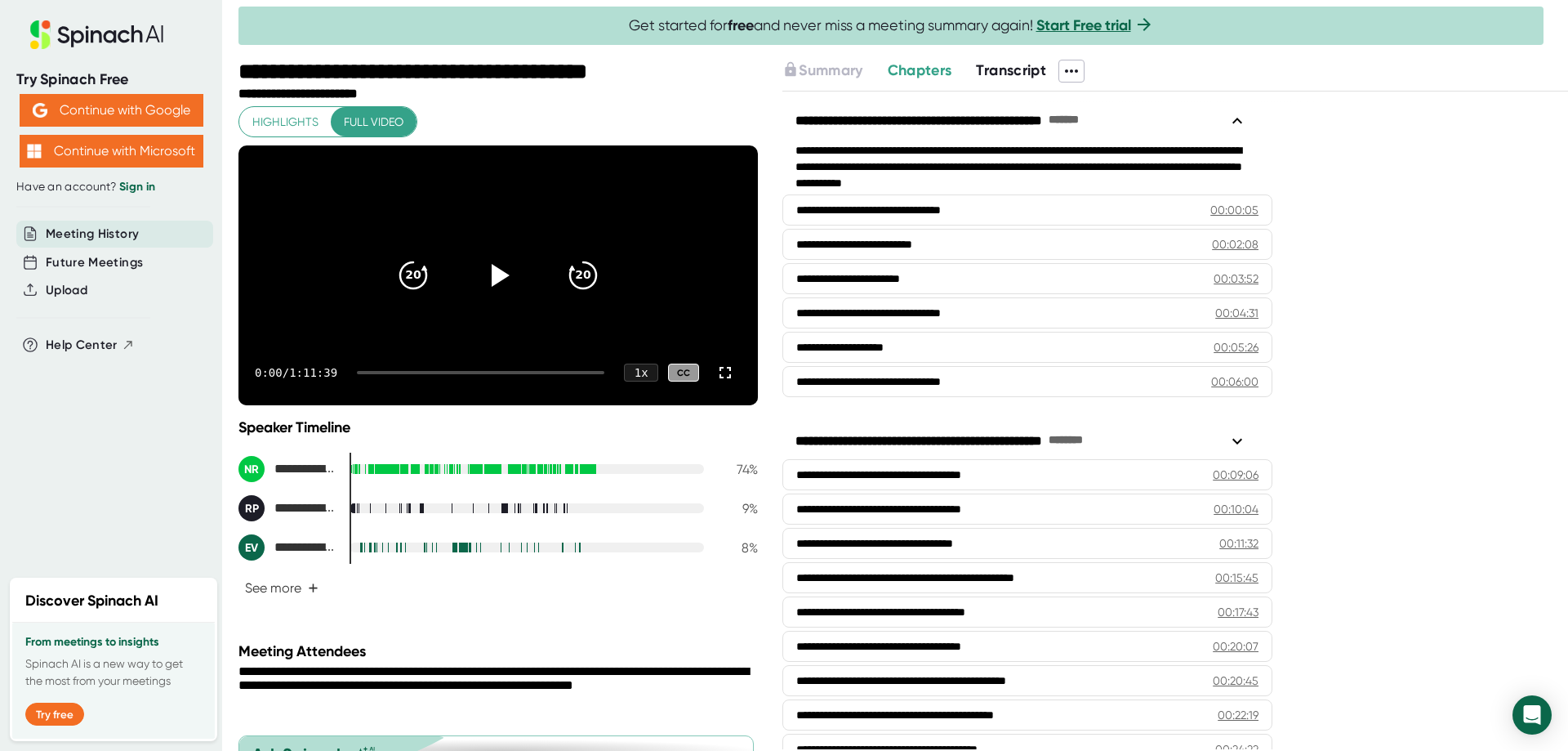
click at [1019, 70] on span "Transcript" at bounding box center [1011, 71] width 71 height 18
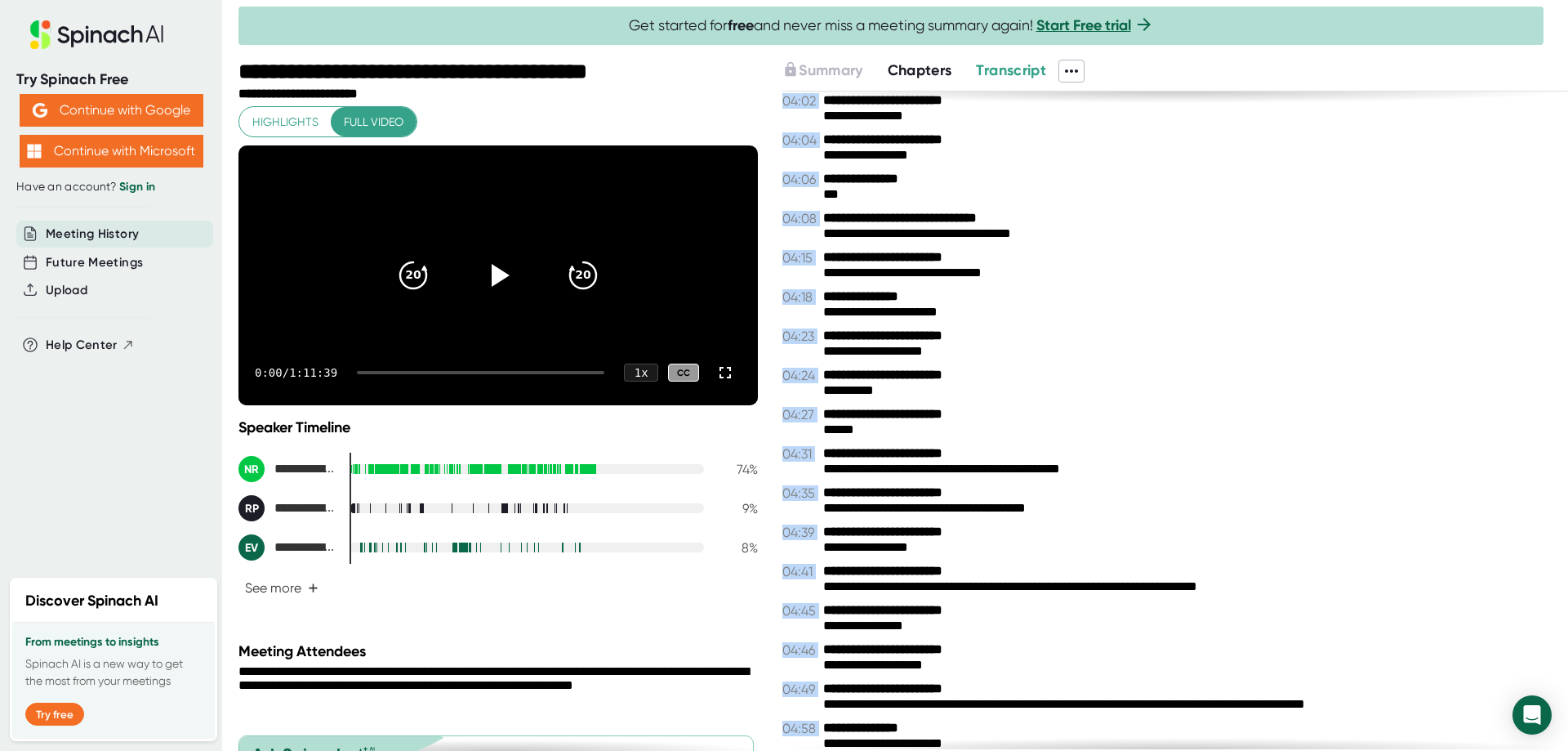
scroll to position [2844, 0]
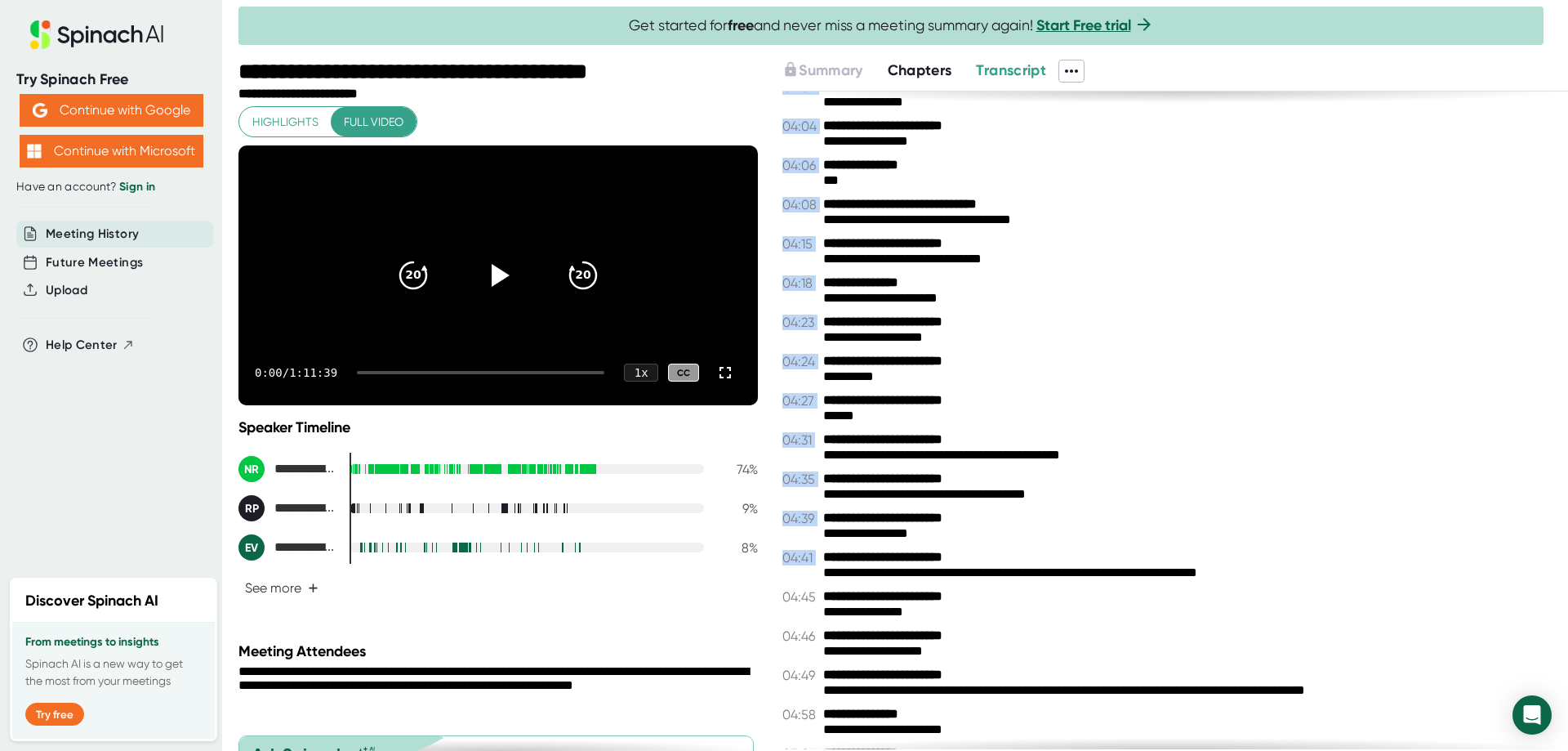
drag, startPoint x: 774, startPoint y: 98, endPoint x: 1016, endPoint y: 534, distance: 498.7
click at [1017, 535] on div "**********" at bounding box center [903, 405] width 1330 height 691
click at [920, 457] on div "**********" at bounding box center [1190, 455] width 733 height 16
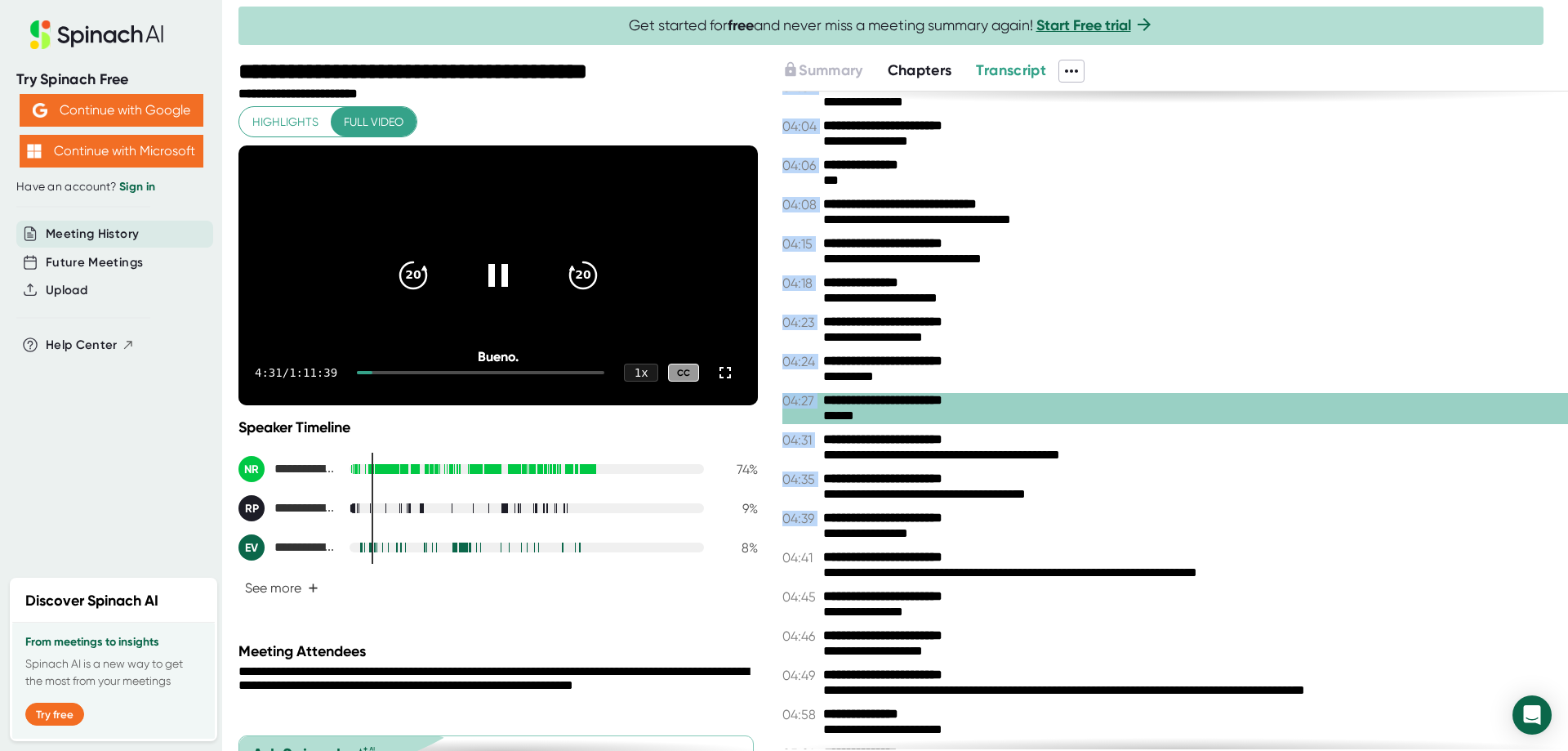
click at [920, 457] on div "**********" at bounding box center [1190, 455] width 733 height 16
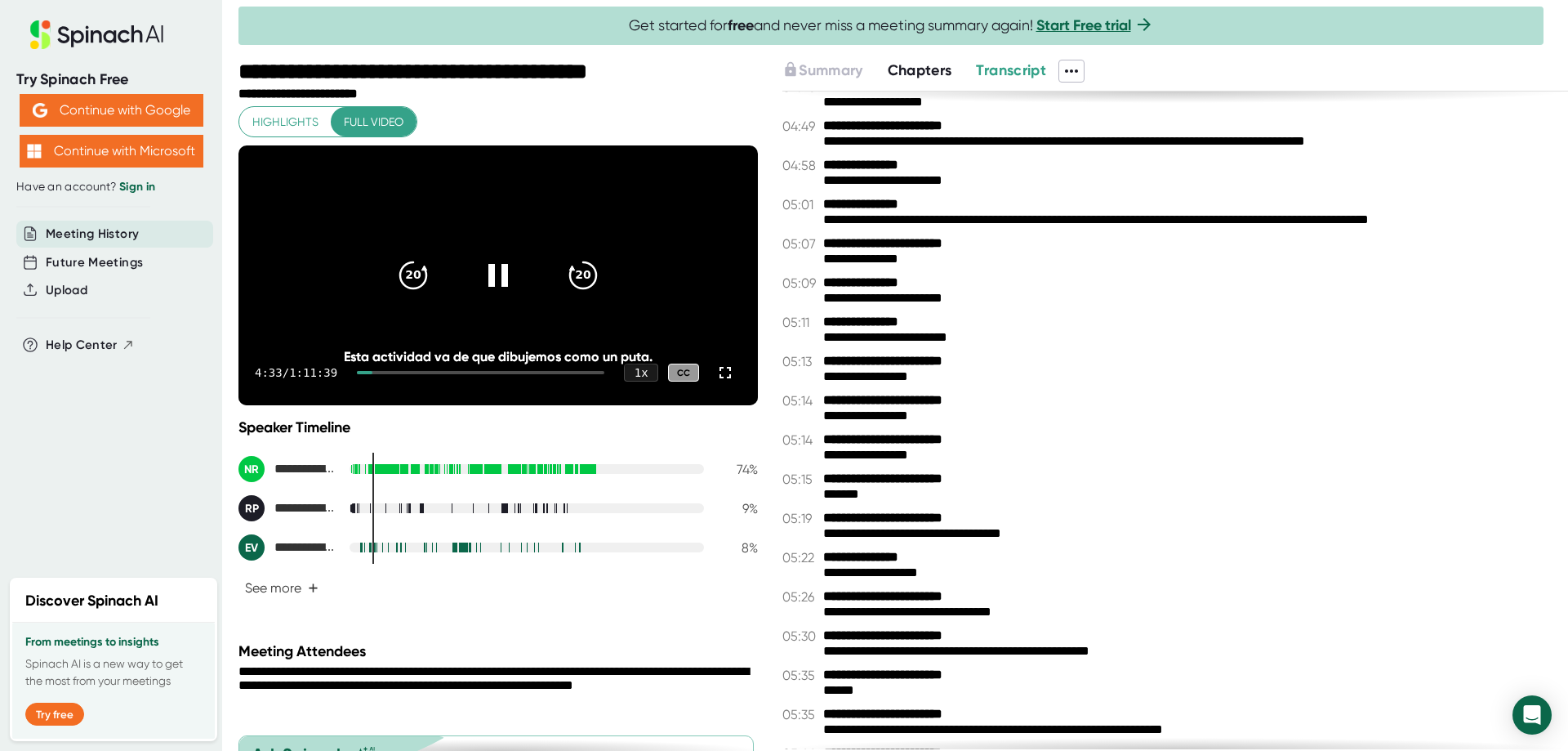
scroll to position [3824, 0]
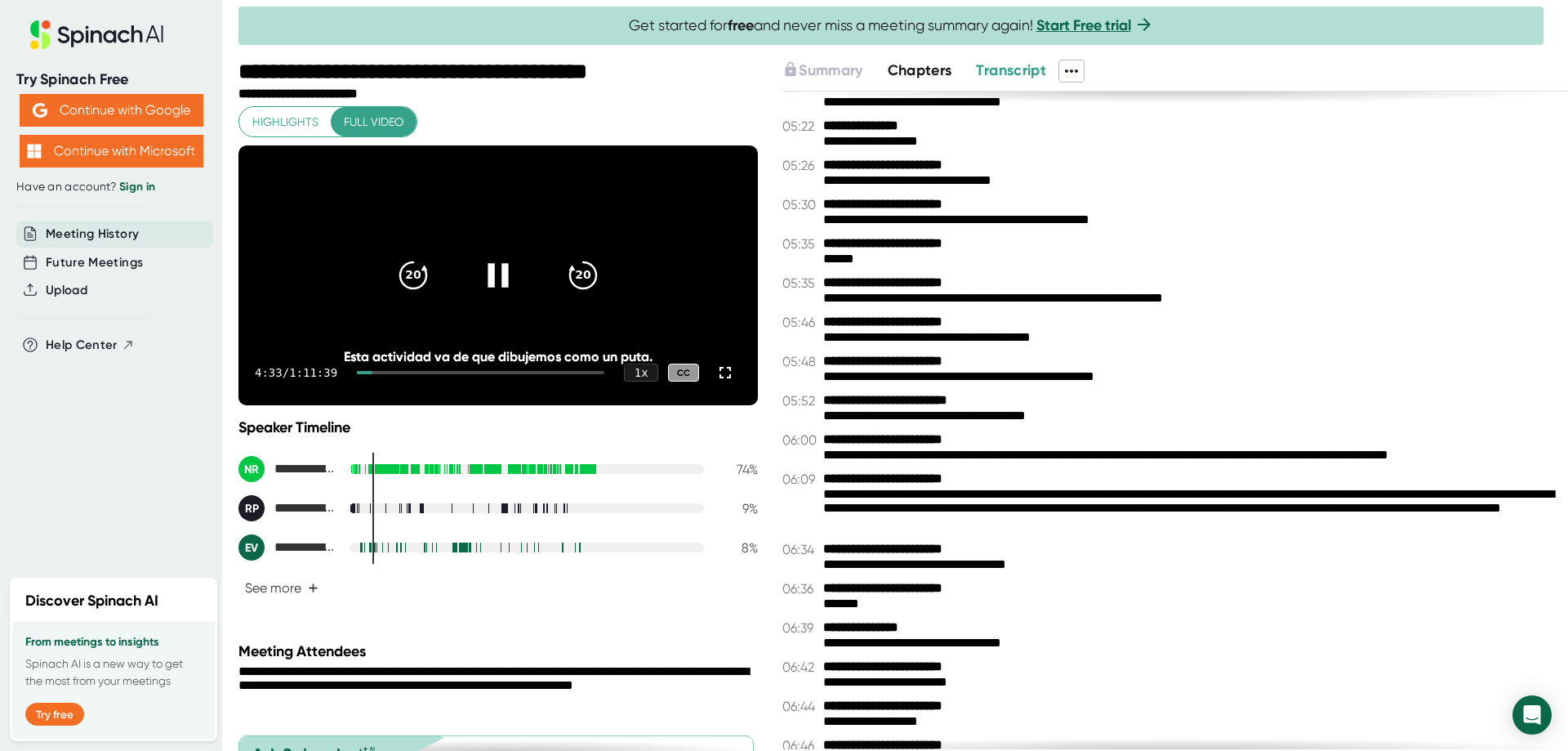
click at [481, 283] on icon at bounding box center [498, 275] width 41 height 41
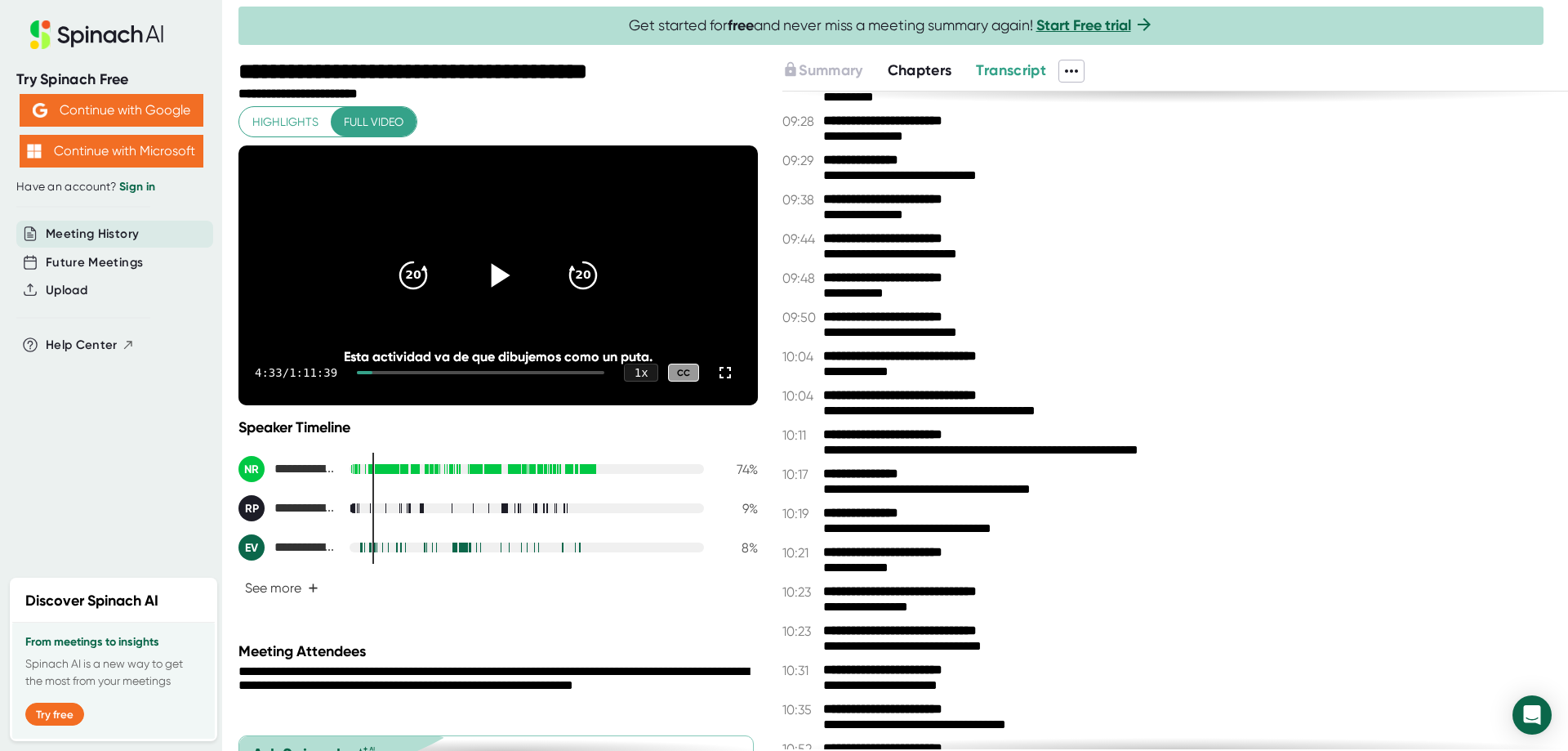
scroll to position [5375, 0]
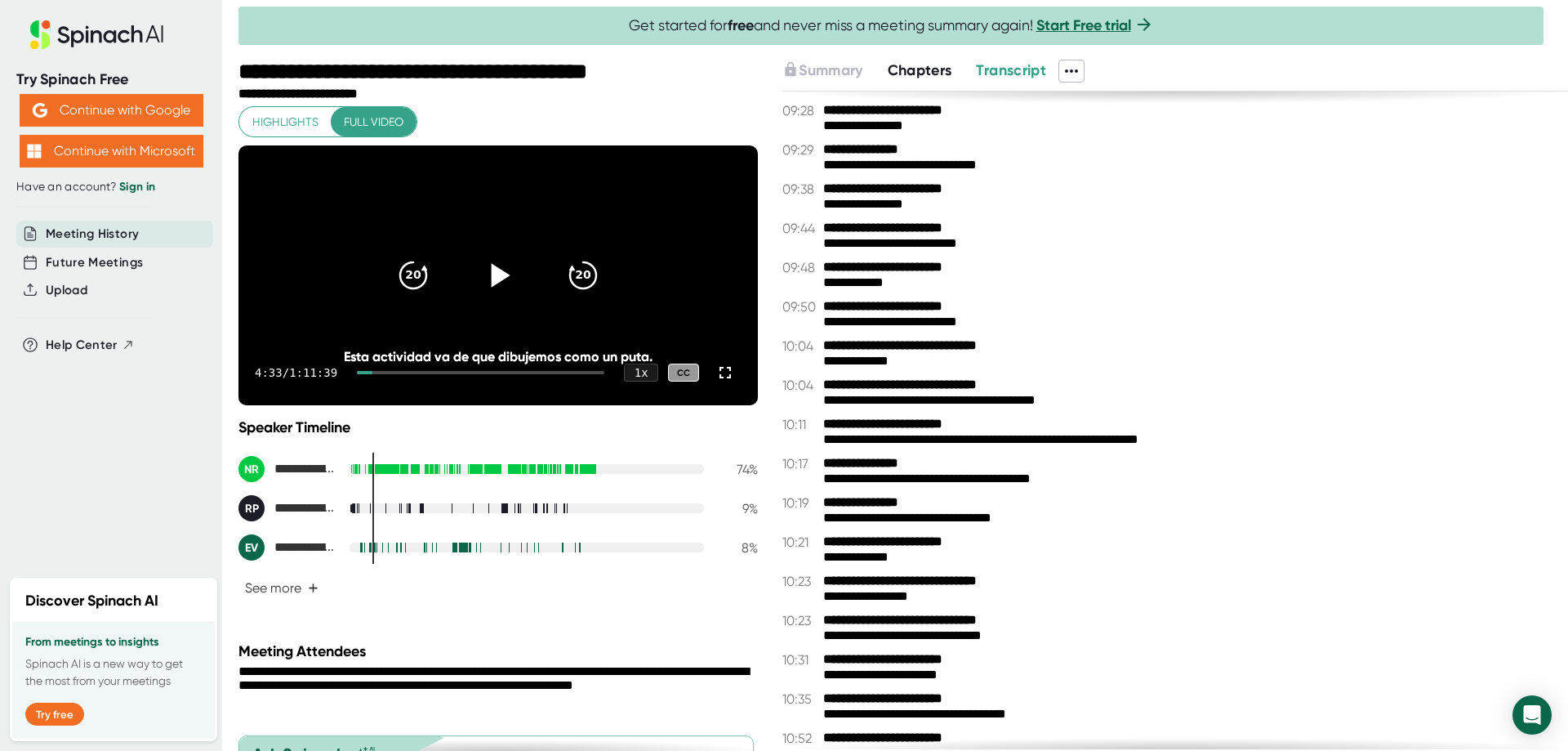
click at [494, 287] on icon at bounding box center [501, 275] width 19 height 24
click at [388, 374] on div at bounding box center [481, 373] width 247 height 4
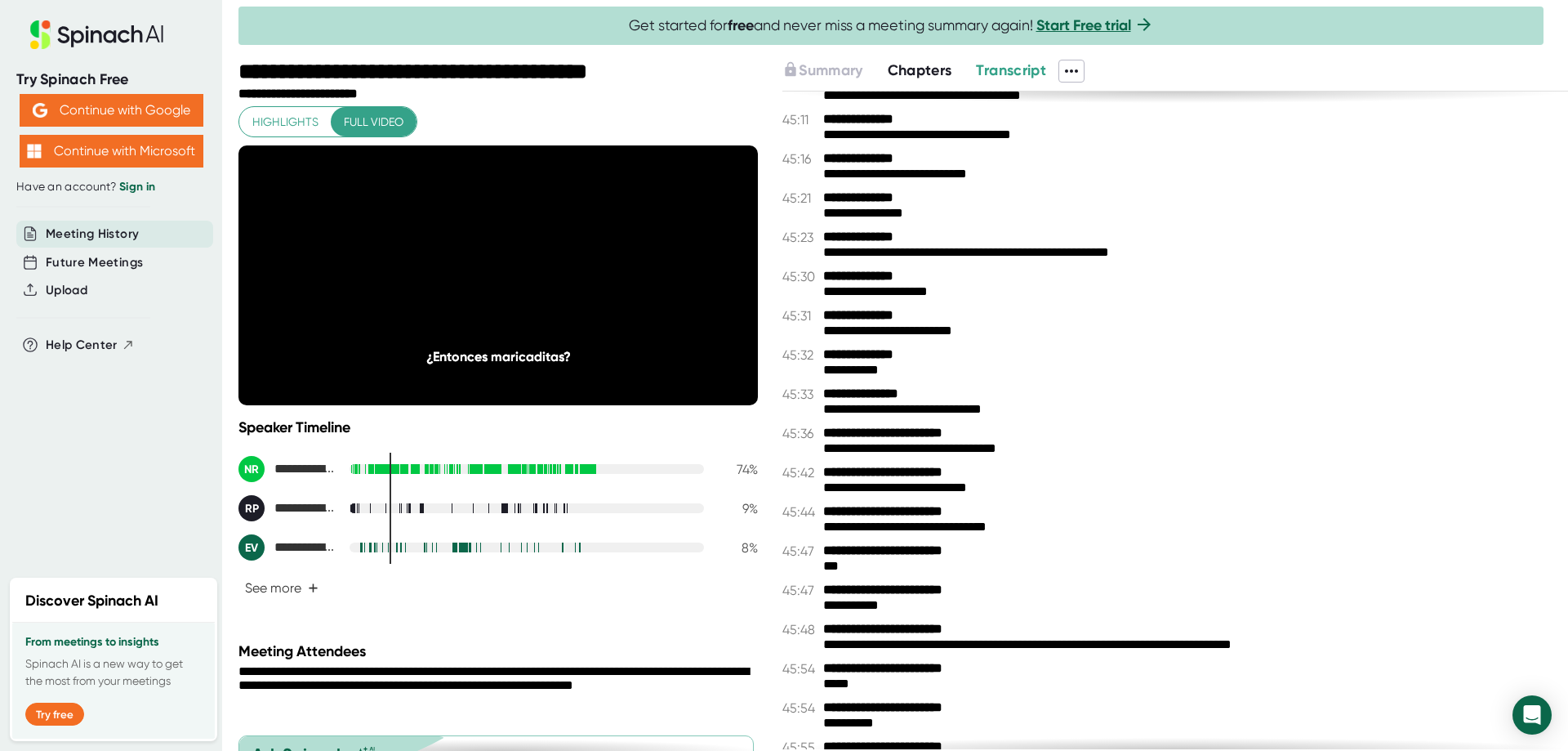
scroll to position [21045, 0]
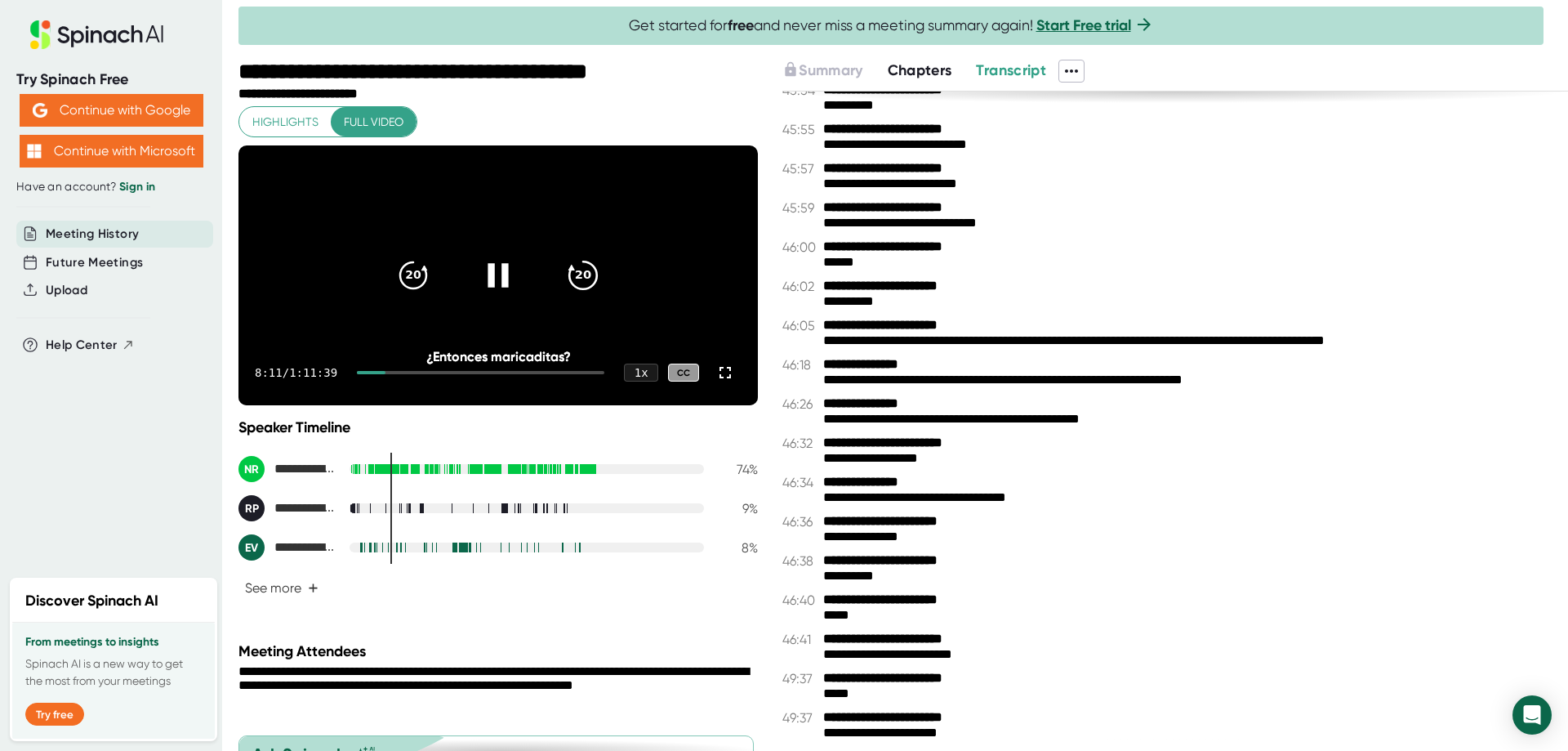
click at [565, 290] on icon "20" at bounding box center [583, 275] width 41 height 41
click at [381, 374] on div at bounding box center [372, 373] width 30 height 4
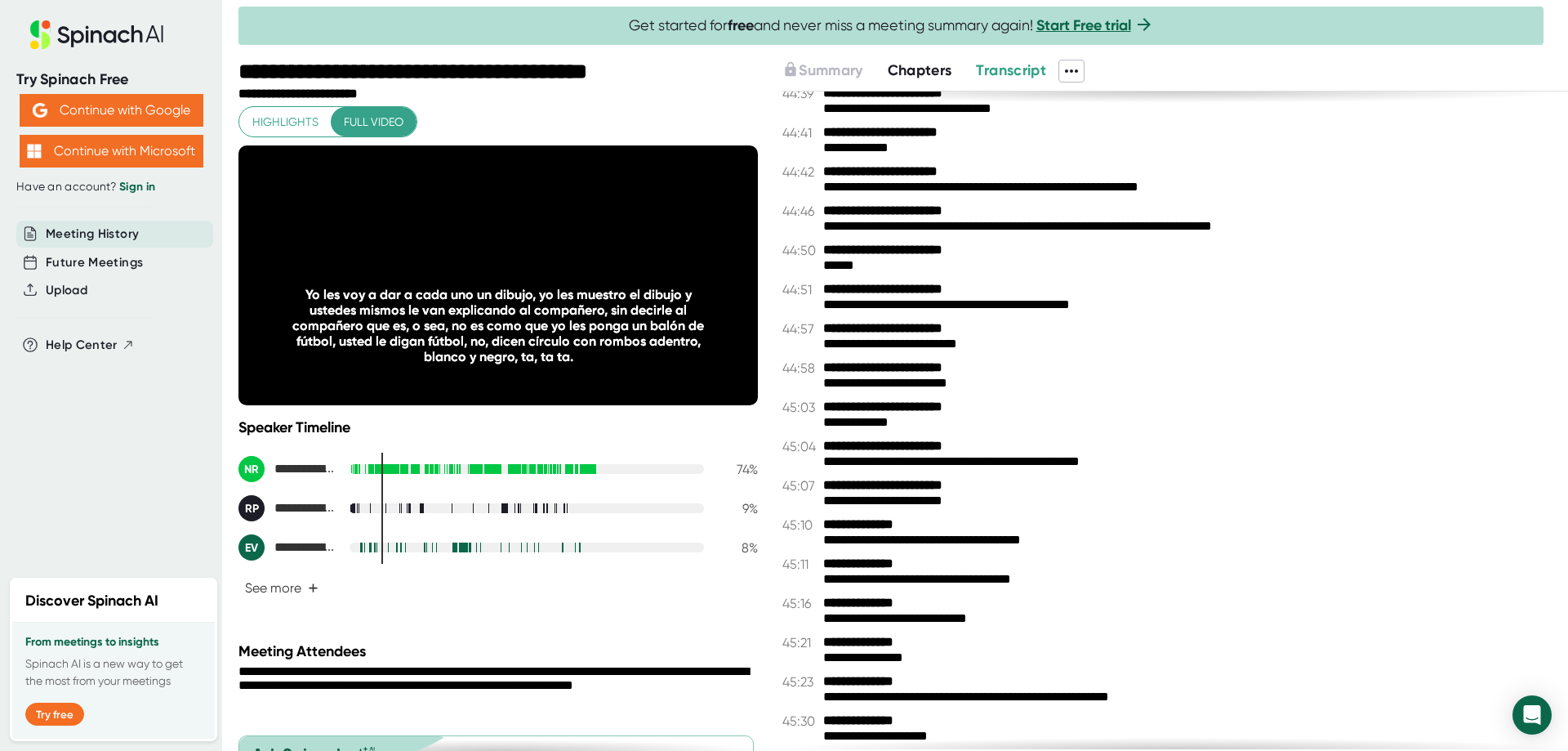
scroll to position [19494, 0]
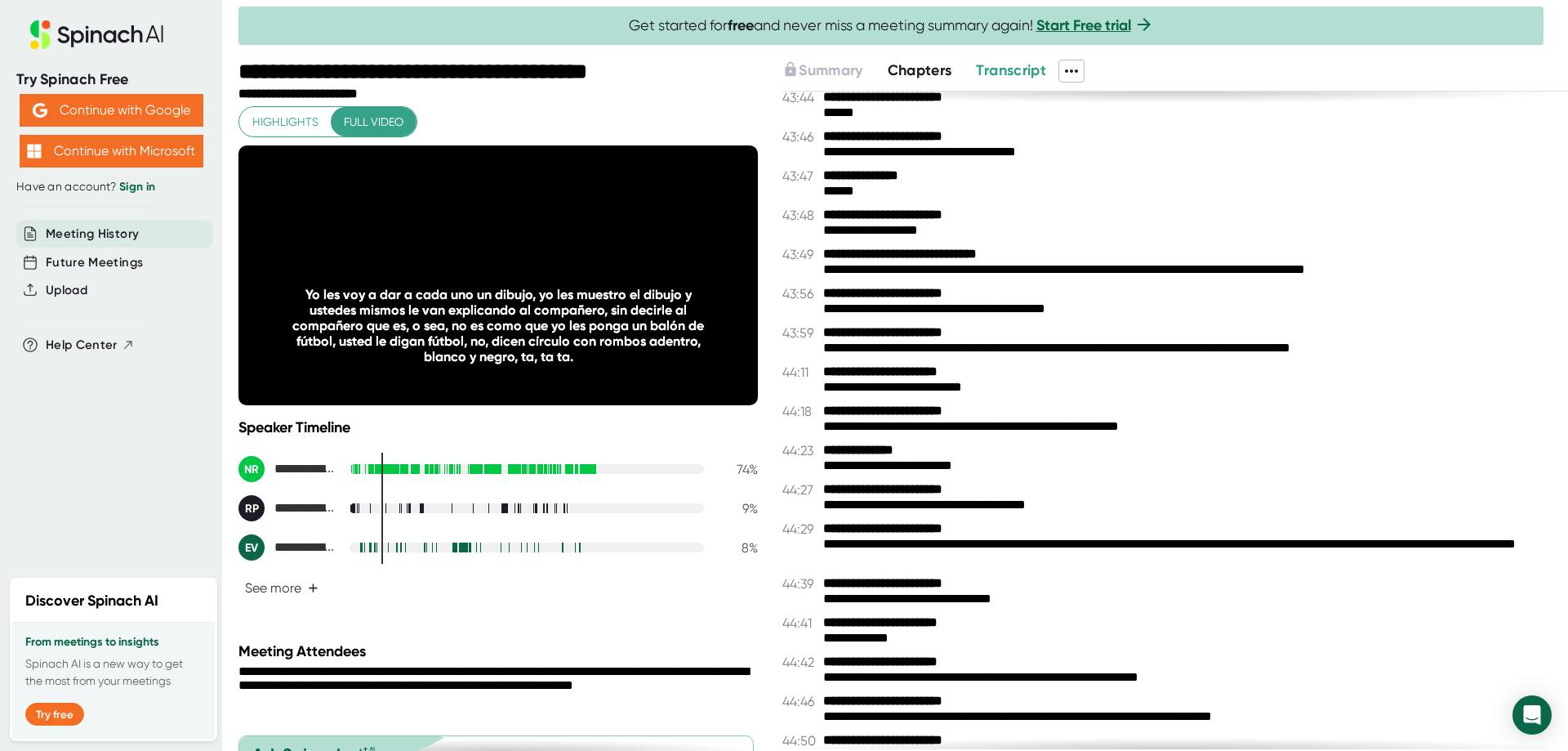
click at [1069, 70] on icon at bounding box center [1071, 71] width 19 height 19
click at [1123, 137] on div "Copy Transcript" at bounding box center [1126, 132] width 99 height 16
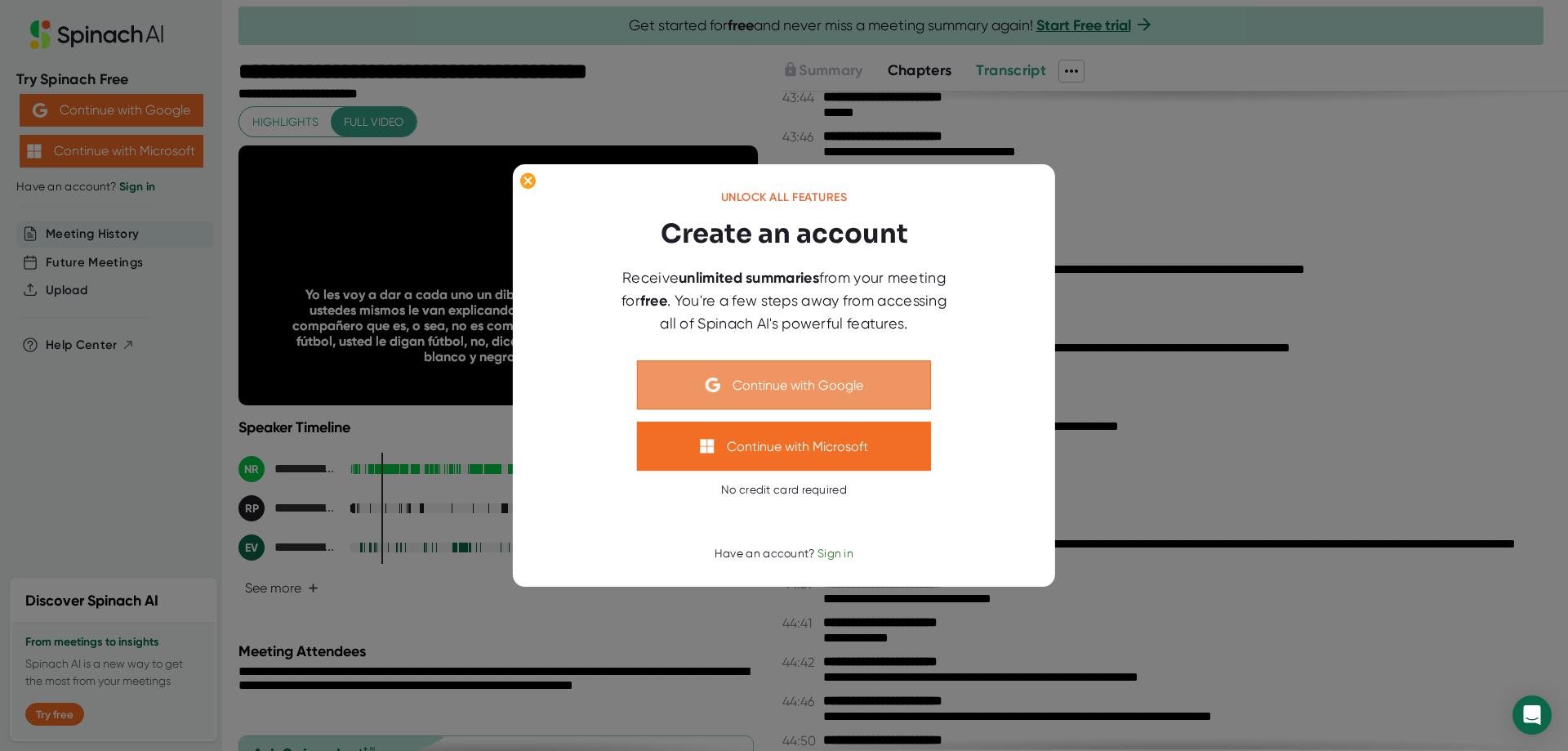
click at [745, 382] on button "Continue with Google" at bounding box center [784, 385] width 294 height 49
click at [767, 372] on button "Continue with Google" at bounding box center [784, 385] width 294 height 49
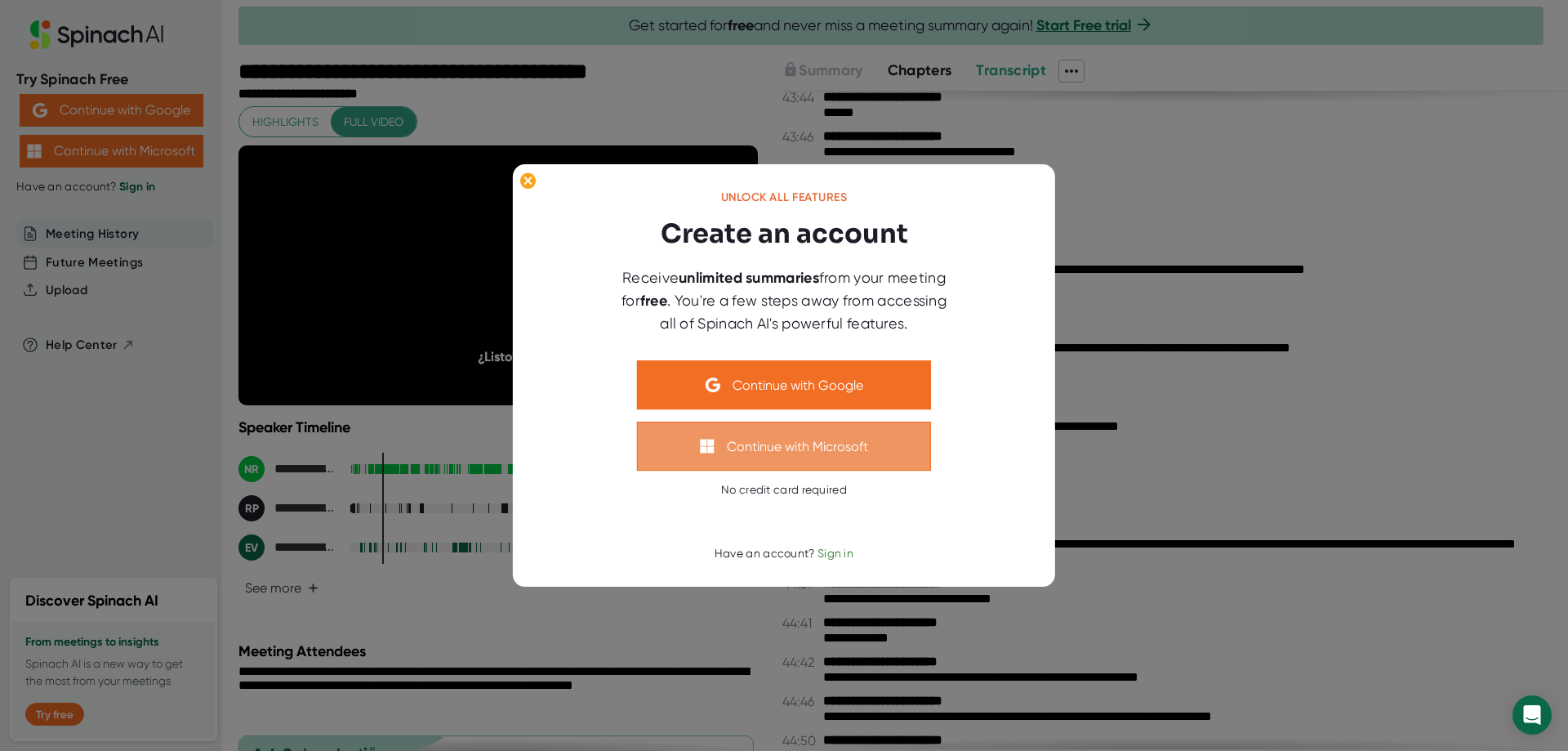
click at [781, 450] on button "Continue with Microsoft" at bounding box center [784, 446] width 294 height 49
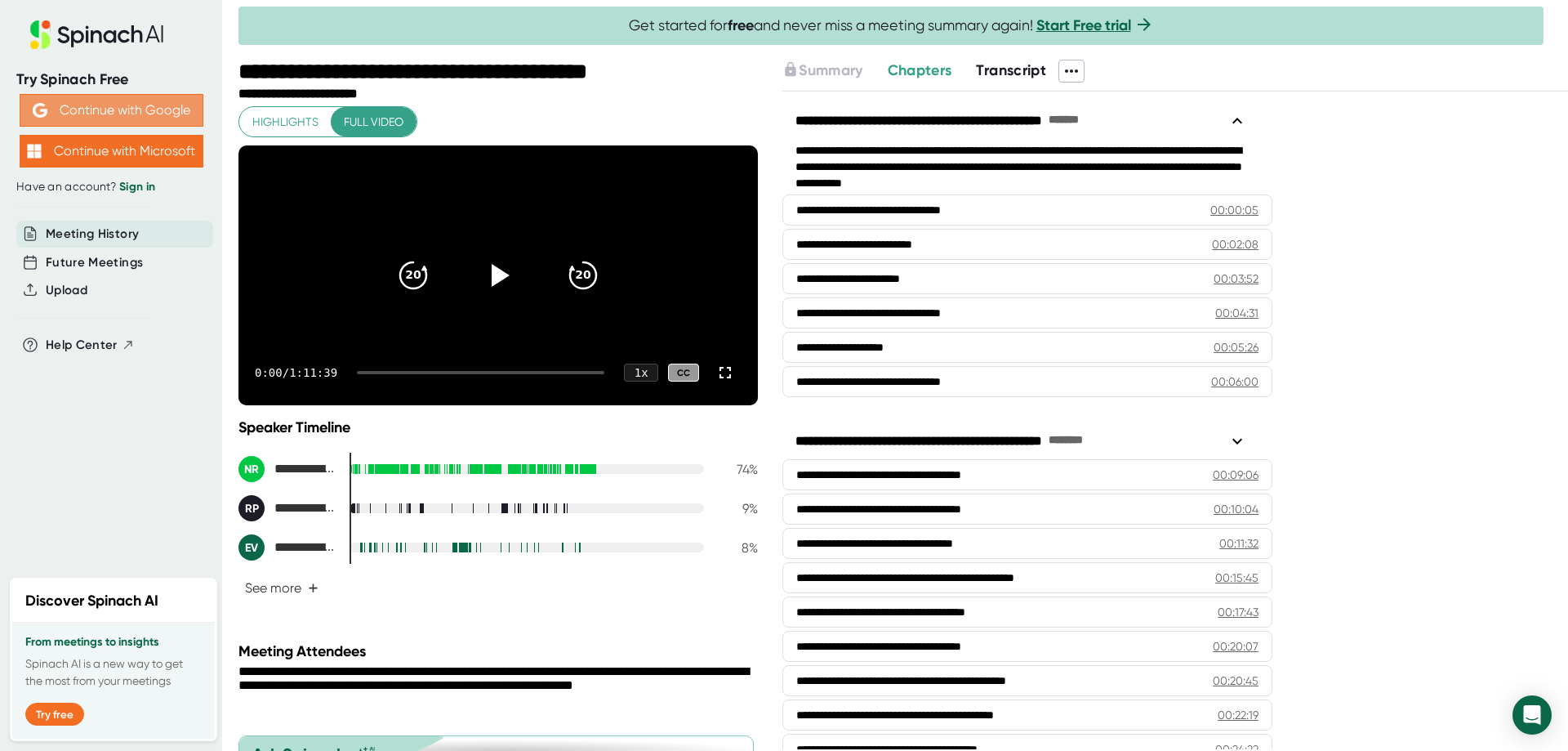
click at [85, 114] on button "Continue with Google" at bounding box center [111, 111] width 184 height 33
click at [1025, 78] on span "Transcript" at bounding box center [1011, 71] width 71 height 18
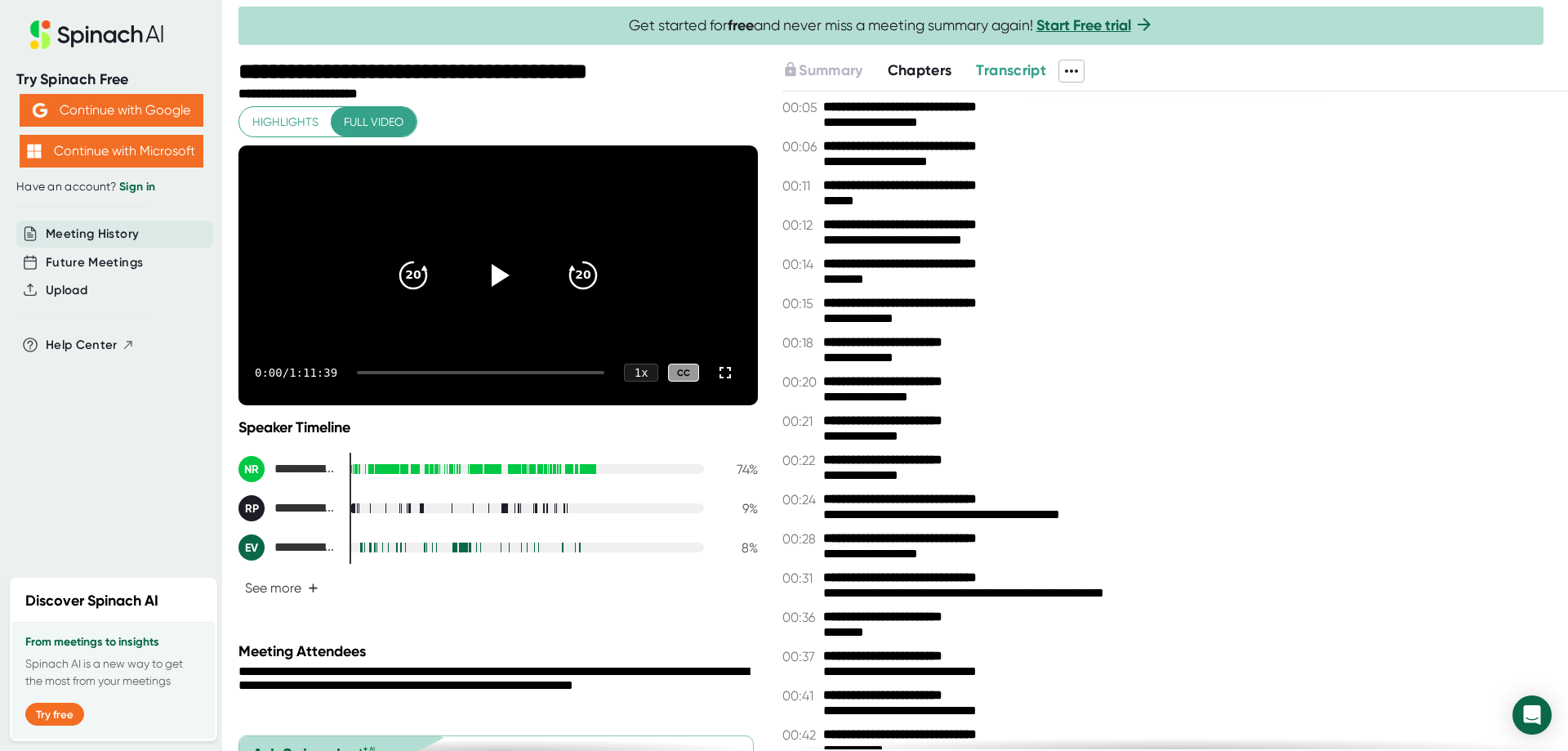
click at [1073, 65] on icon at bounding box center [1071, 71] width 19 height 19
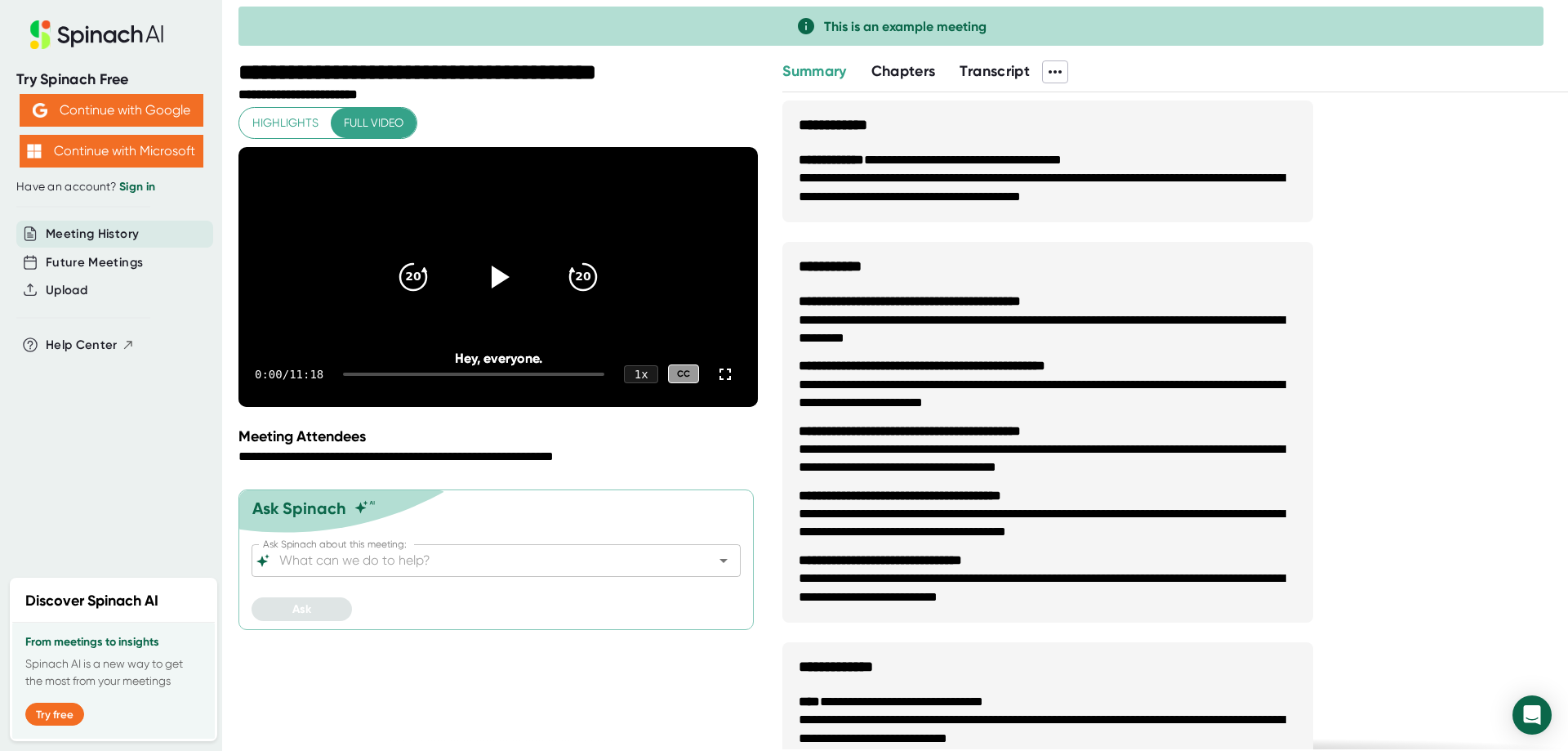
click at [986, 73] on span "Transcript" at bounding box center [995, 71] width 71 height 18
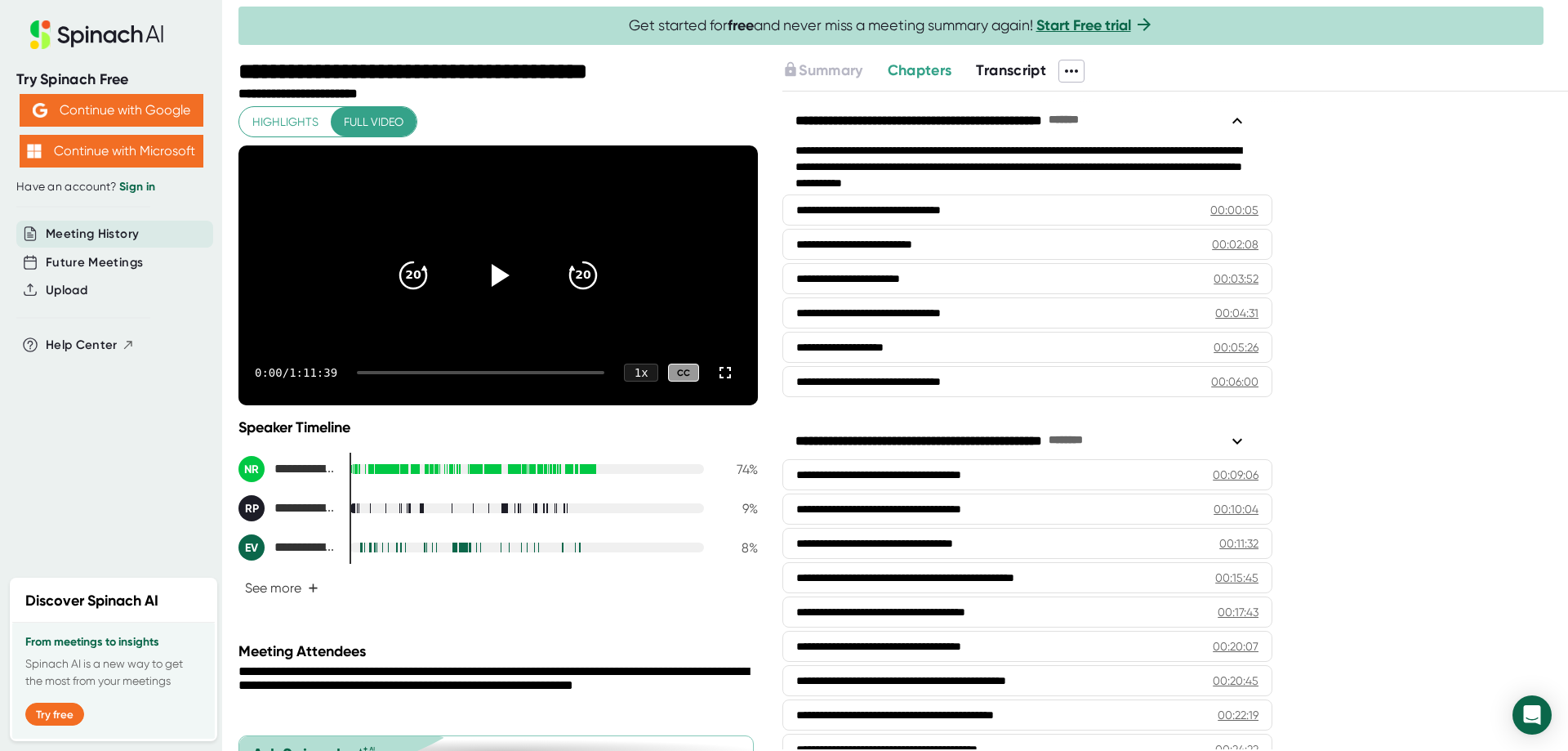
click at [1012, 75] on span "Transcript" at bounding box center [1011, 71] width 71 height 18
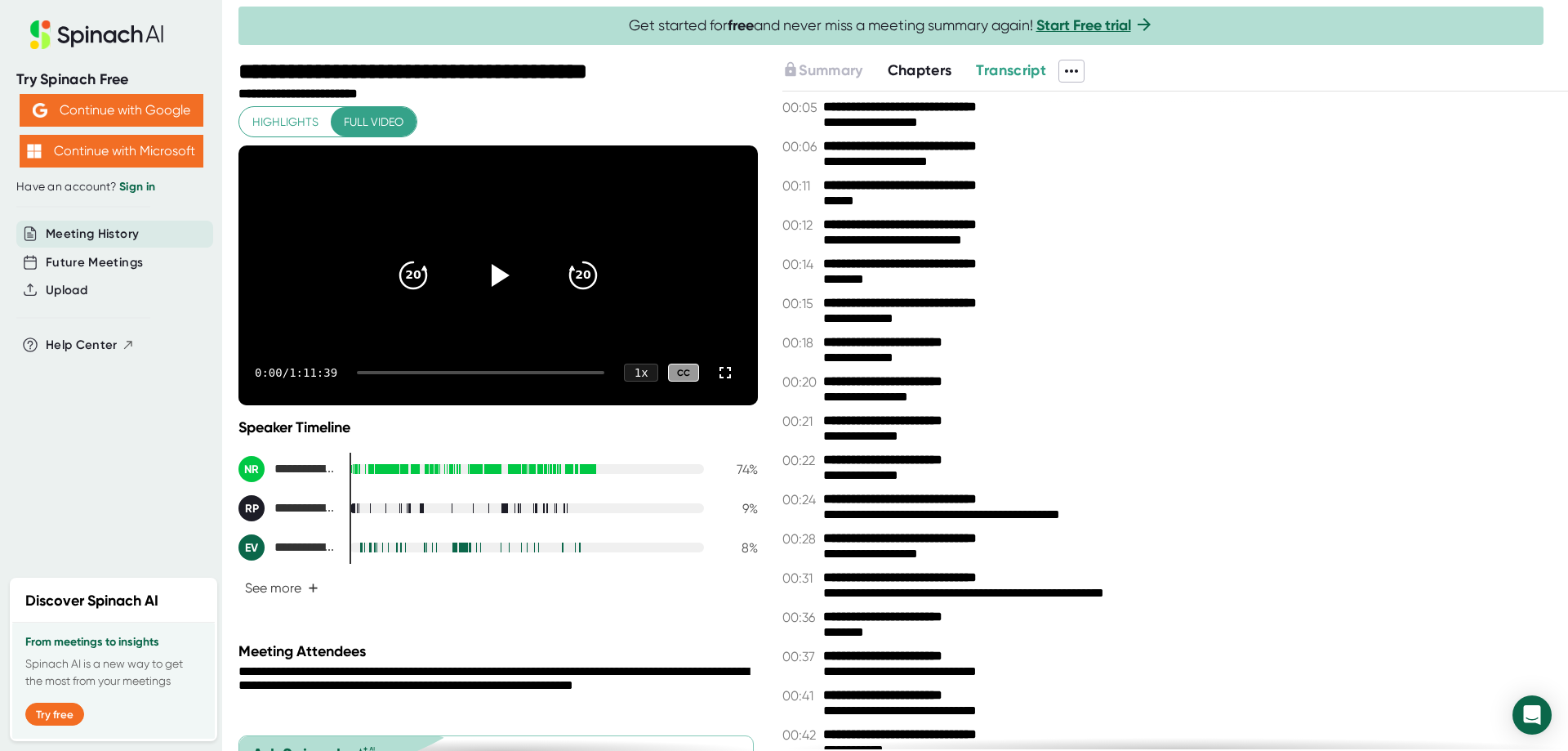
click at [1080, 69] on icon at bounding box center [1071, 71] width 19 height 19
click at [1121, 136] on div "Copy Transcript" at bounding box center [1126, 132] width 99 height 16
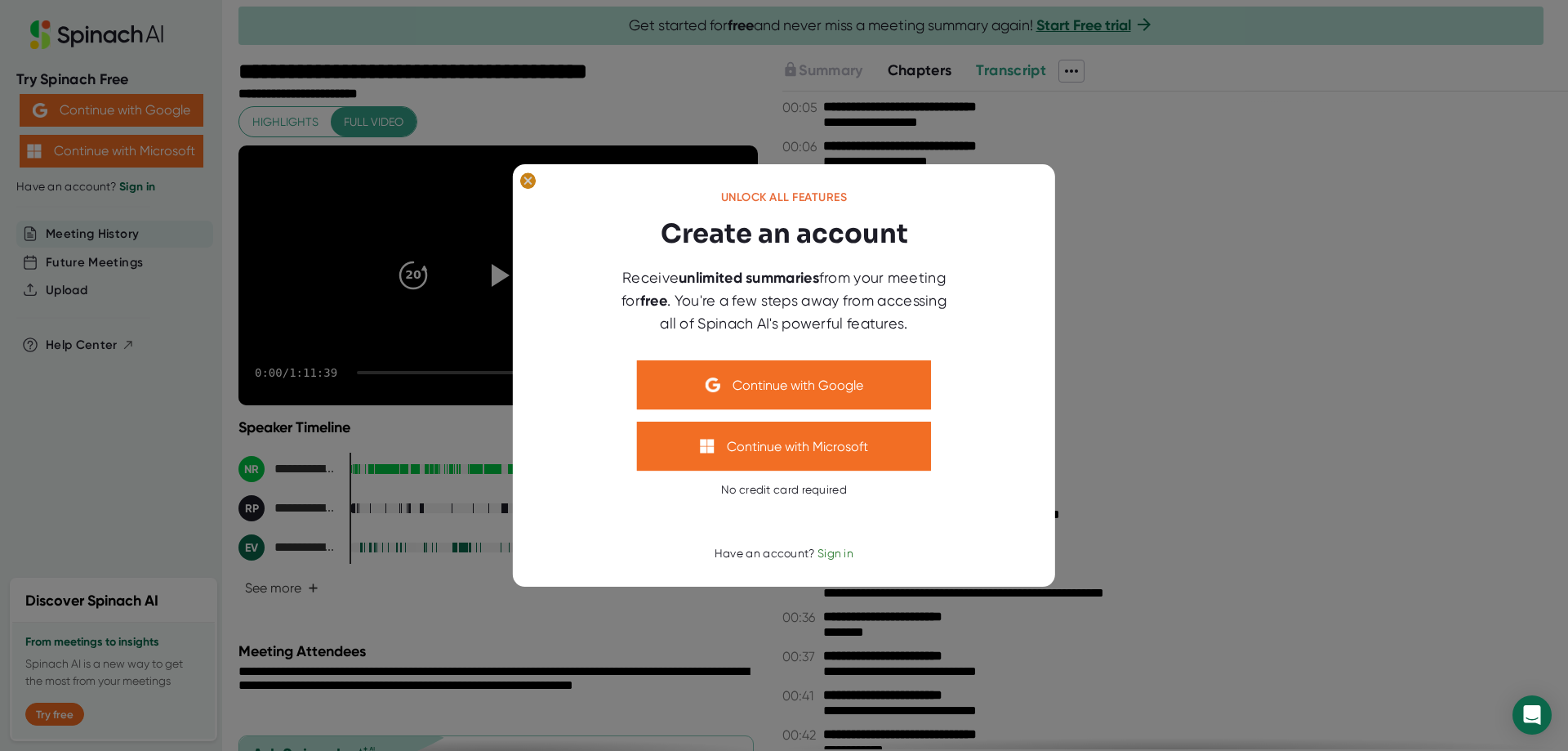
click at [523, 180] on ellipse at bounding box center [528, 180] width 16 height 16
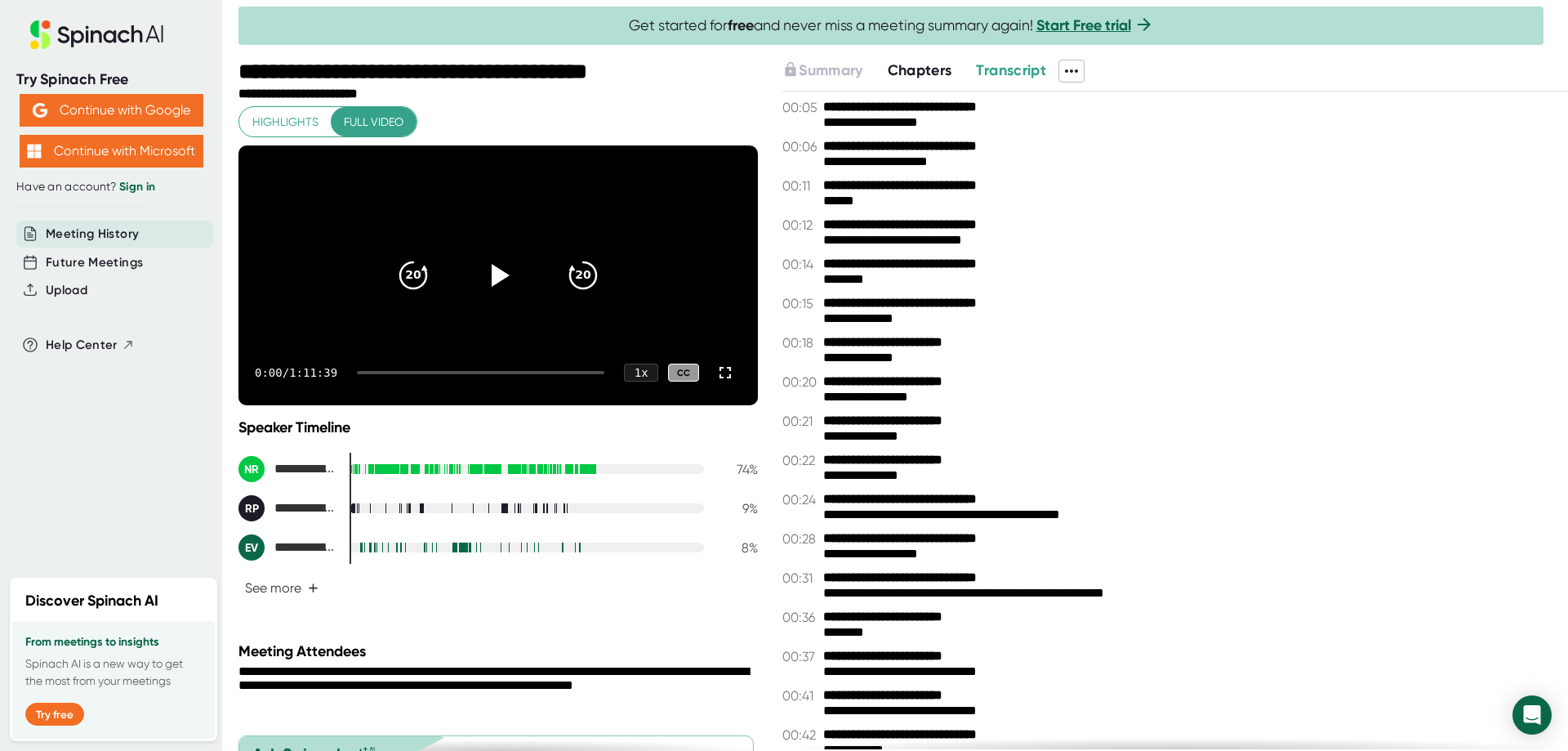
drag, startPoint x: 779, startPoint y: 82, endPoint x: 1066, endPoint y: 80, distance: 287.0
click at [1066, 80] on div "**********" at bounding box center [903, 405] width 1330 height 691
click at [1073, 71] on icon at bounding box center [1071, 71] width 19 height 19
click at [1105, 106] on div "Copy Summary" at bounding box center [1124, 105] width 95 height 16
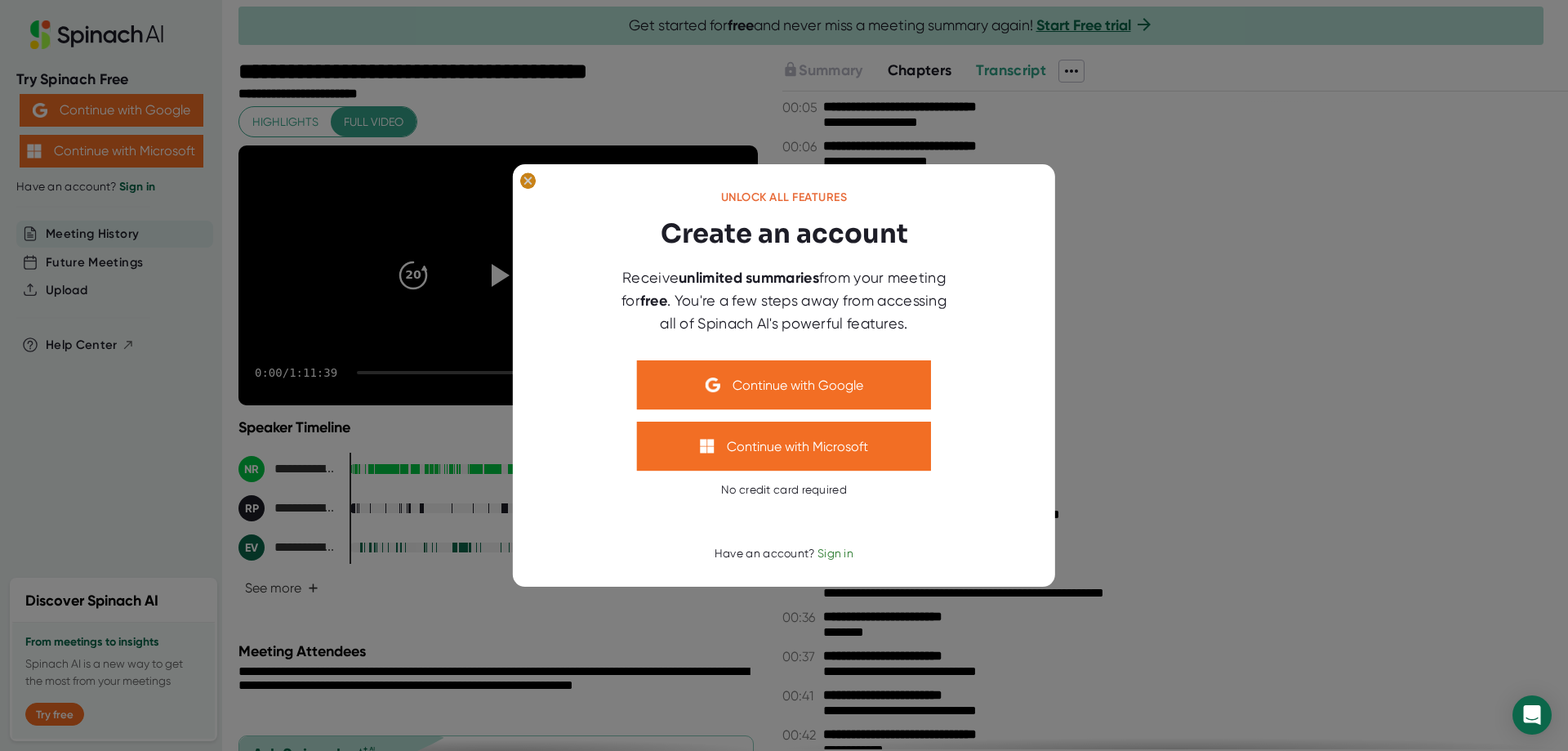
click at [528, 185] on ellipse at bounding box center [528, 180] width 16 height 16
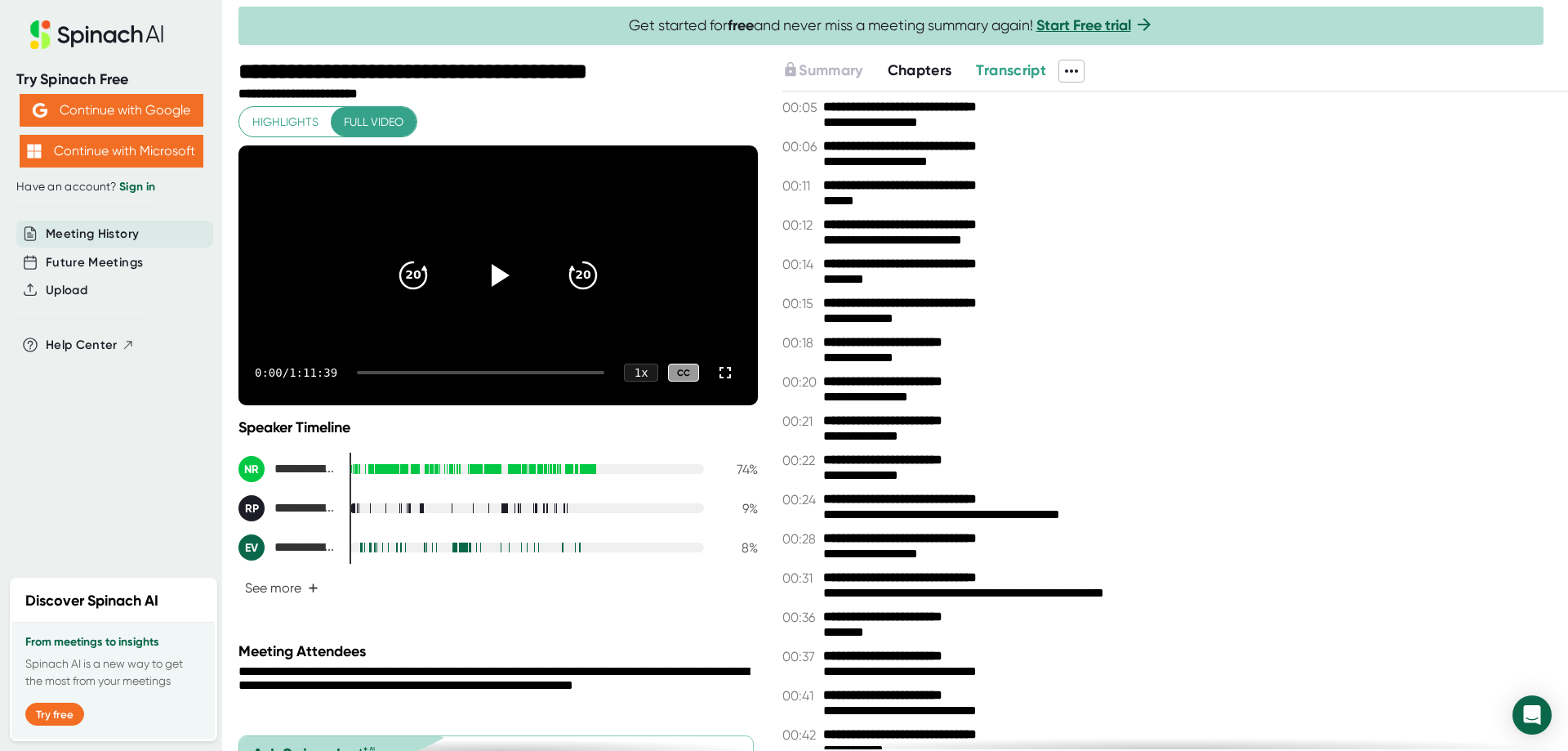
click at [261, 114] on span "Highlights" at bounding box center [286, 122] width 66 height 20
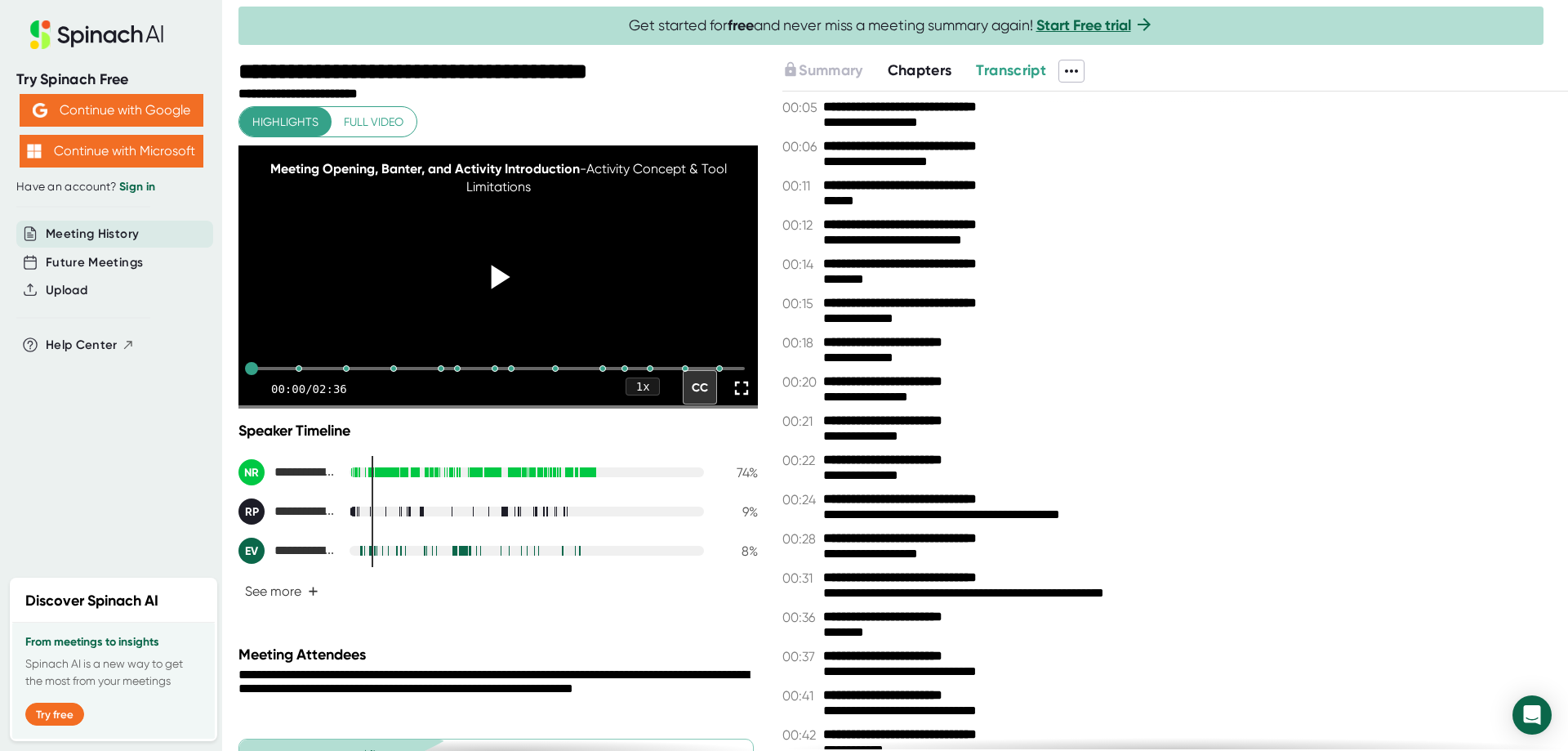
click at [487, 273] on icon at bounding box center [498, 277] width 41 height 41
click at [299, 375] on div at bounding box center [299, 368] width 13 height 13
click at [343, 375] on div at bounding box center [346, 368] width 13 height 13
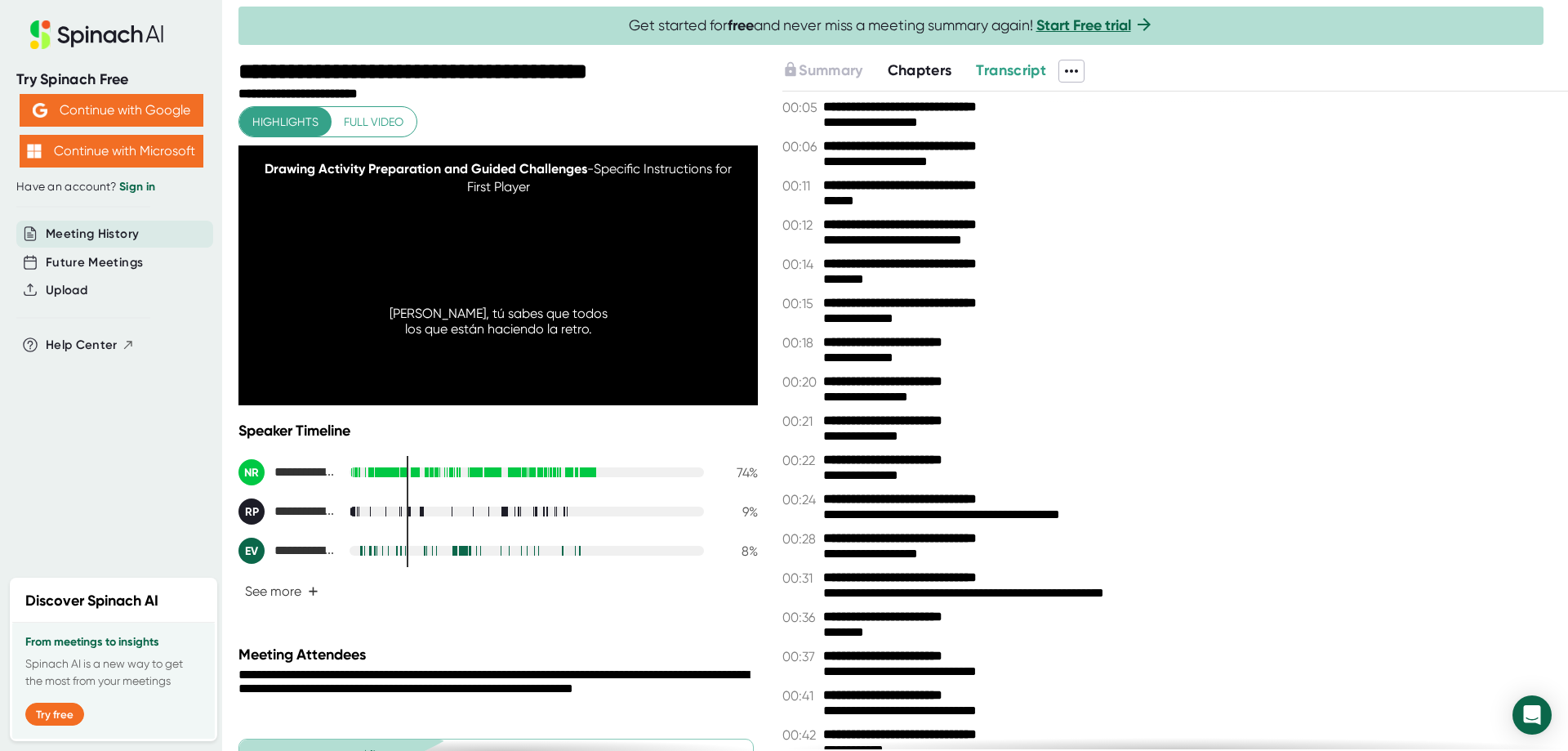
click at [1076, 70] on icon at bounding box center [1072, 71] width 13 height 4
click at [1116, 63] on div at bounding box center [784, 376] width 1568 height 751
click at [1078, 70] on icon at bounding box center [1072, 71] width 13 height 4
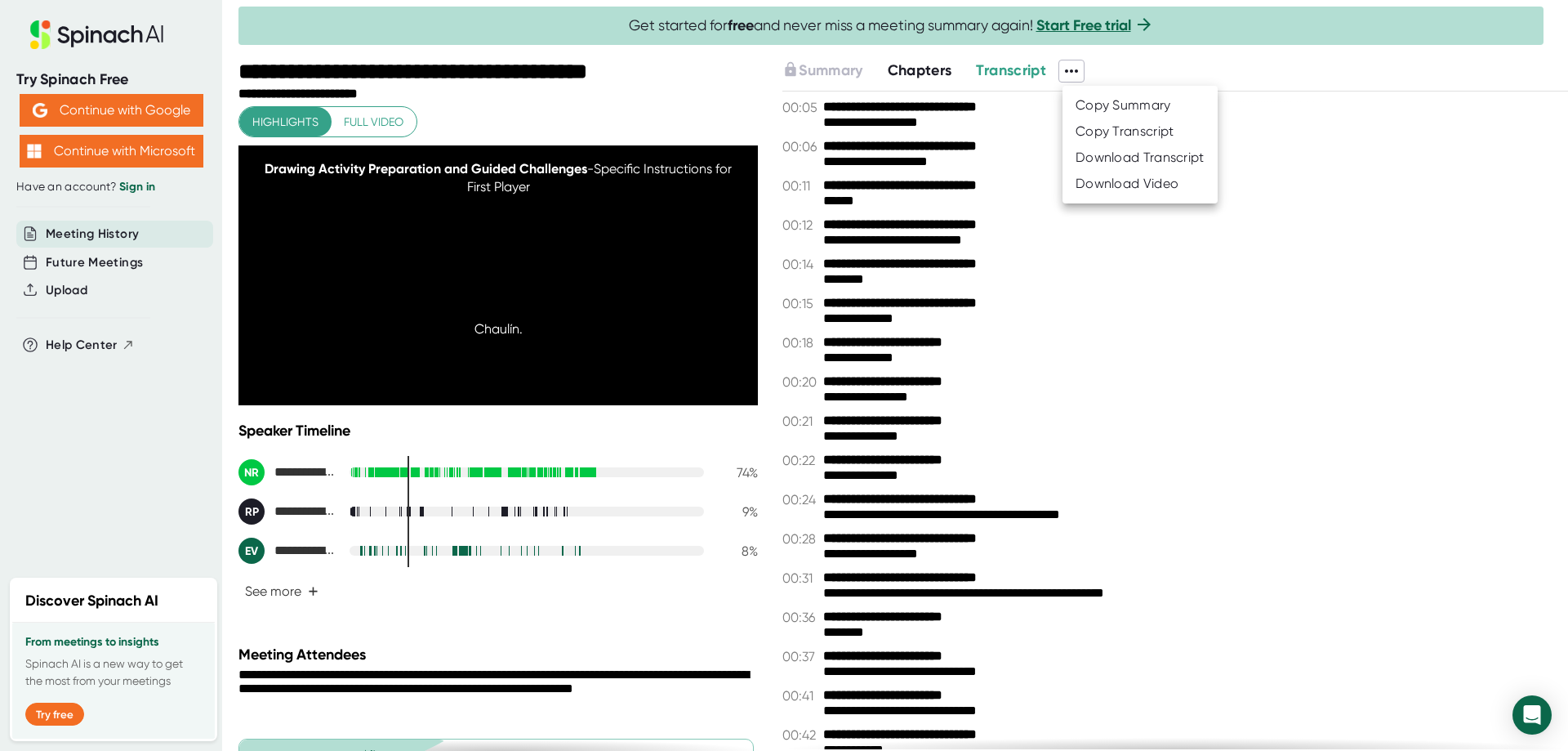
click at [1155, 71] on div at bounding box center [784, 376] width 1568 height 751
click at [1071, 69] on icon at bounding box center [1071, 71] width 19 height 19
click at [1139, 71] on div at bounding box center [784, 376] width 1568 height 751
click at [1074, 71] on icon at bounding box center [1071, 71] width 19 height 19
click at [1115, 127] on div "Copy Transcript" at bounding box center [1126, 132] width 99 height 16
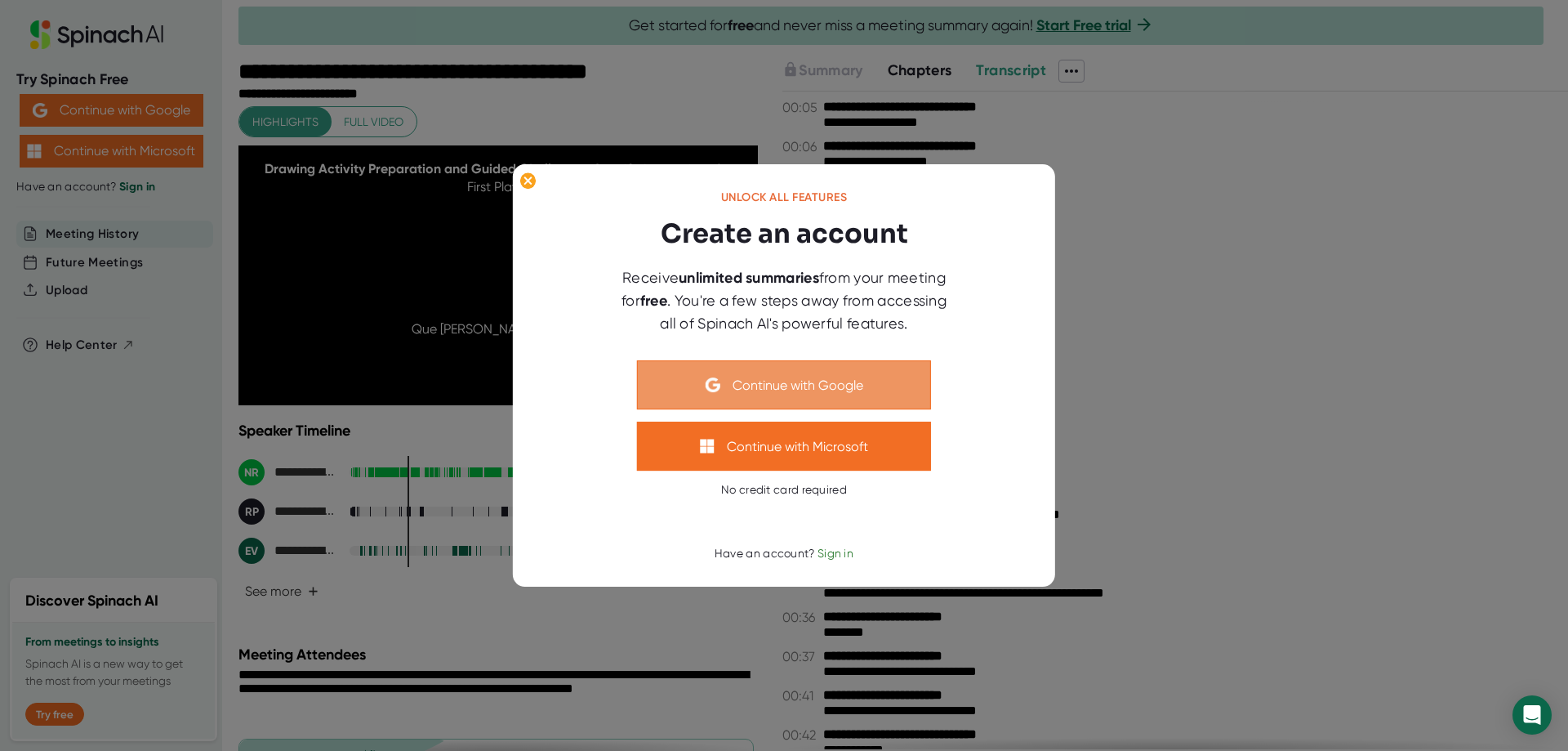
click at [782, 374] on button "Continue with Google" at bounding box center [784, 385] width 294 height 49
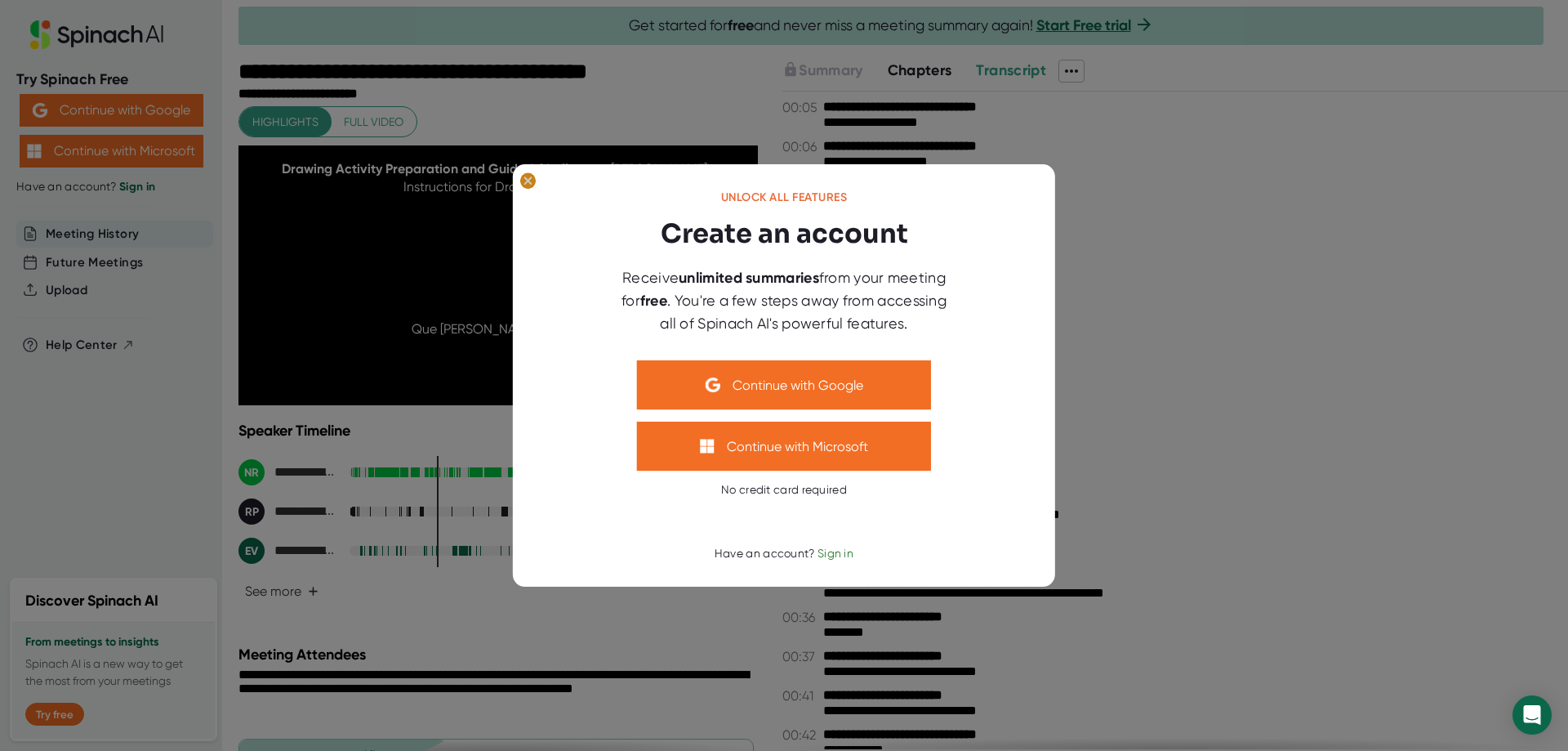
click at [524, 184] on ellipse at bounding box center [528, 180] width 16 height 16
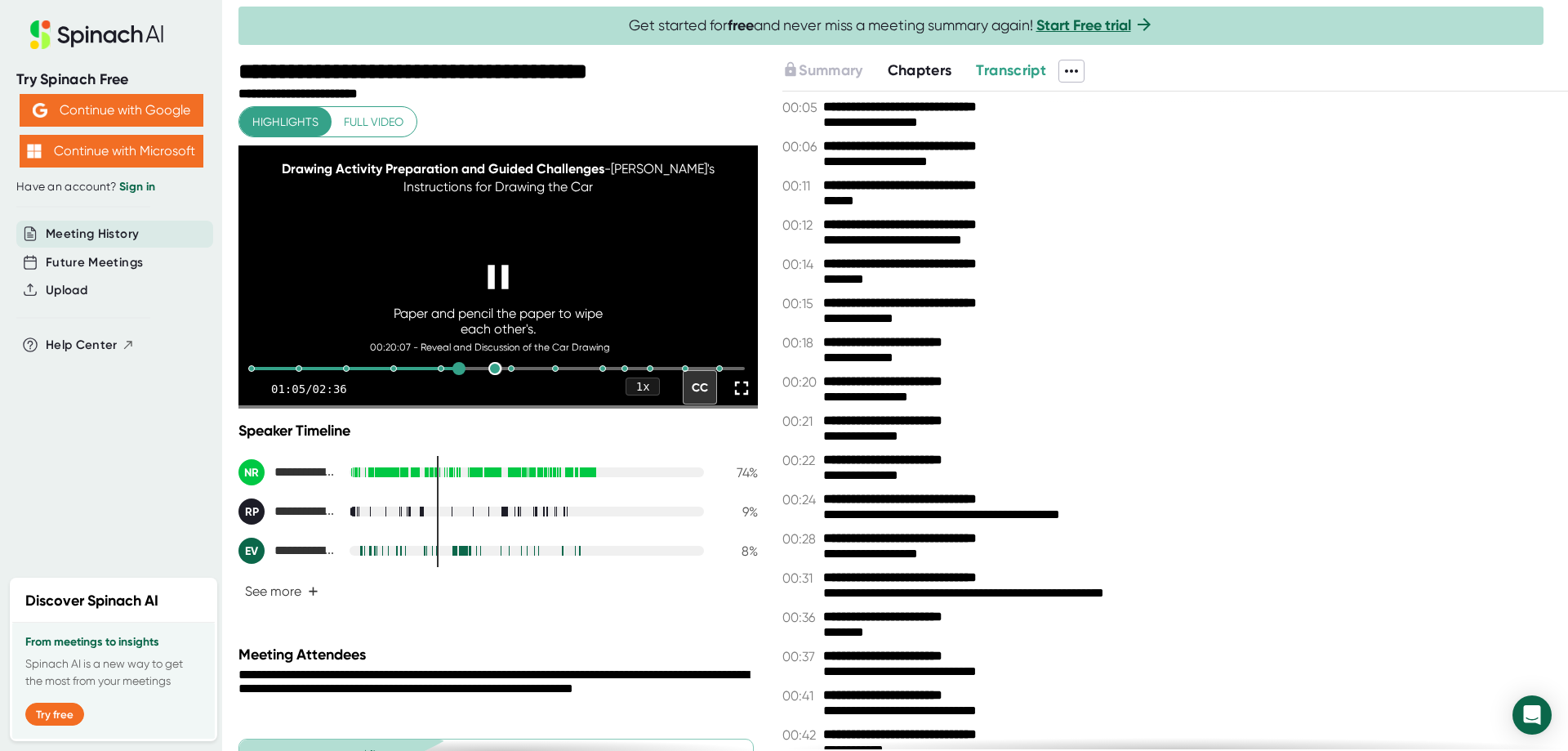
click at [490, 375] on div at bounding box center [495, 368] width 13 height 13
click at [506, 375] on div at bounding box center [511, 368] width 13 height 13
click at [550, 375] on div at bounding box center [555, 368] width 13 height 13
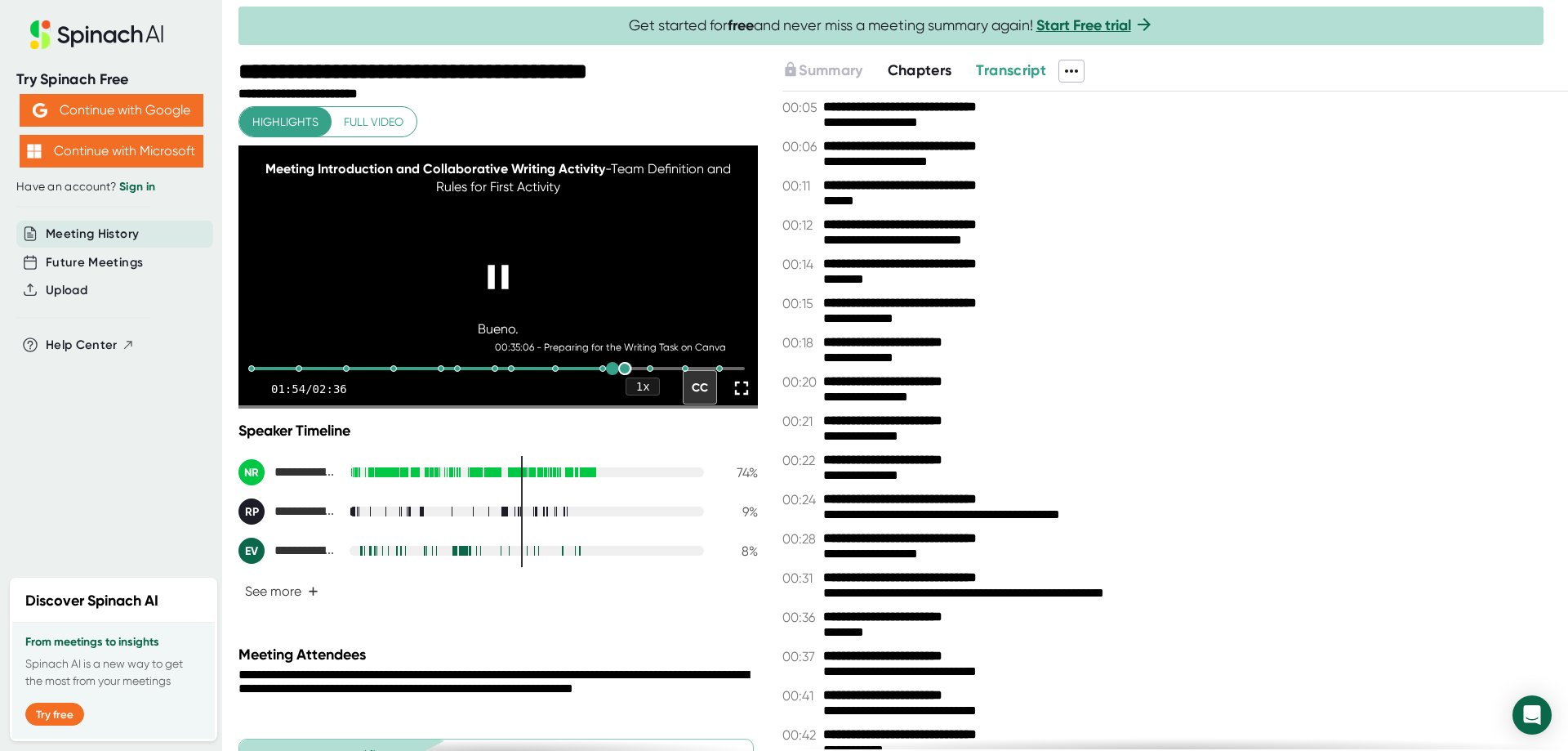
click at [618, 375] on div at bounding box center [625, 368] width 13 height 13
click at [679, 375] on div at bounding box center [685, 368] width 13 height 13
click at [713, 375] on div at bounding box center [720, 368] width 13 height 13
click at [371, 125] on span "Full video" at bounding box center [373, 122] width 60 height 20
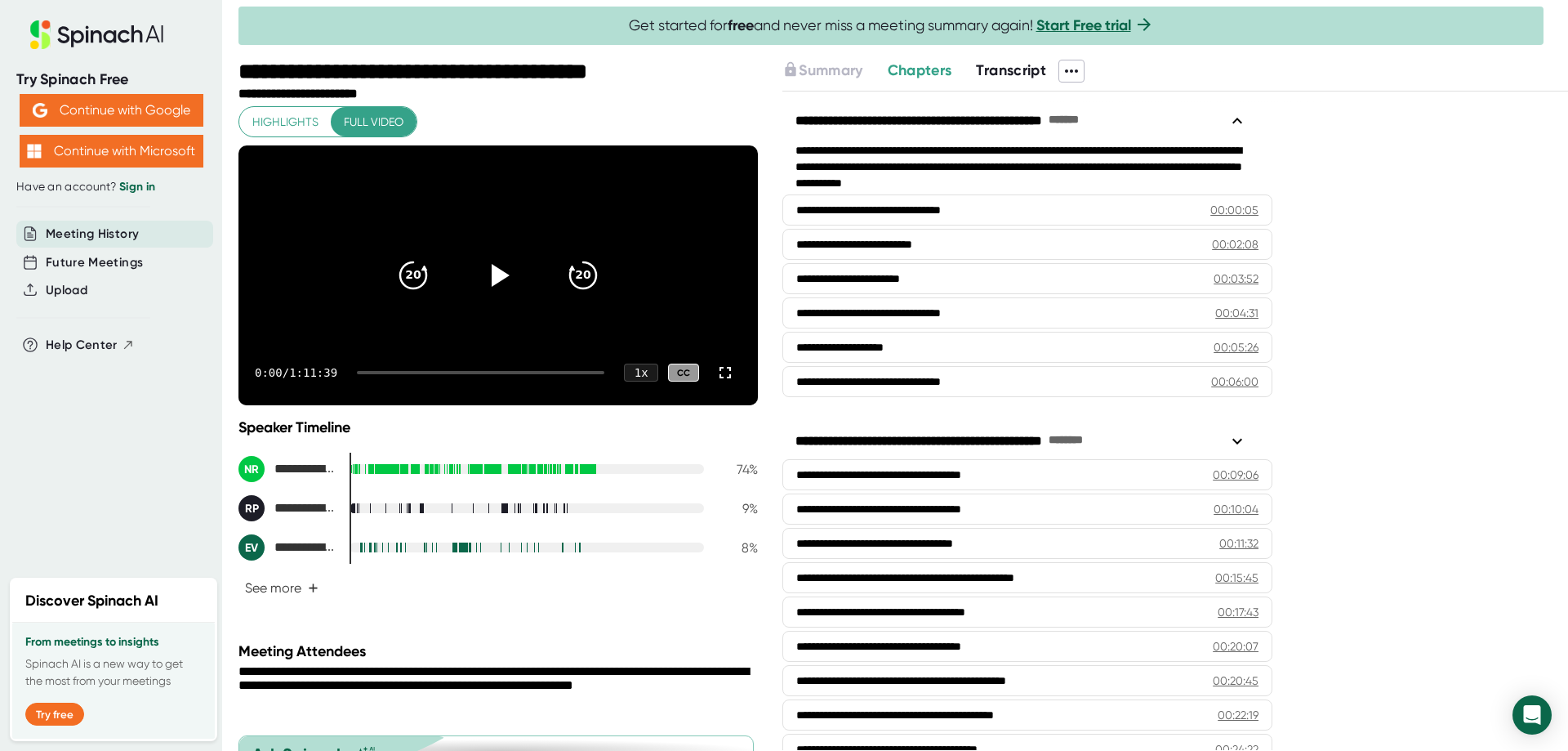
click at [1002, 71] on span "Transcript" at bounding box center [1011, 71] width 71 height 18
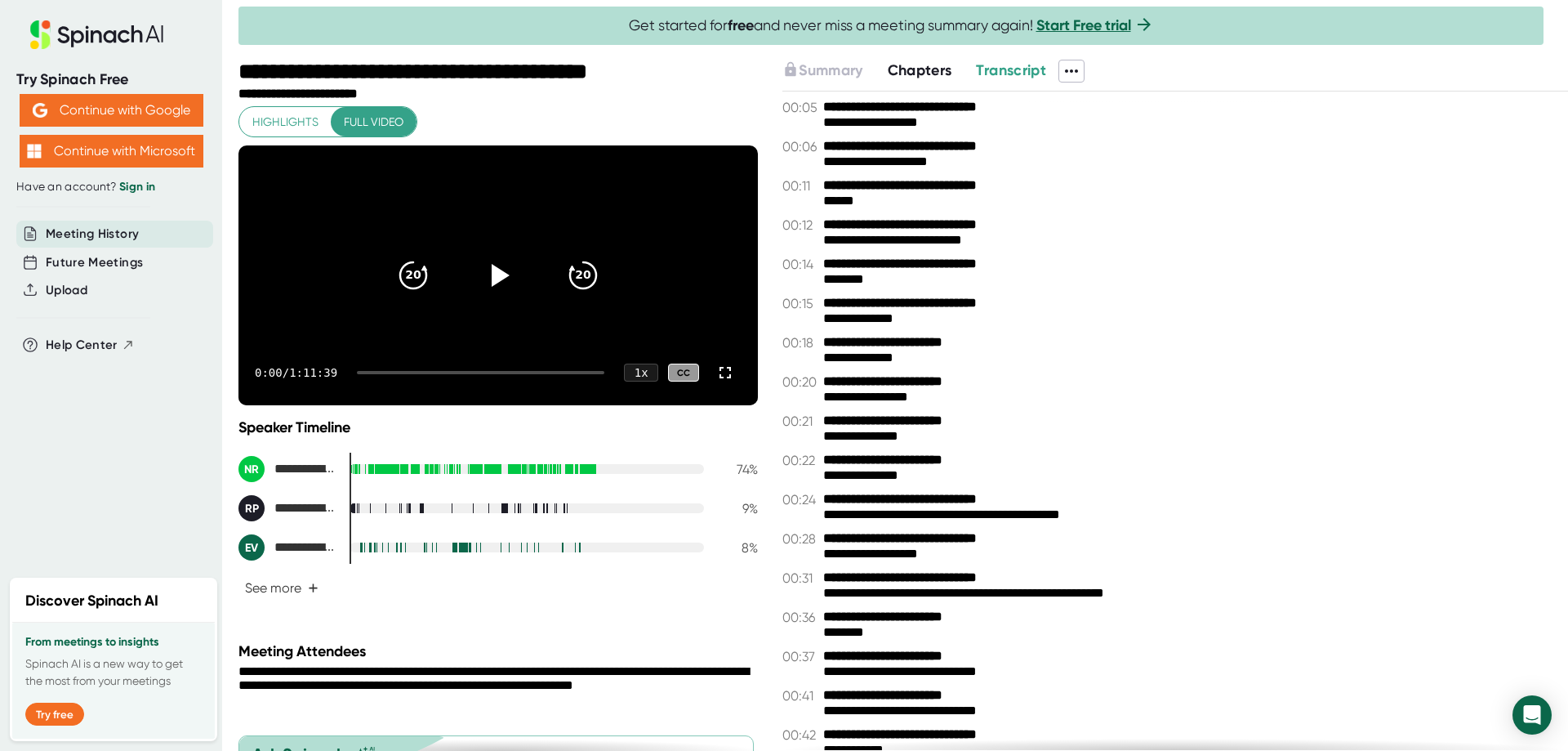
click at [1070, 67] on icon at bounding box center [1071, 71] width 19 height 19
click at [1112, 127] on div "Copy Transcript" at bounding box center [1126, 132] width 99 height 16
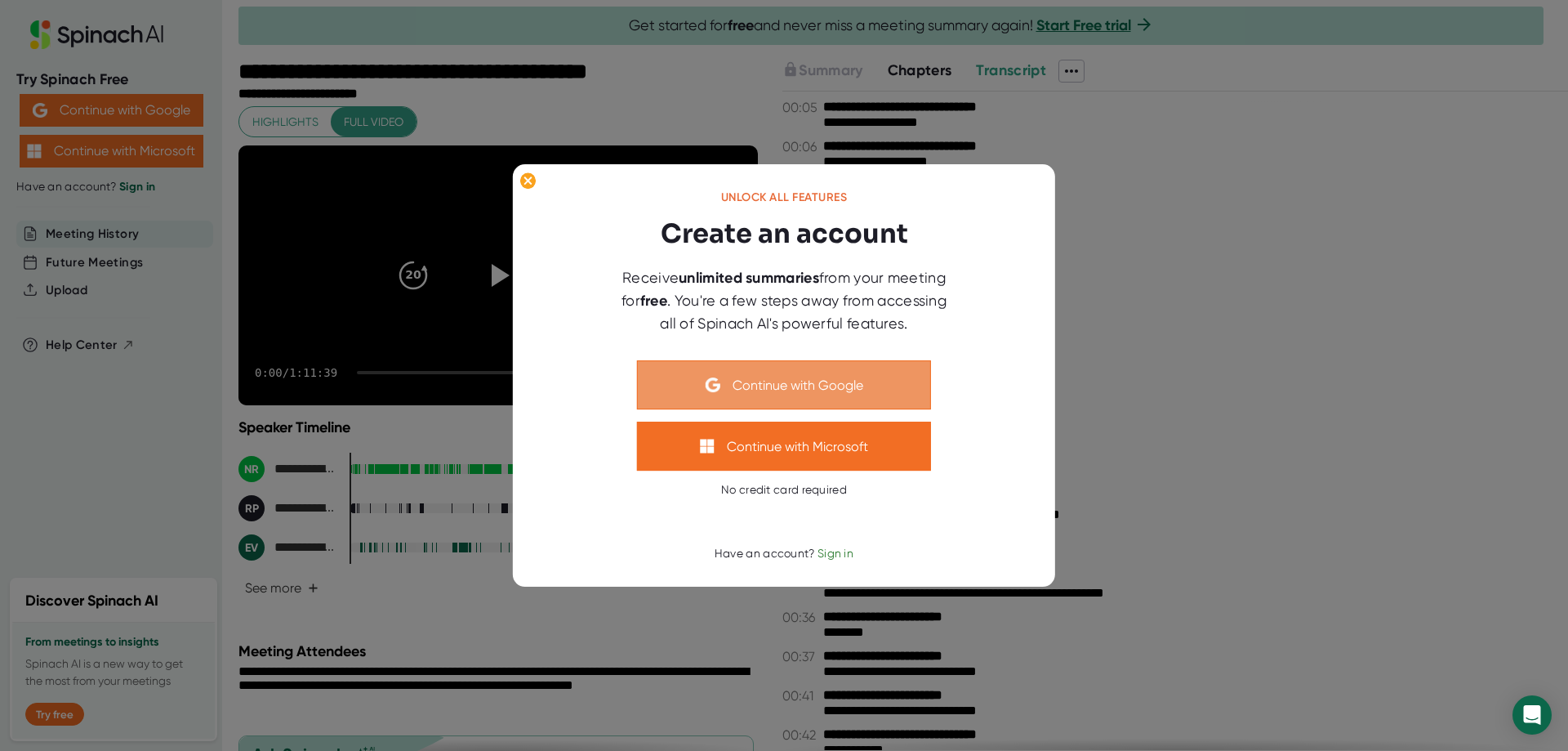
click at [830, 396] on button "Continue with Google" at bounding box center [784, 385] width 294 height 49
click at [708, 366] on button "Continue with Google" at bounding box center [784, 385] width 294 height 49
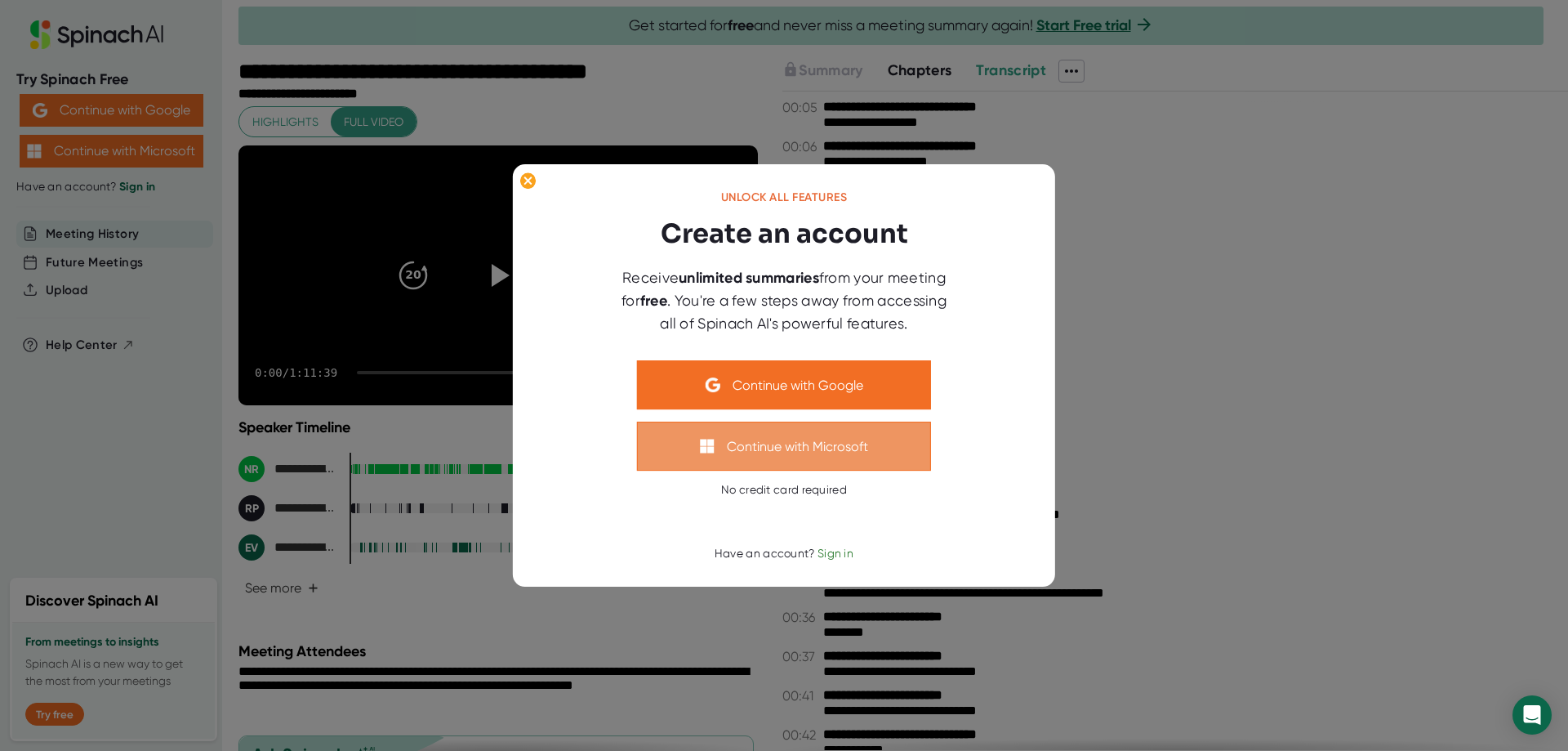
click at [767, 448] on button "Continue with Microsoft" at bounding box center [784, 446] width 294 height 49
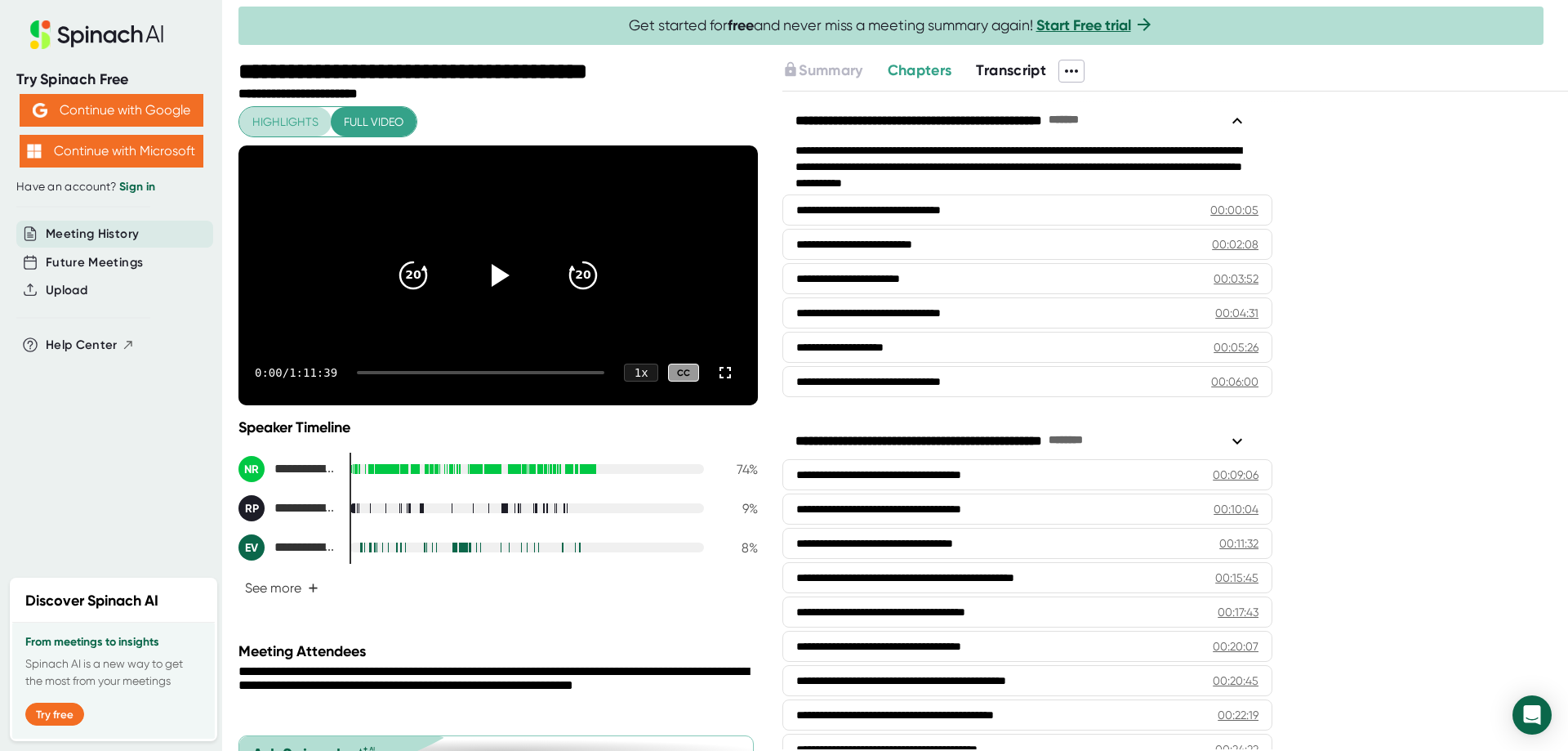
click at [312, 122] on span "Highlights" at bounding box center [286, 122] width 66 height 20
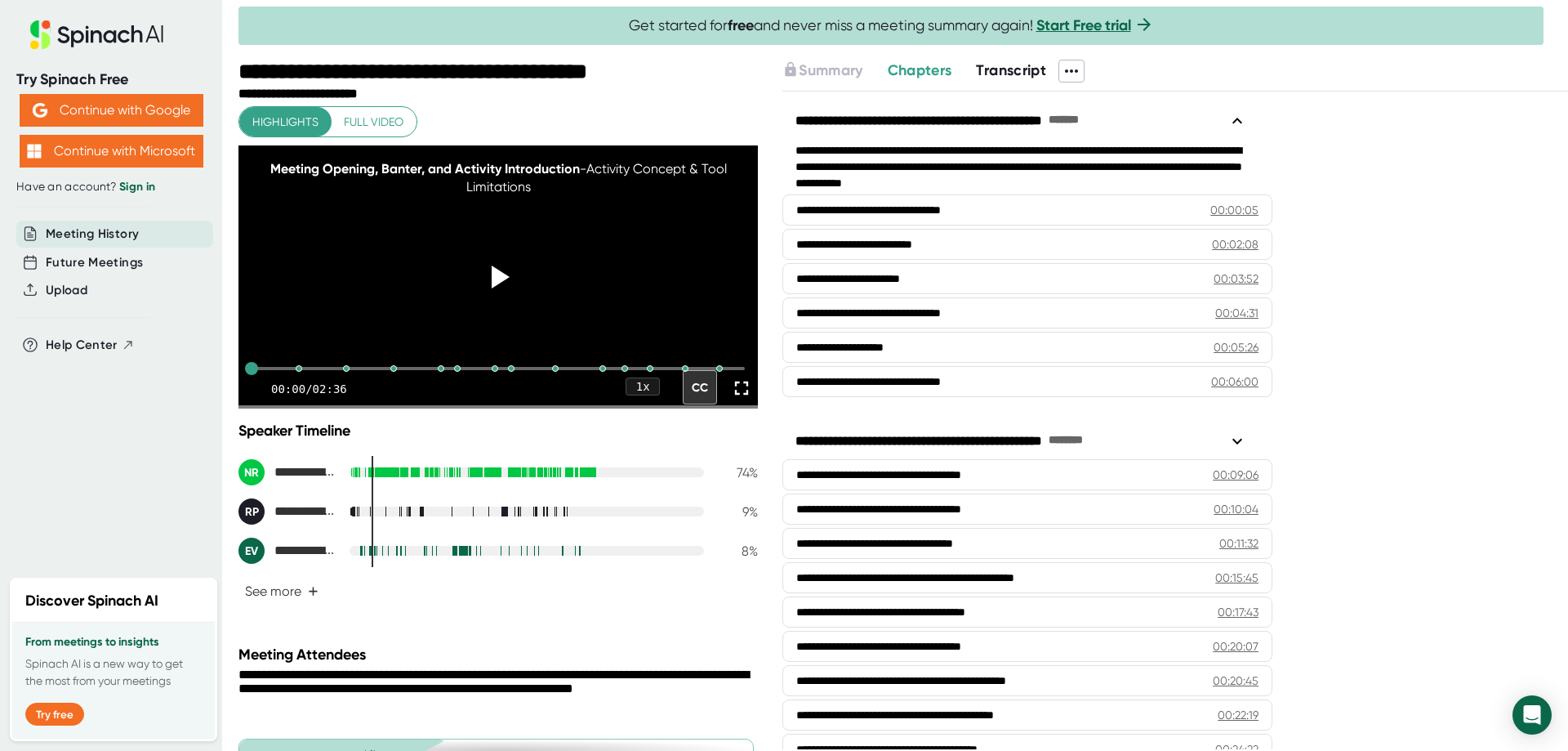
click at [366, 131] on span "Full video" at bounding box center [373, 122] width 60 height 20
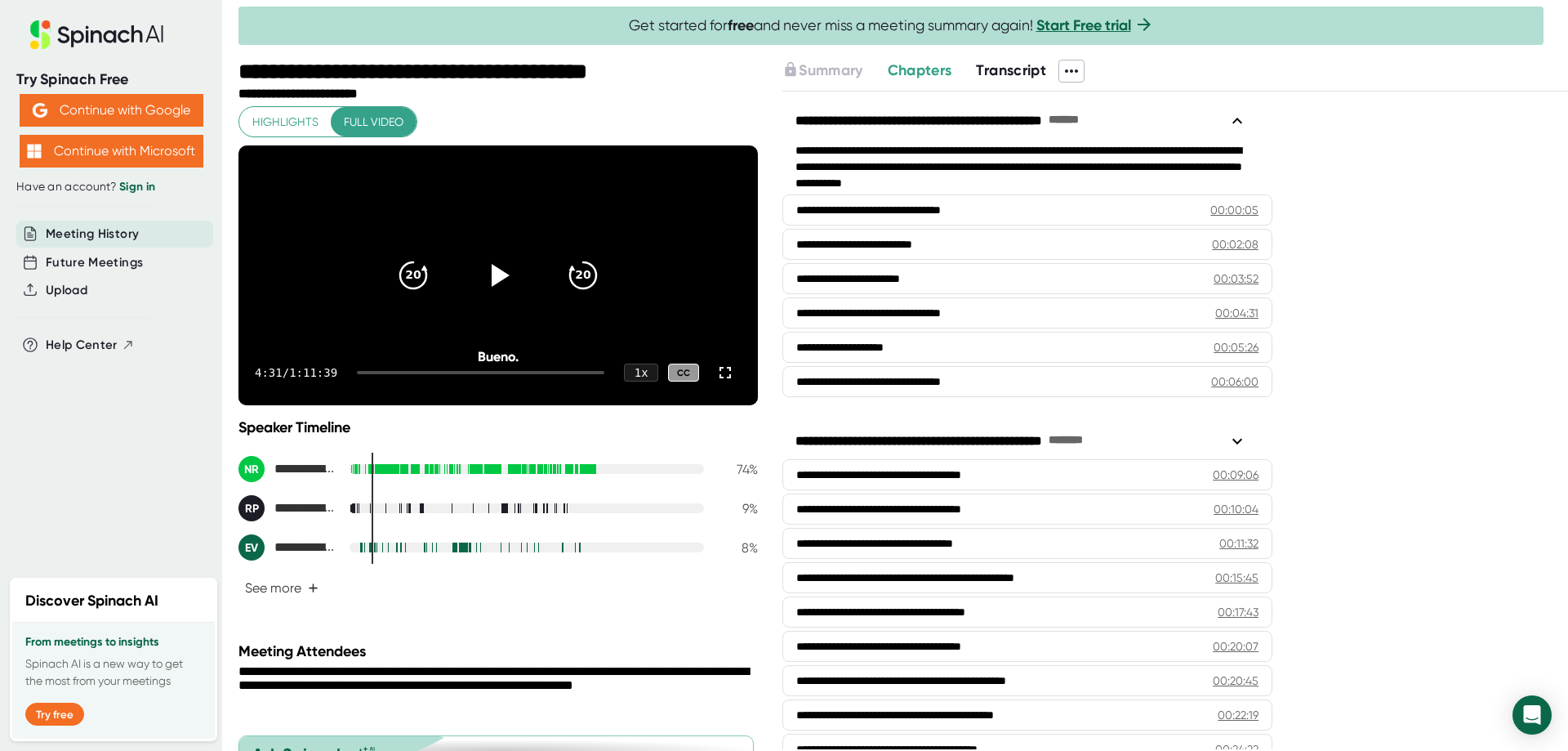
click at [918, 67] on span "Chapters" at bounding box center [920, 71] width 64 height 18
click at [794, 210] on icon at bounding box center [799, 210] width 19 height 19
click at [489, 296] on icon at bounding box center [498, 275] width 41 height 41
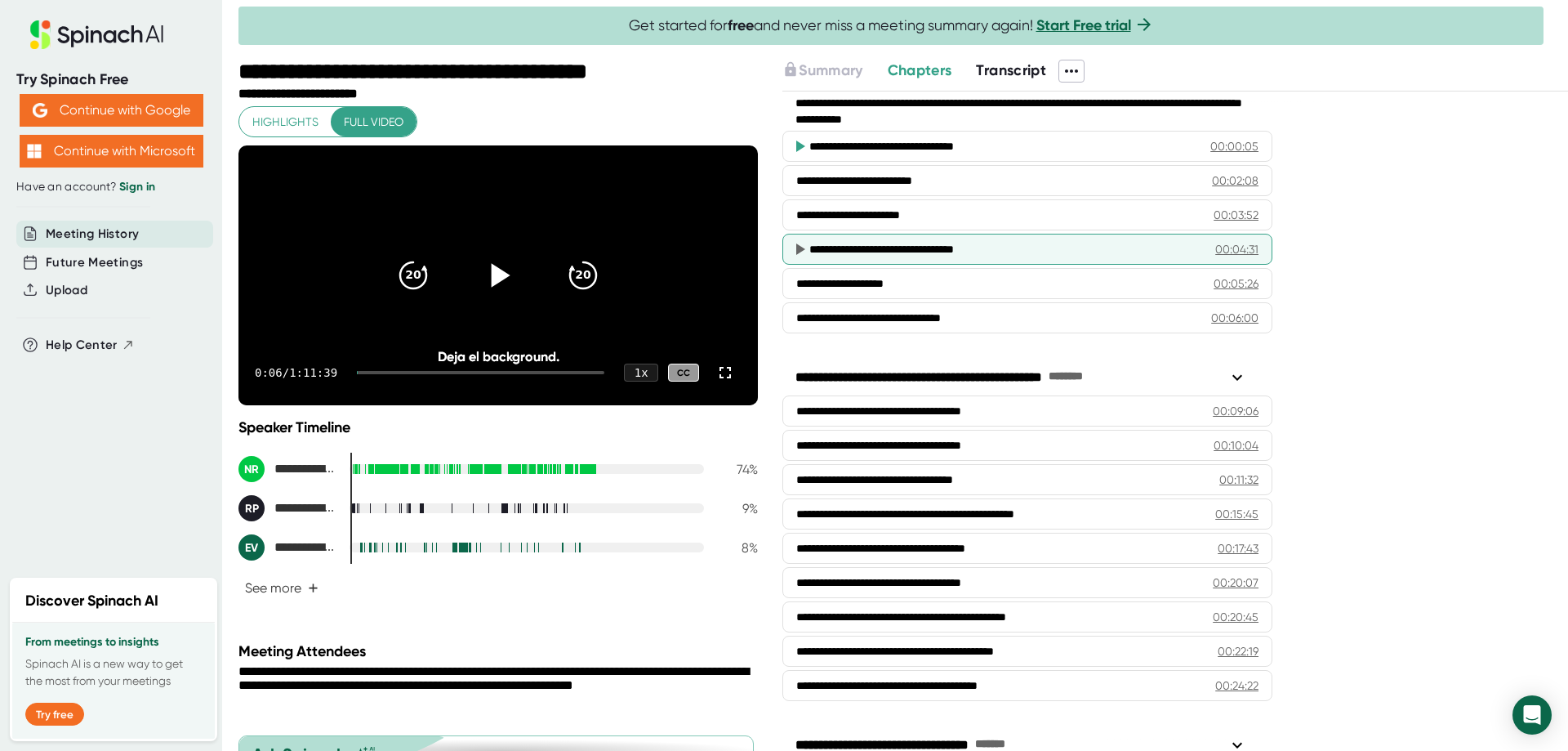
scroll to position [163, 0]
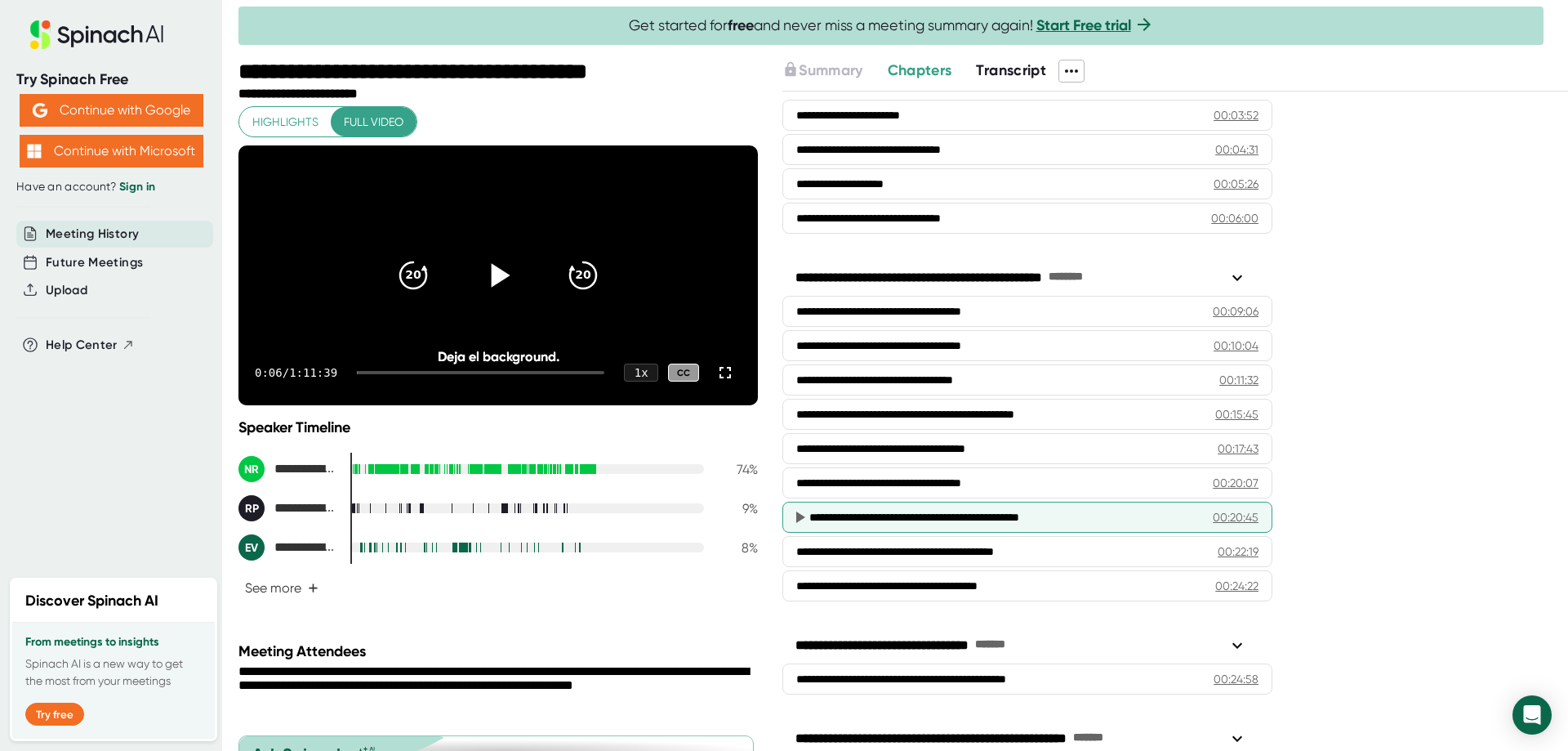
click at [804, 515] on icon at bounding box center [799, 517] width 19 height 19
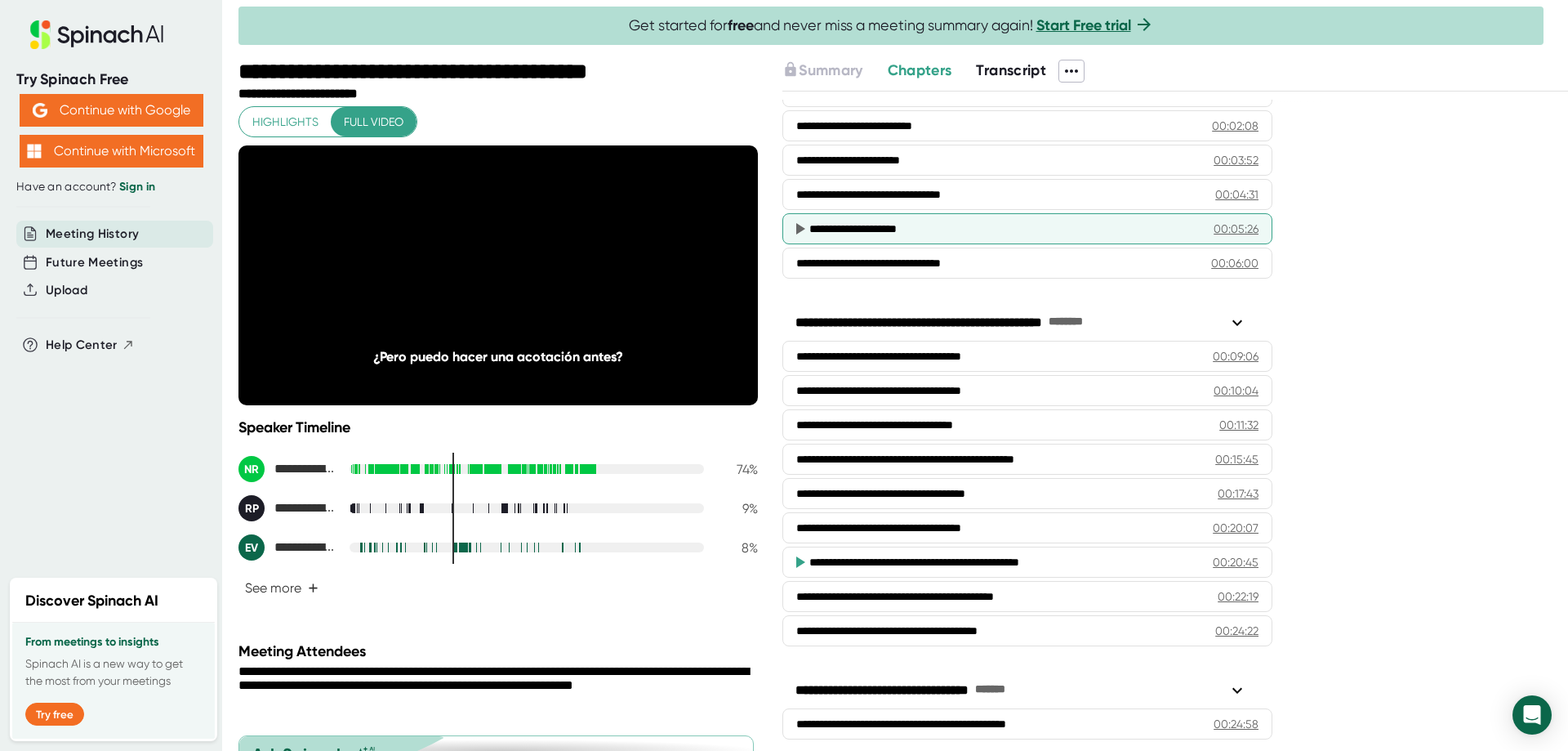
scroll to position [0, 0]
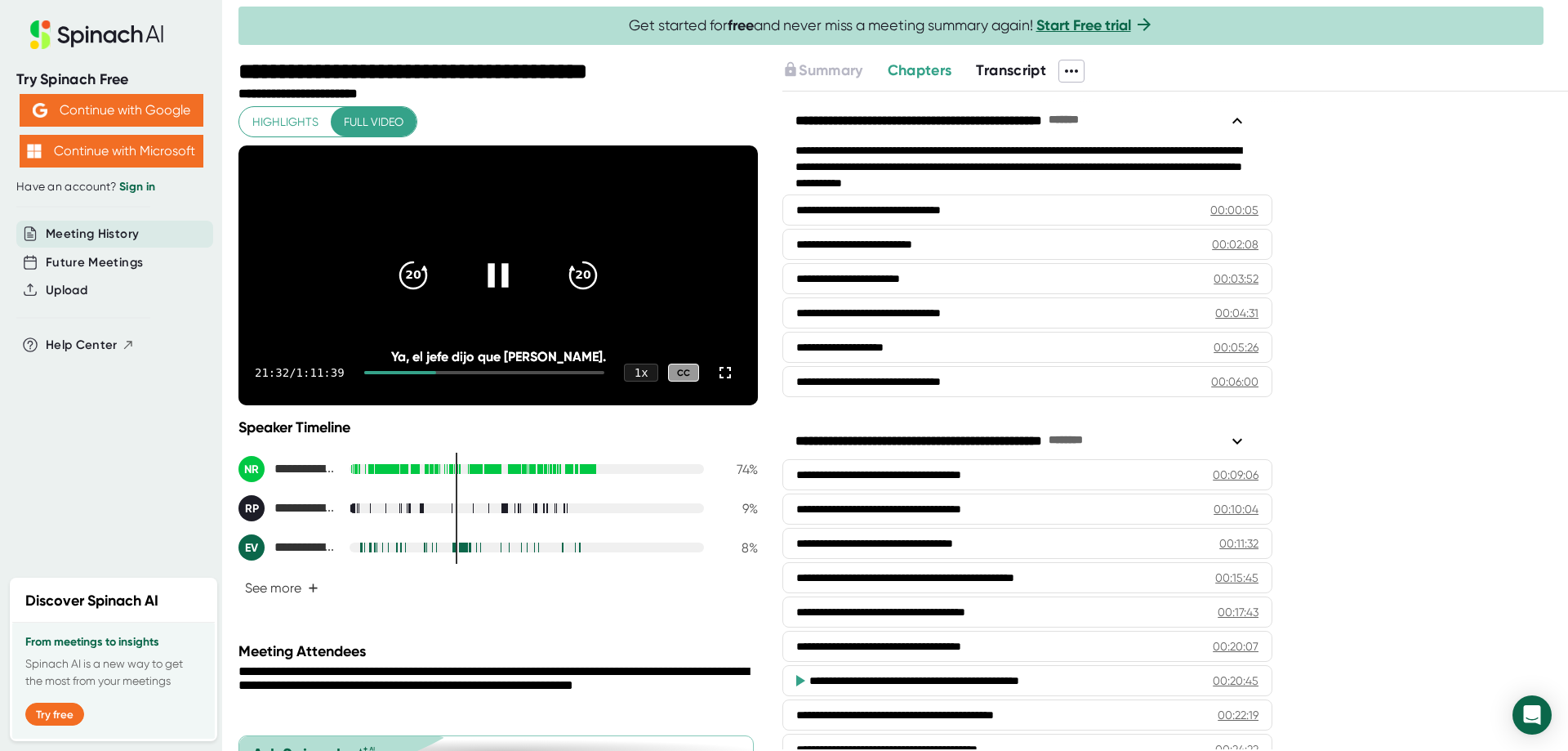
click at [540, 308] on div "20 20" at bounding box center [498, 275] width 235 height 65
click at [495, 291] on icon at bounding box center [498, 275] width 41 height 41
click at [1032, 71] on span "Transcript" at bounding box center [1011, 71] width 71 height 18
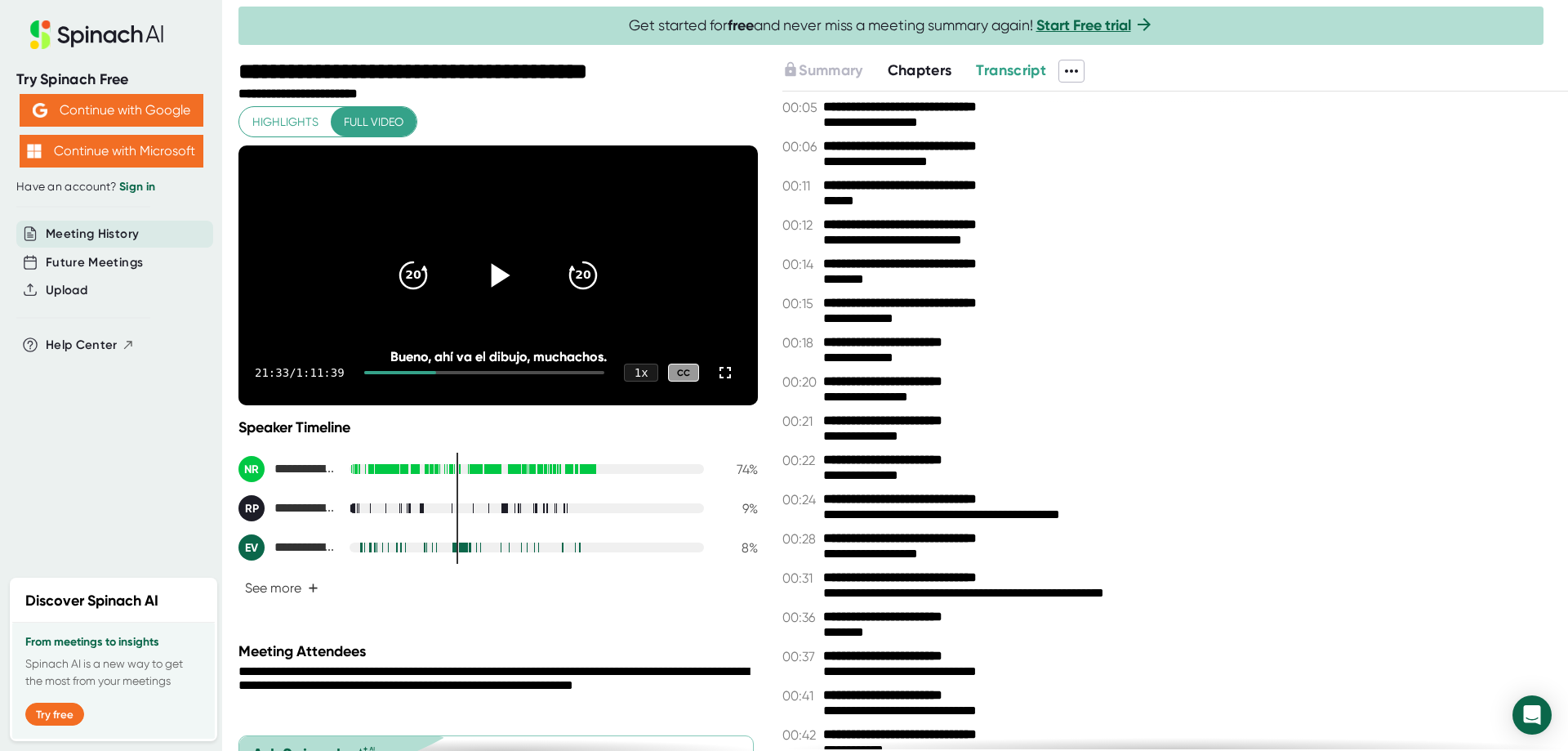
click at [1076, 71] on icon at bounding box center [1072, 71] width 13 height 4
click at [1111, 136] on div "Copy Transcript" at bounding box center [1126, 132] width 99 height 16
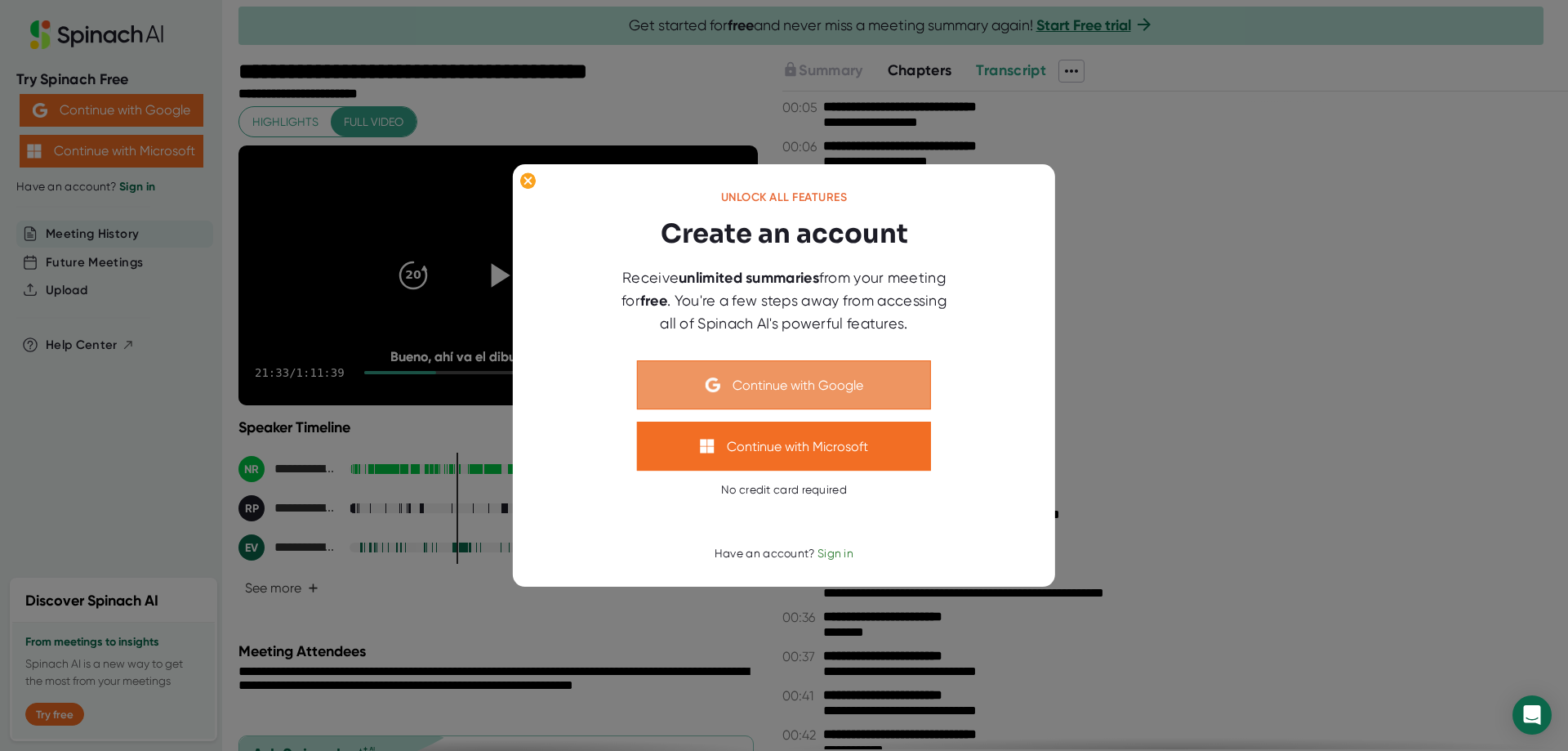
click at [820, 385] on button "Continue with Google" at bounding box center [784, 385] width 294 height 49
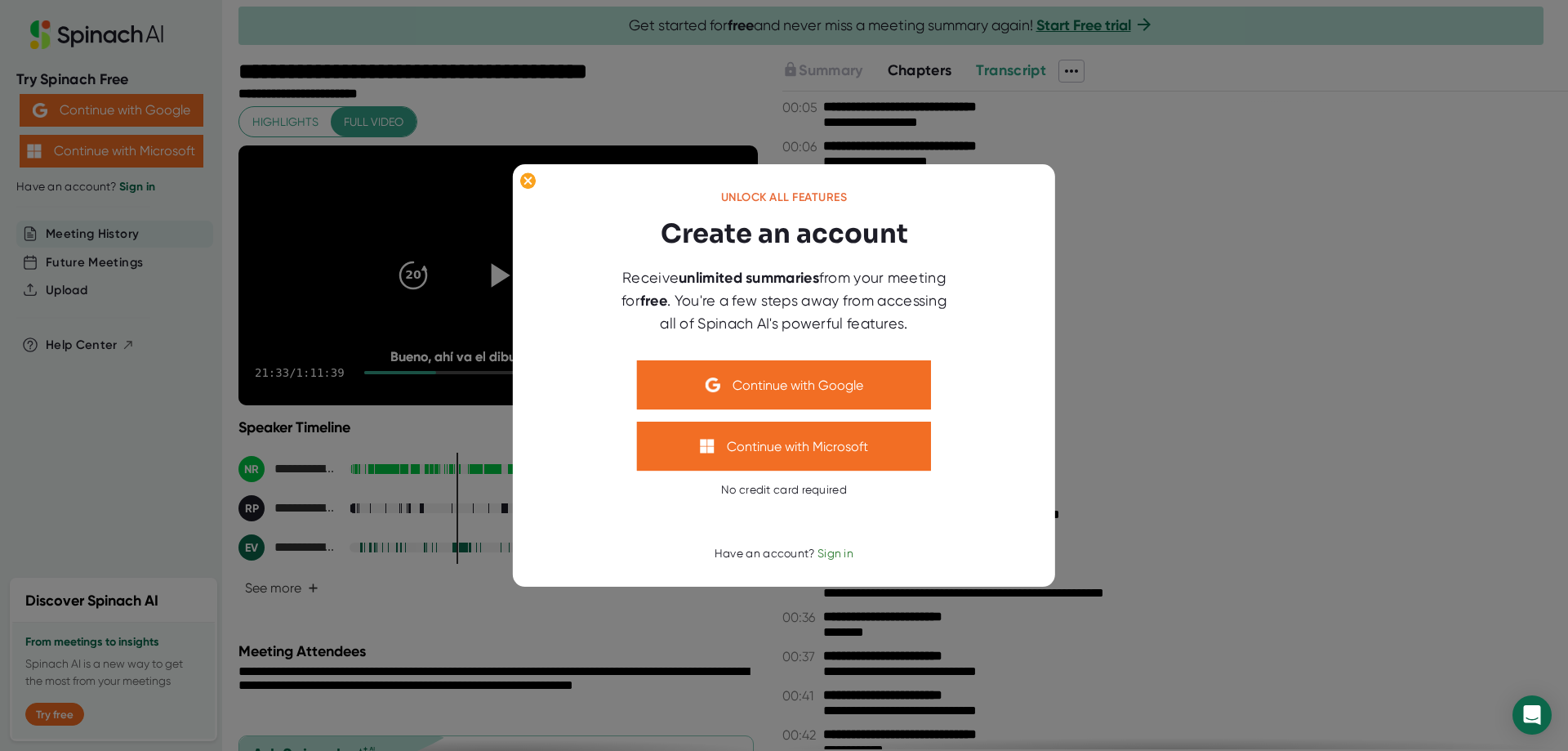
click at [836, 551] on span "Sign in" at bounding box center [835, 553] width 36 height 13
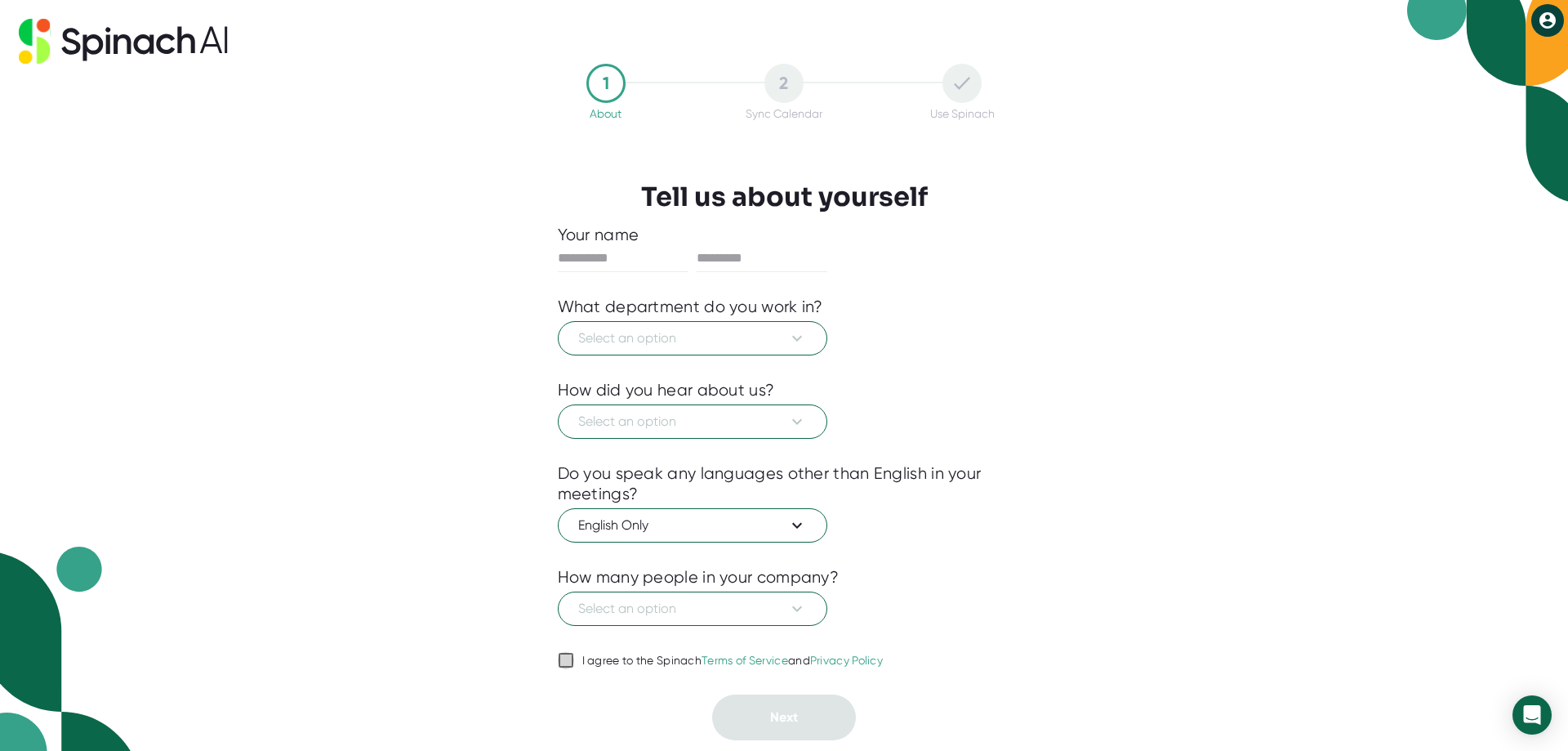
click at [565, 656] on input "I agree to the Spinach Terms of Service and Privacy Policy" at bounding box center [566, 659] width 16 height 19
checkbox input "true"
click at [636, 330] on span "Select an option" at bounding box center [692, 338] width 229 height 19
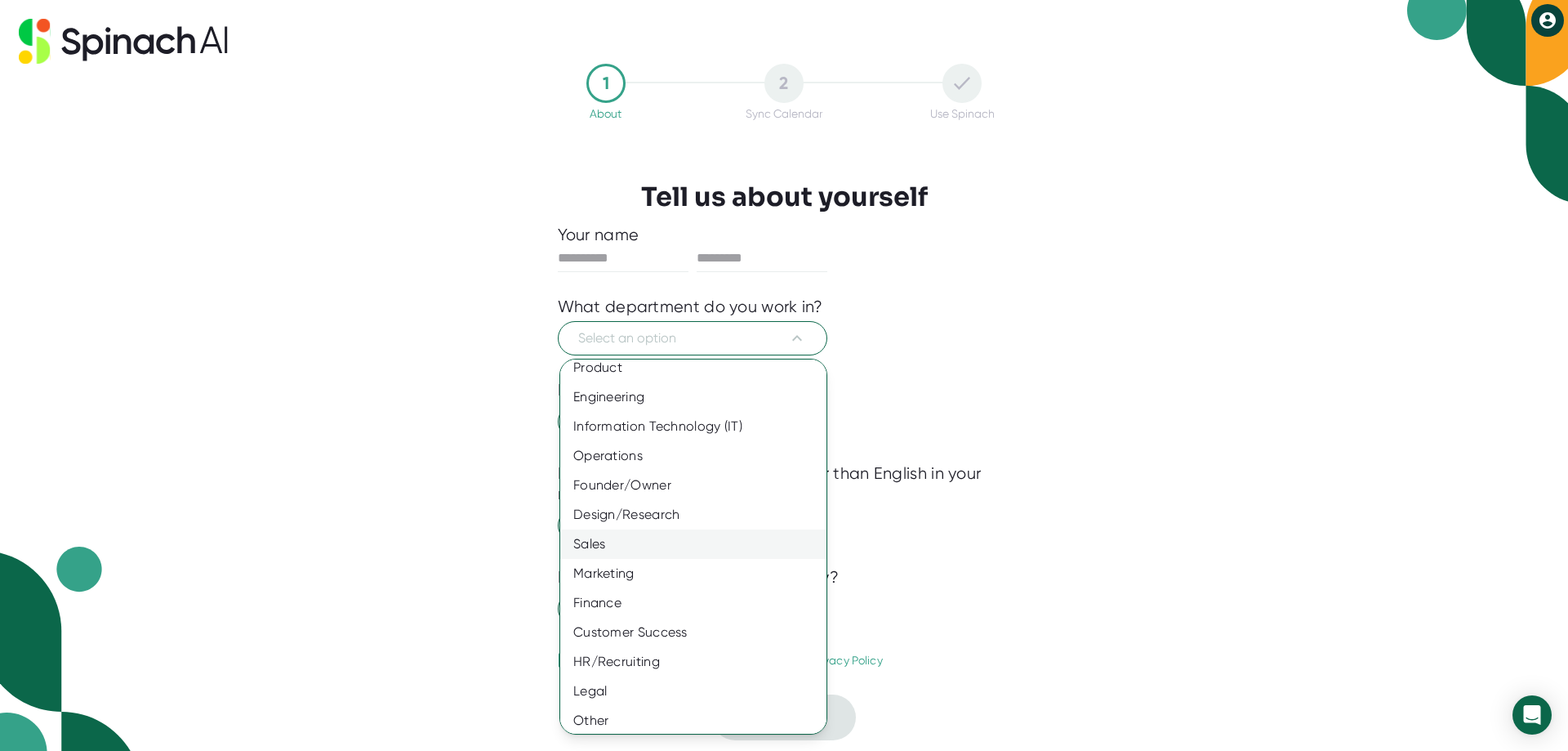
scroll to position [15, 0]
click at [606, 706] on div "Other" at bounding box center [700, 715] width 278 height 29
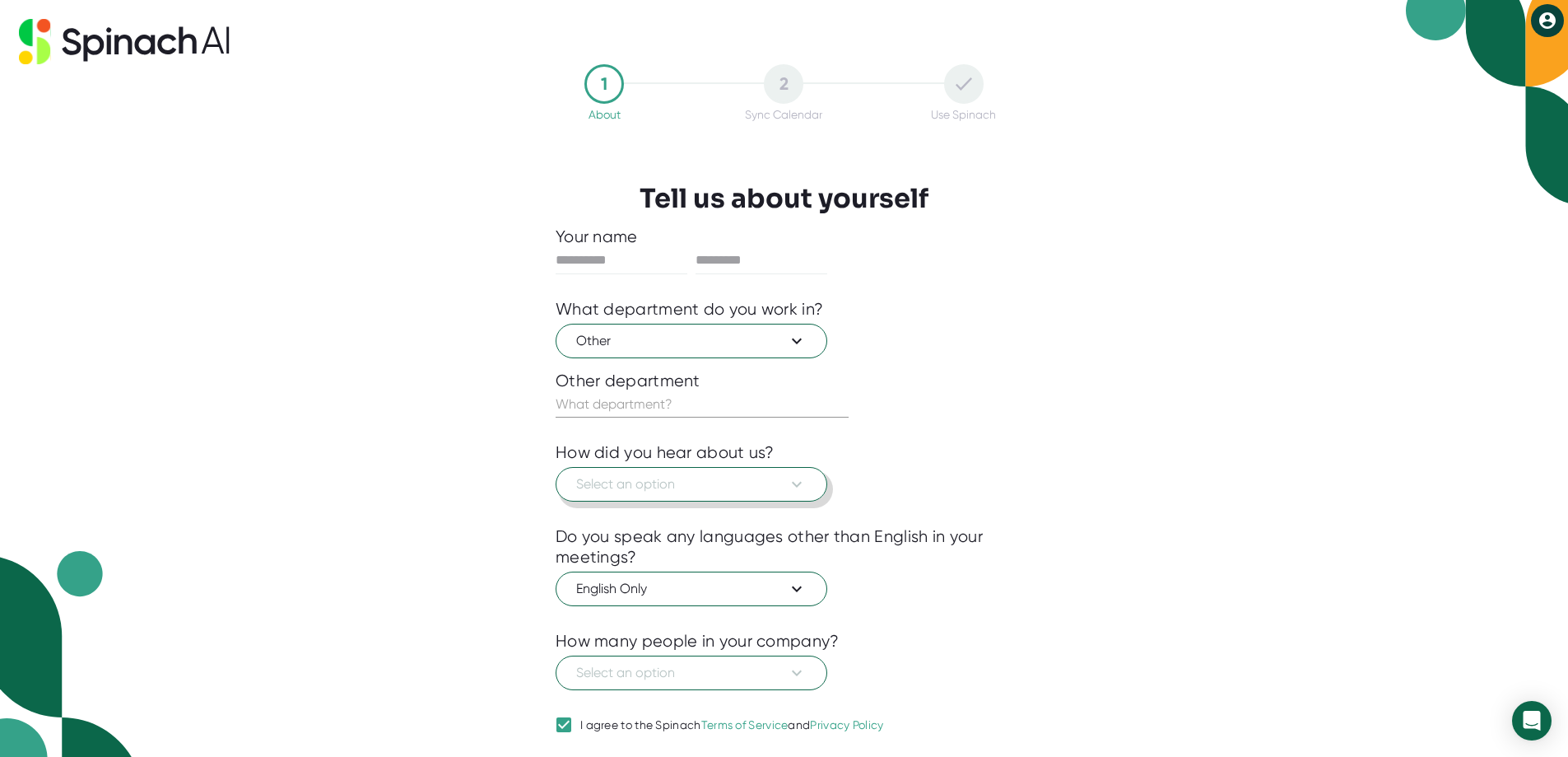
click at [644, 475] on span "Select an option" at bounding box center [691, 484] width 231 height 19
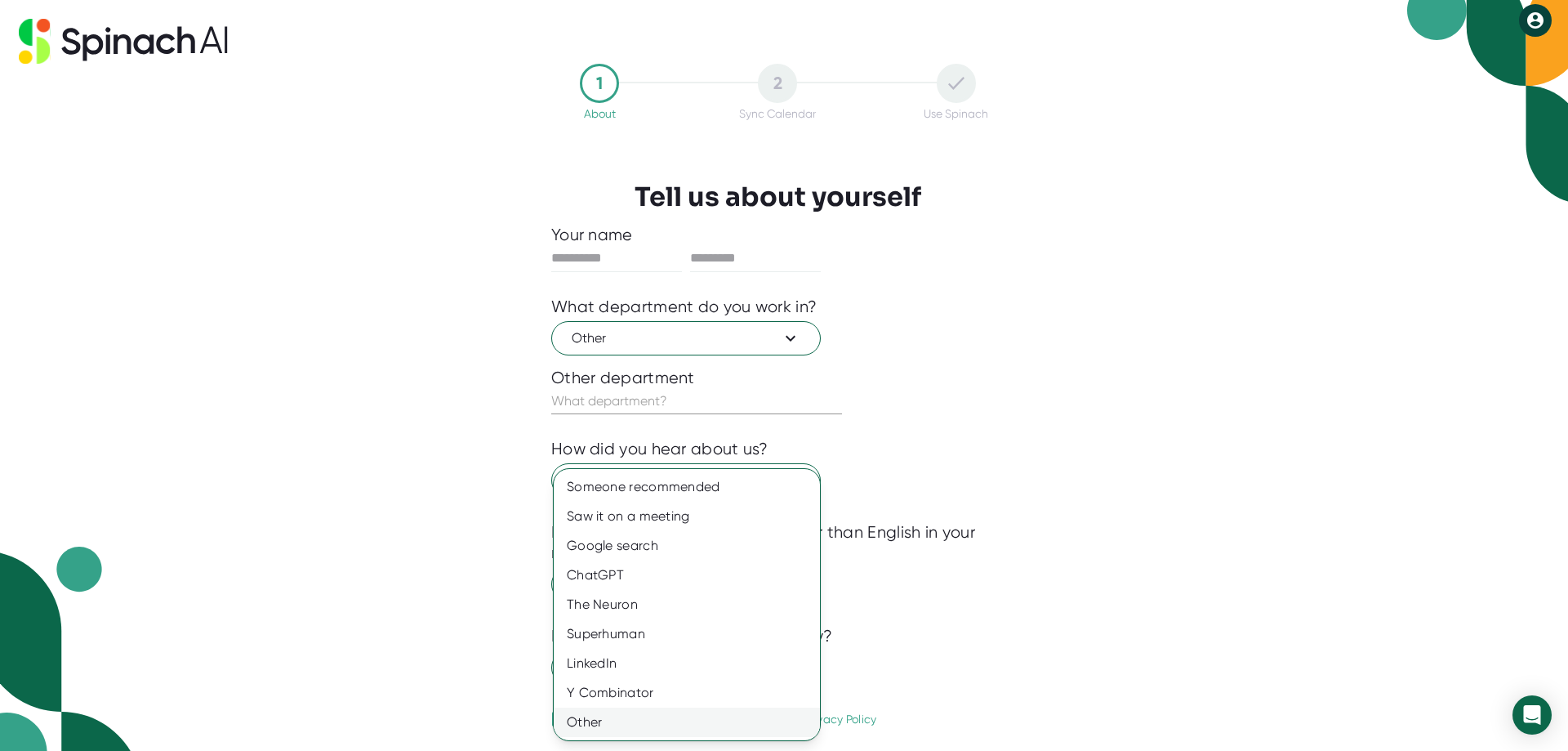
click at [603, 717] on div "Other" at bounding box center [687, 722] width 267 height 29
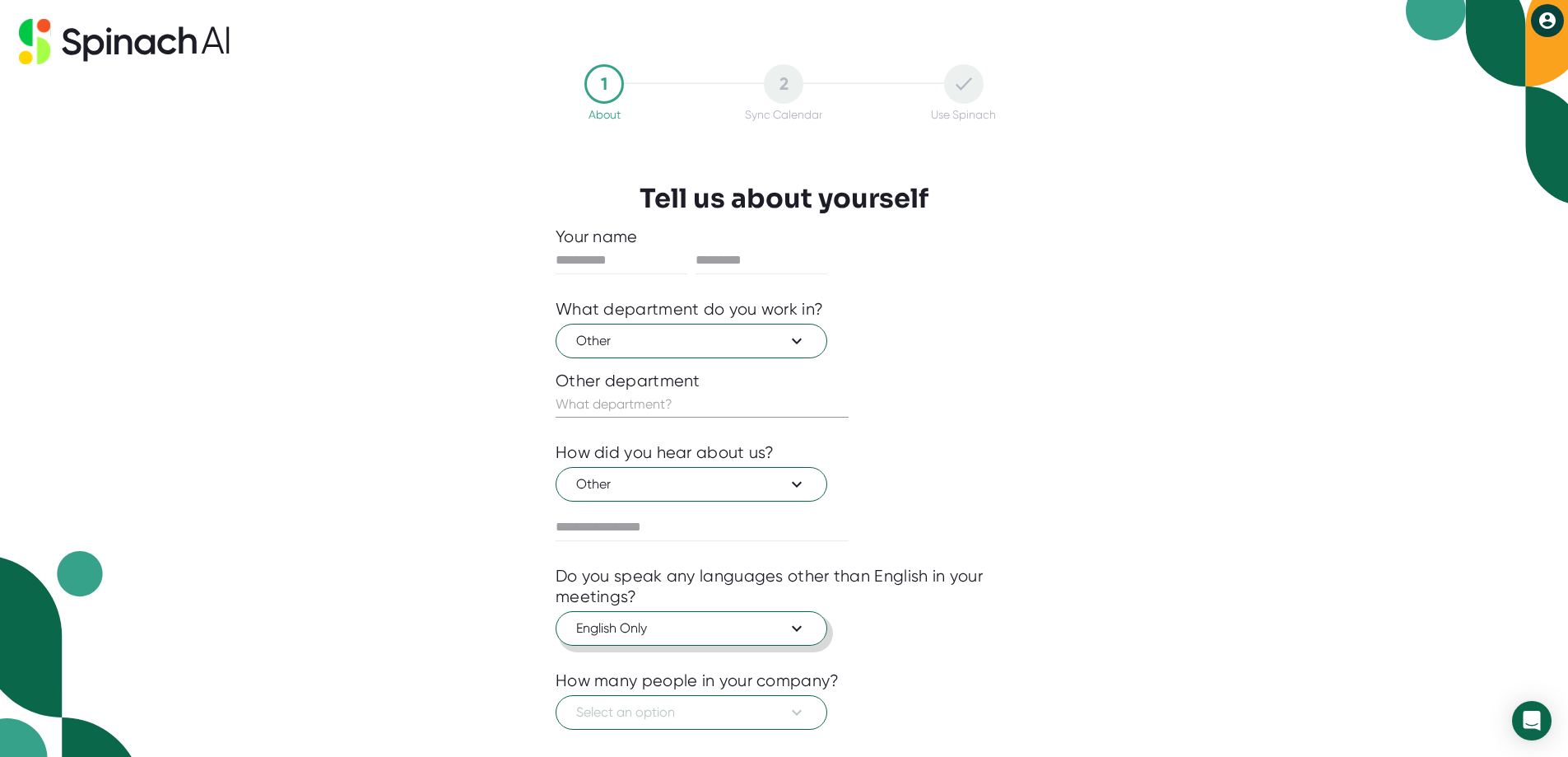
click at [624, 630] on span "English Only" at bounding box center [691, 628] width 231 height 19
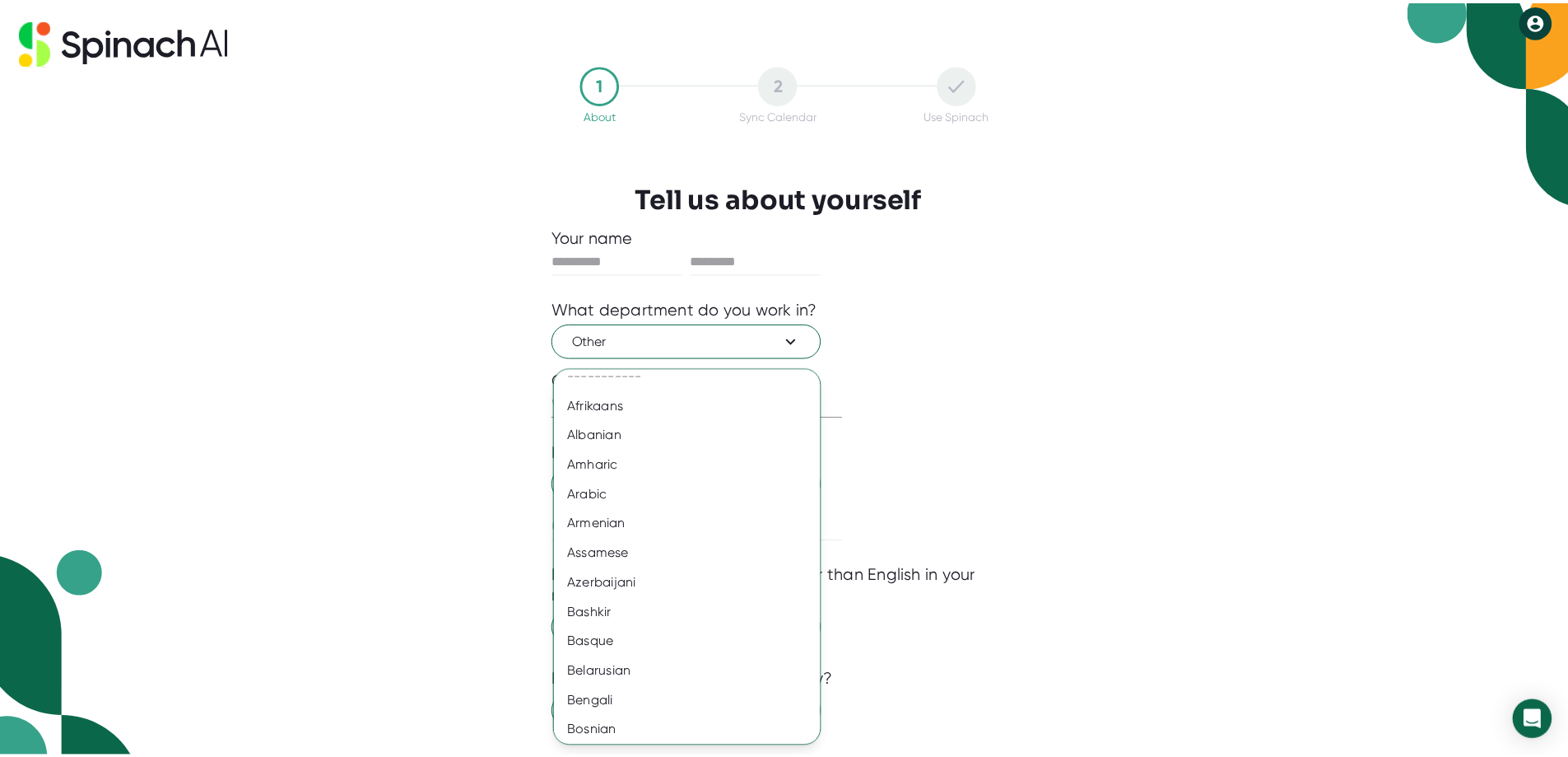
scroll to position [0, 0]
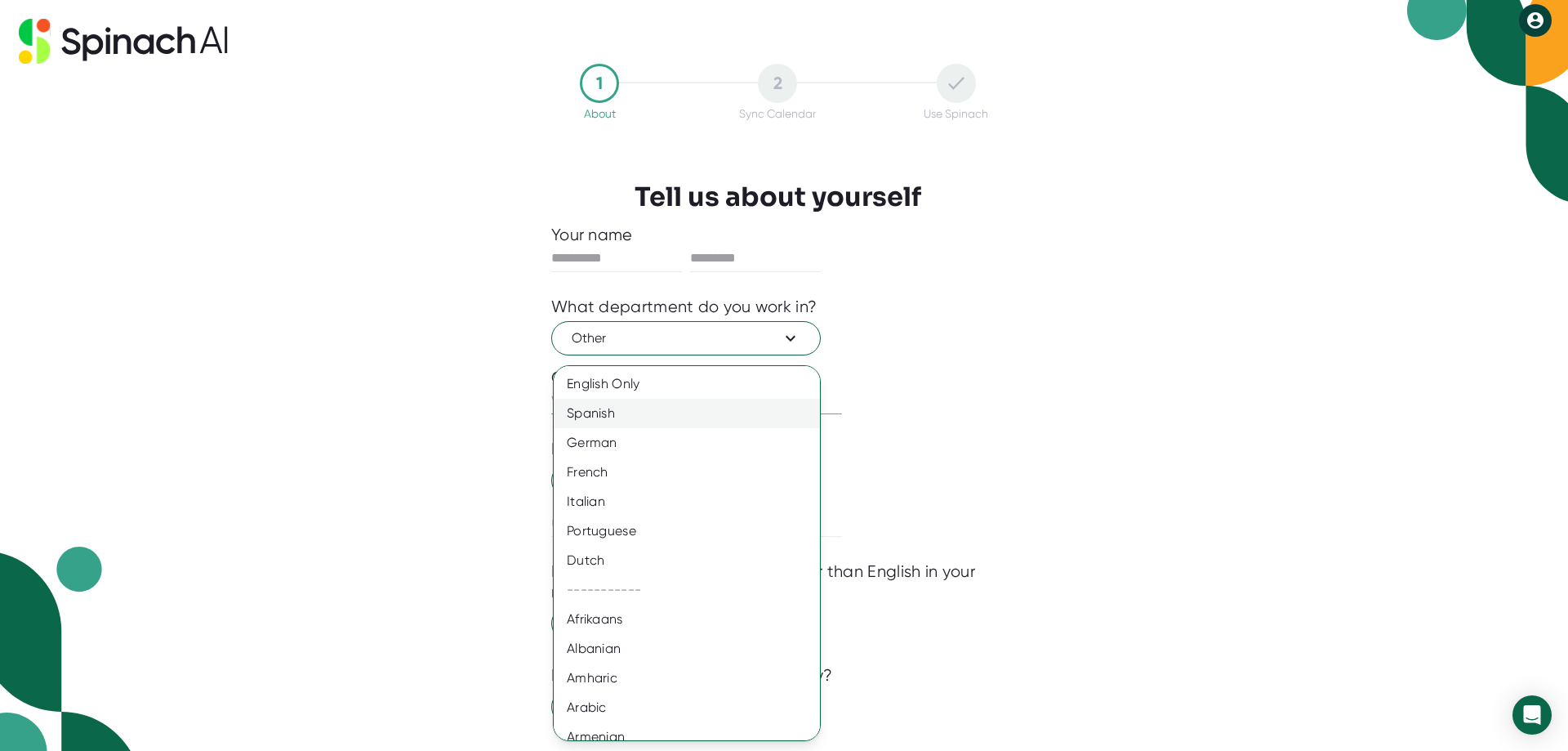
drag, startPoint x: 621, startPoint y: 423, endPoint x: 605, endPoint y: 423, distance: 16.0
click at [618, 423] on div "Spanish" at bounding box center [693, 413] width 278 height 29
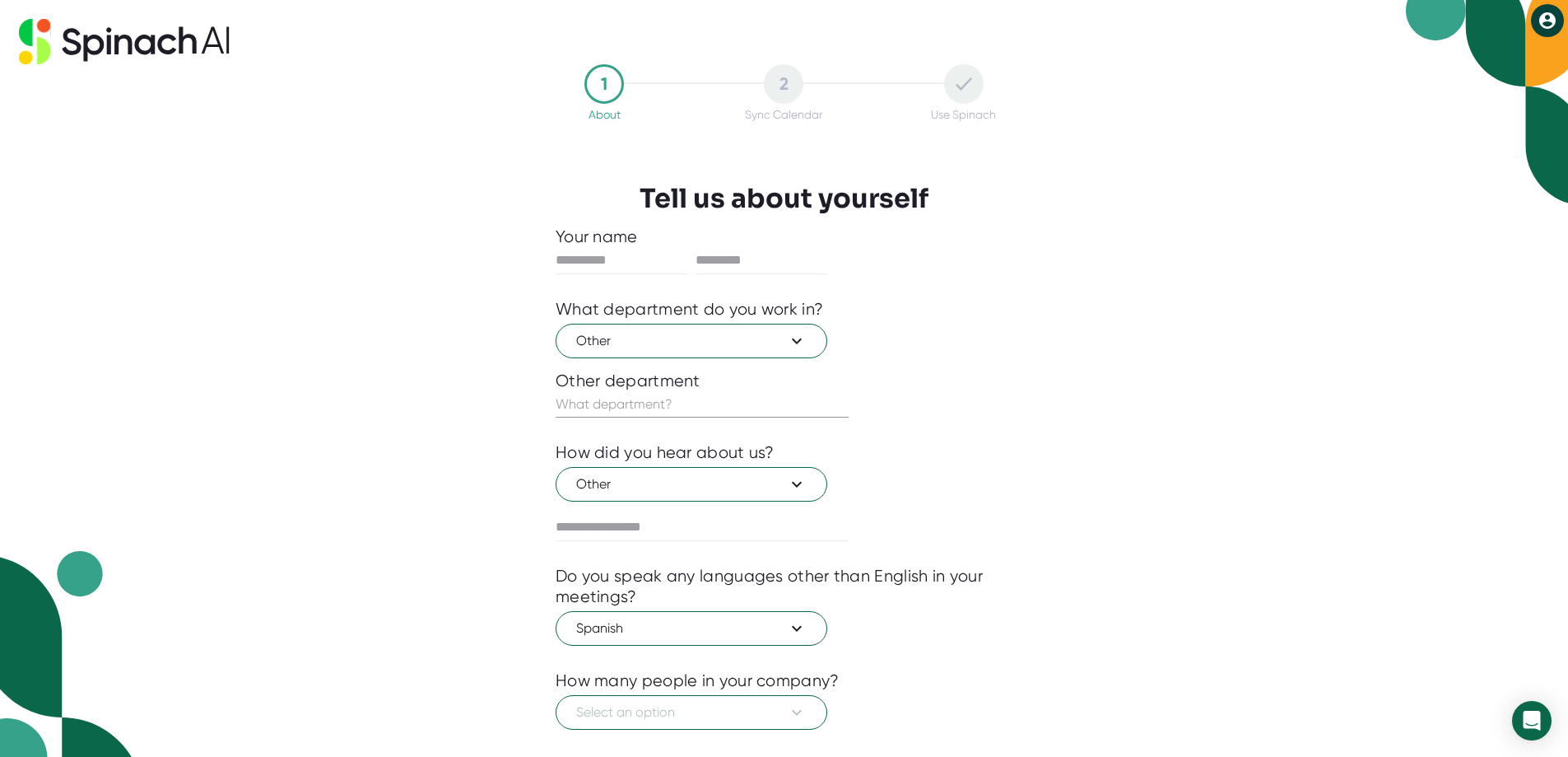
click at [416, 463] on div "English Only Spanish German French Italian Portuguese Dutch ----------- Afrikaa…" at bounding box center [784, 378] width 1568 height 757
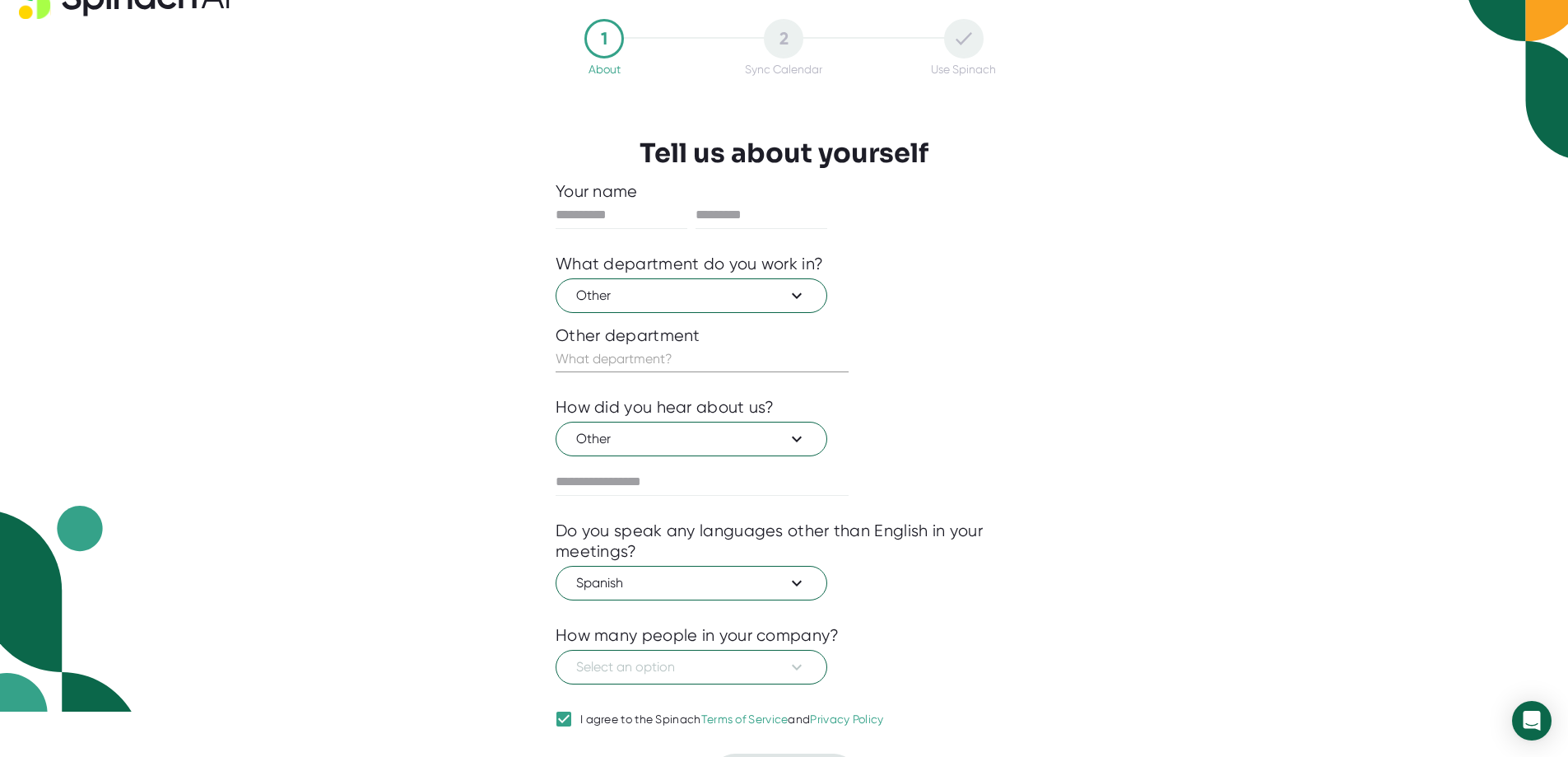
scroll to position [88, 0]
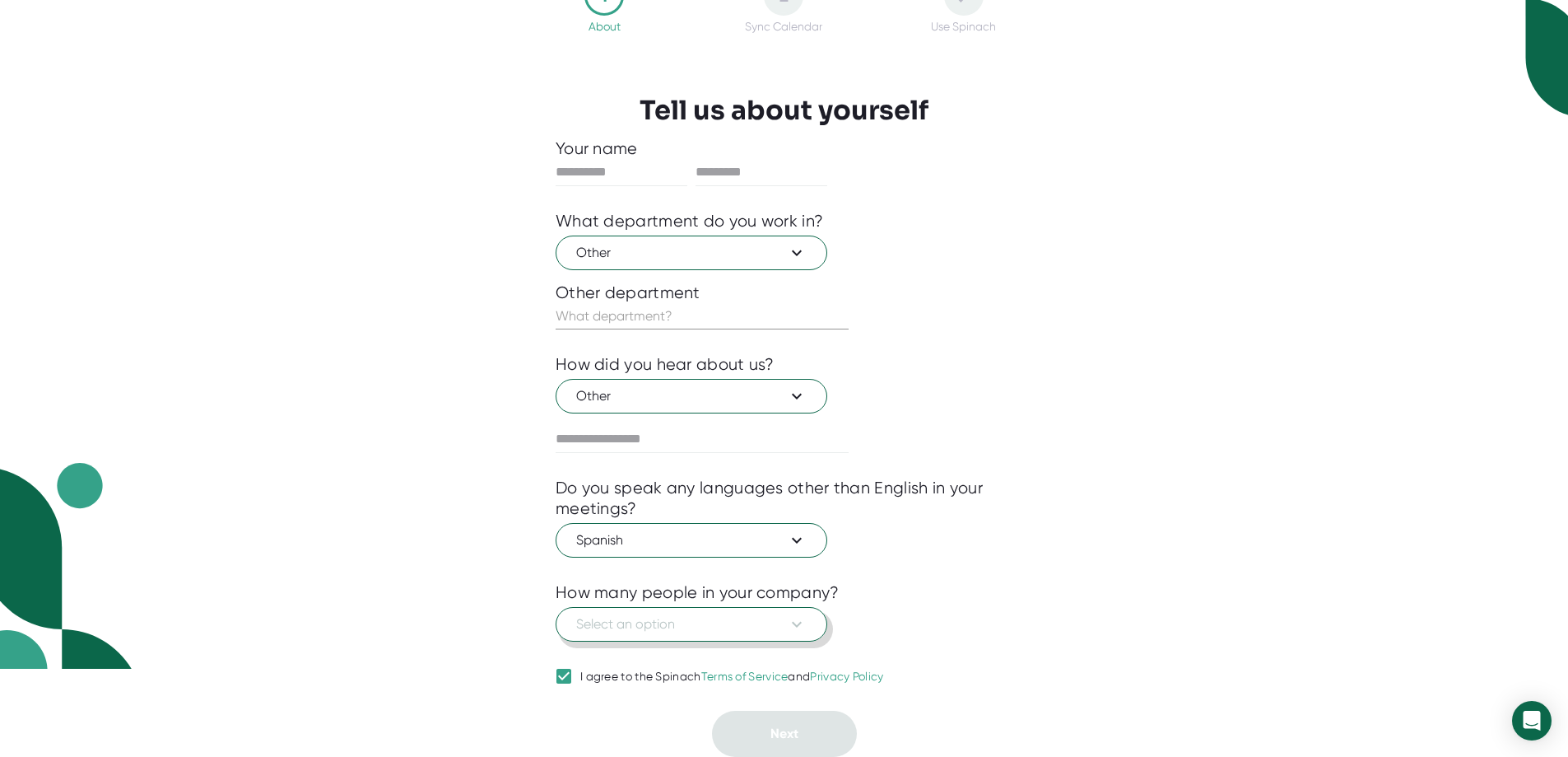
click at [643, 628] on span "Select an option" at bounding box center [691, 623] width 231 height 19
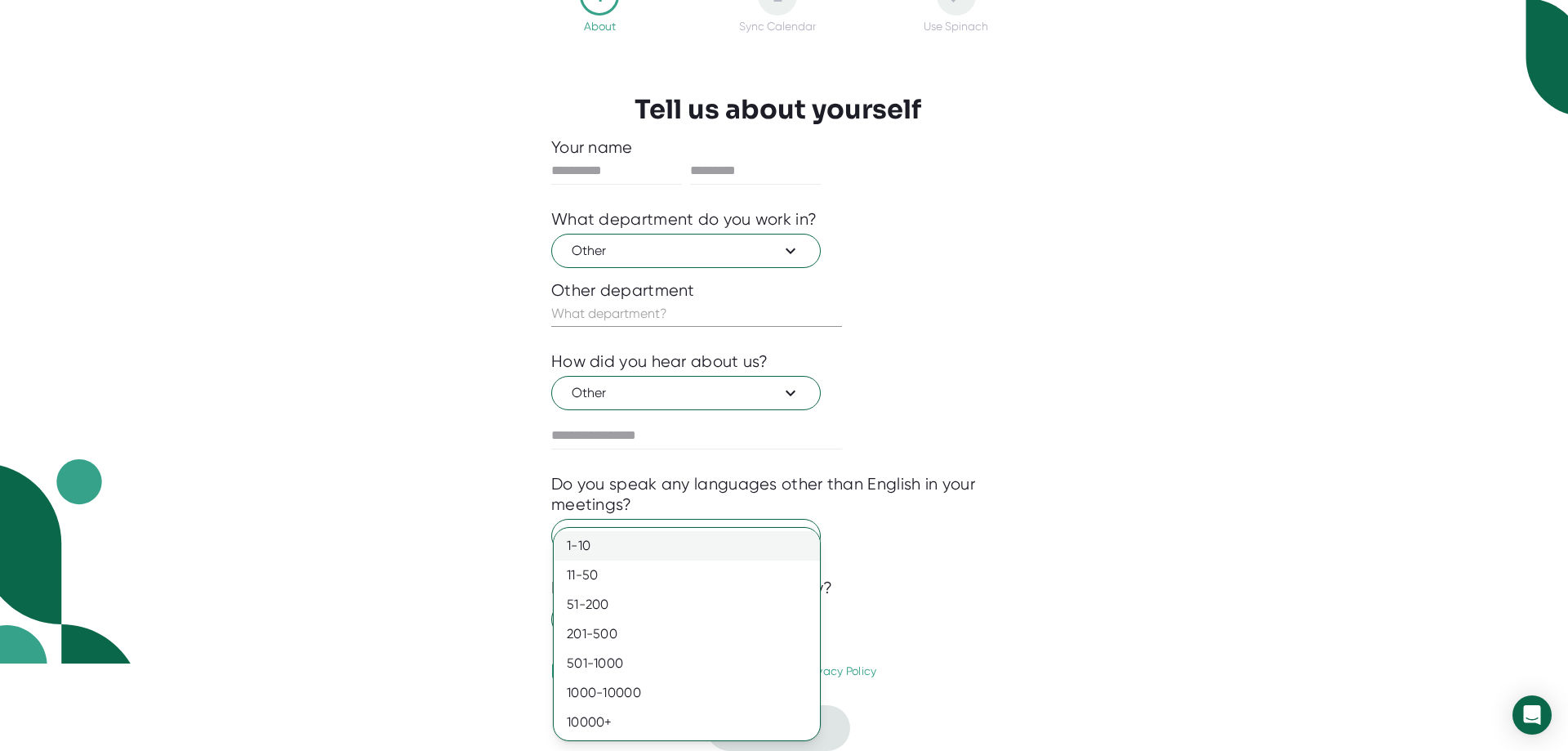
click at [614, 550] on div "1-10" at bounding box center [687, 546] width 267 height 29
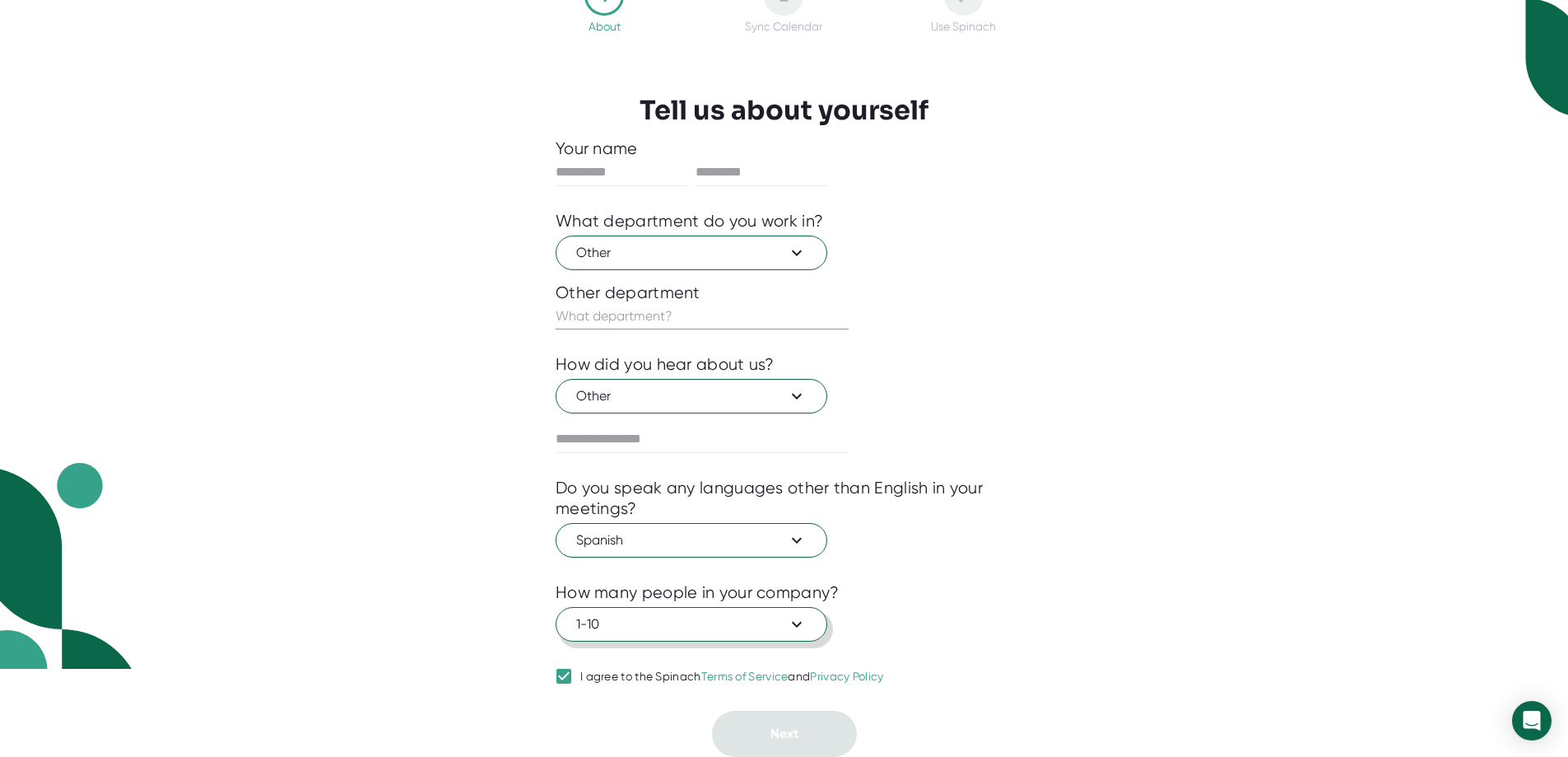
click at [652, 621] on span "1-10" at bounding box center [691, 623] width 231 height 19
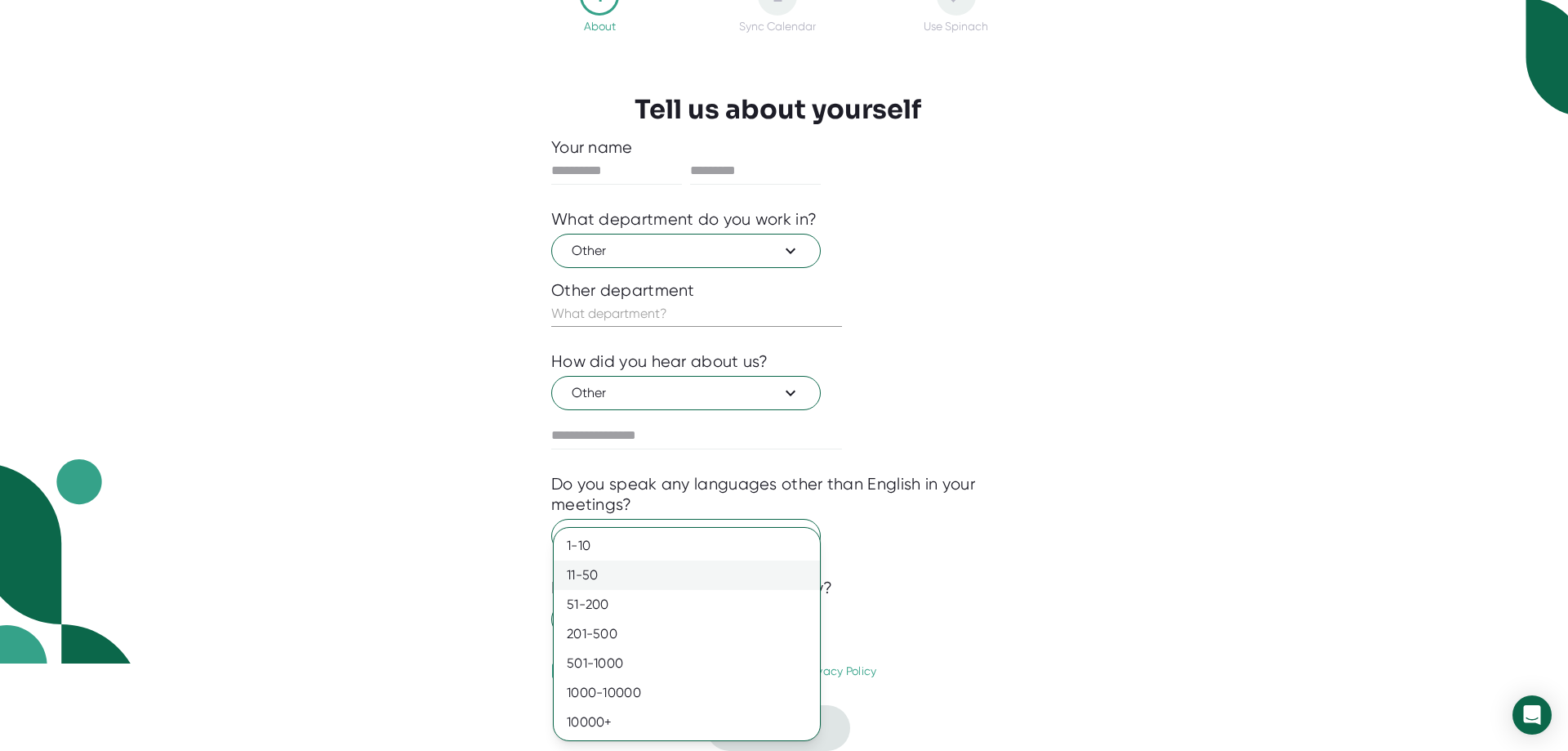
click at [612, 571] on div "11-50" at bounding box center [687, 575] width 267 height 29
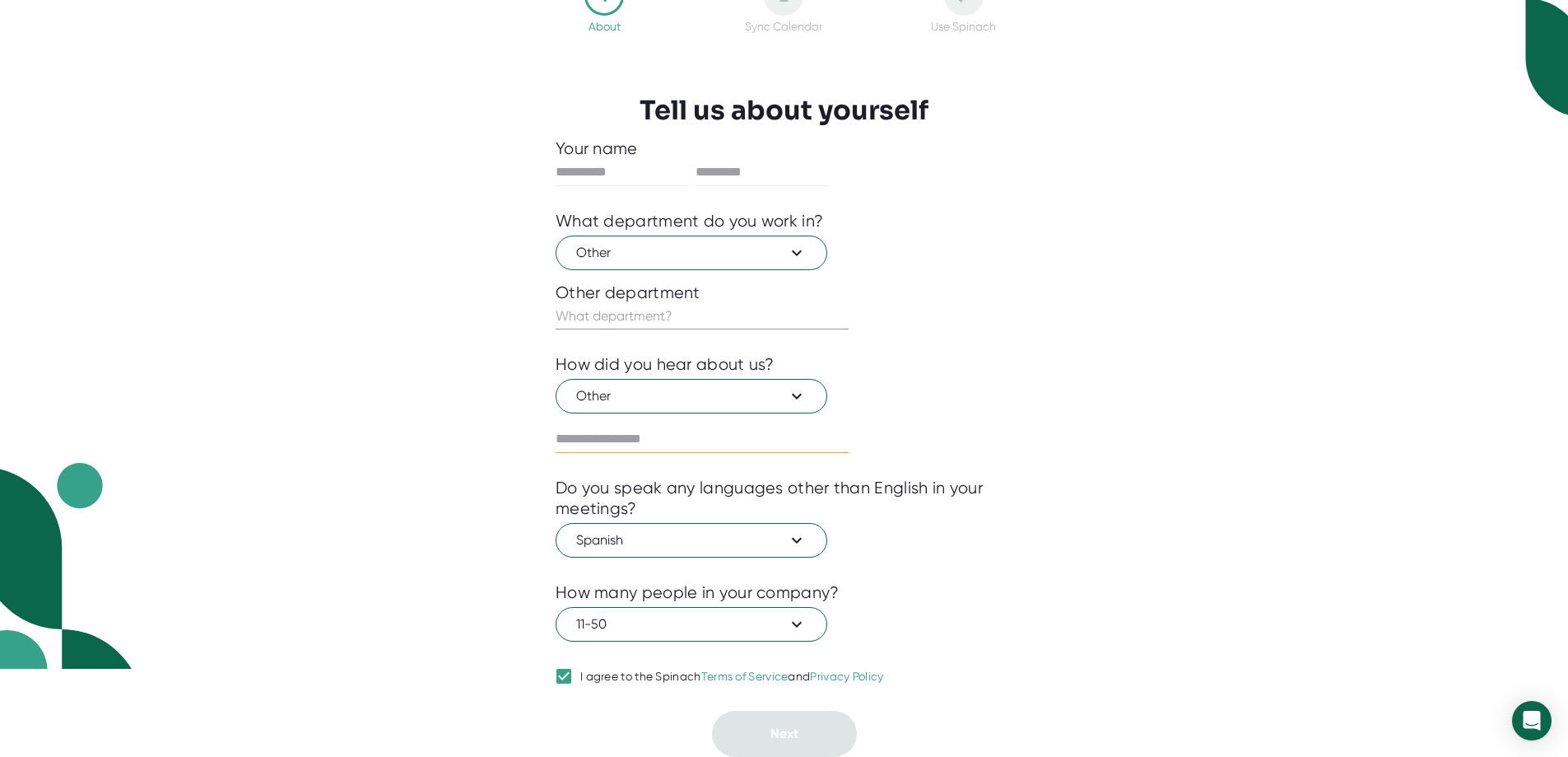
click at [617, 434] on input "text" at bounding box center [702, 439] width 293 height 27
click at [593, 445] on input "text" at bounding box center [702, 439] width 293 height 27
click at [595, 438] on input "text" at bounding box center [702, 439] width 293 height 27
type input "**"
click at [607, 317] on input "text" at bounding box center [702, 316] width 293 height 27
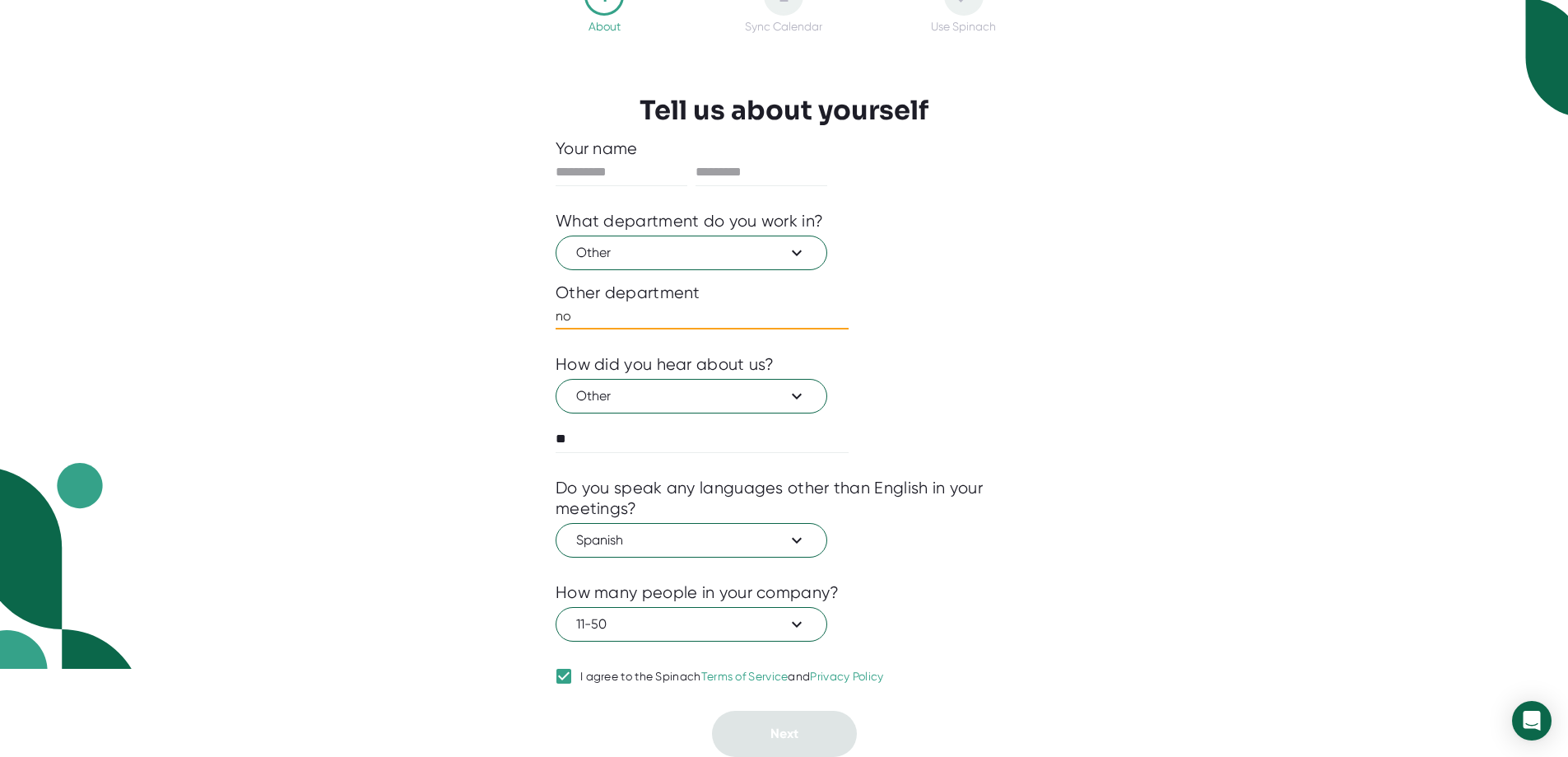
type input "no"
click at [441, 423] on div "1 About 2 Sync Calendar Use Spinach Tell us about yourself Your name What depar…" at bounding box center [784, 291] width 1568 height 757
click at [597, 166] on input "text" at bounding box center [621, 172] width 132 height 27
type input "*******"
click at [741, 190] on div at bounding box center [784, 198] width 457 height 25
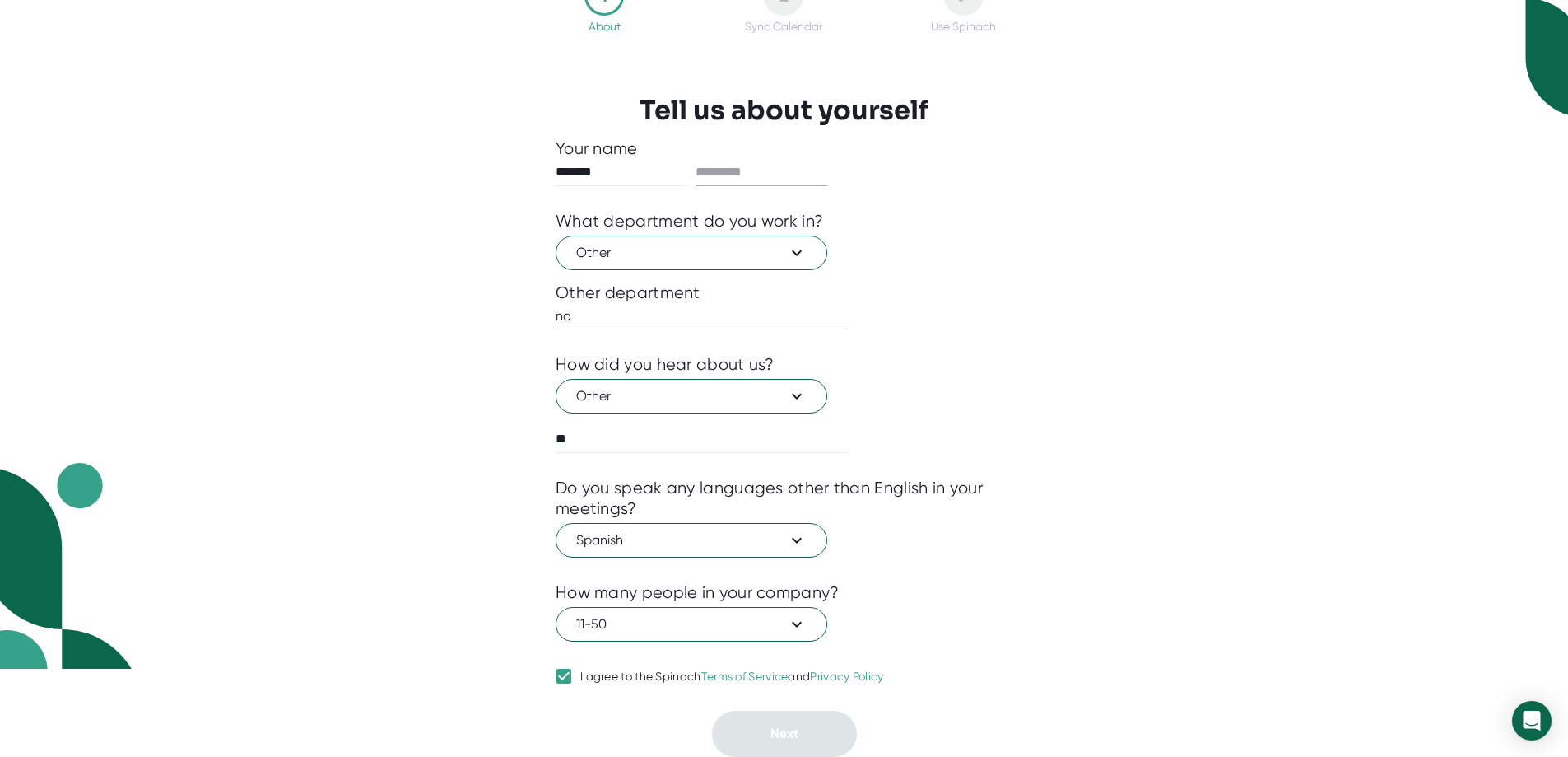
click at [742, 166] on input "text" at bounding box center [761, 172] width 132 height 27
type input "*"
click at [399, 266] on div "1 About 2 Sync Calendar Use Spinach Tell us about yourself Your name ******* * …" at bounding box center [784, 291] width 1568 height 757
click at [769, 721] on button "Next" at bounding box center [784, 734] width 145 height 46
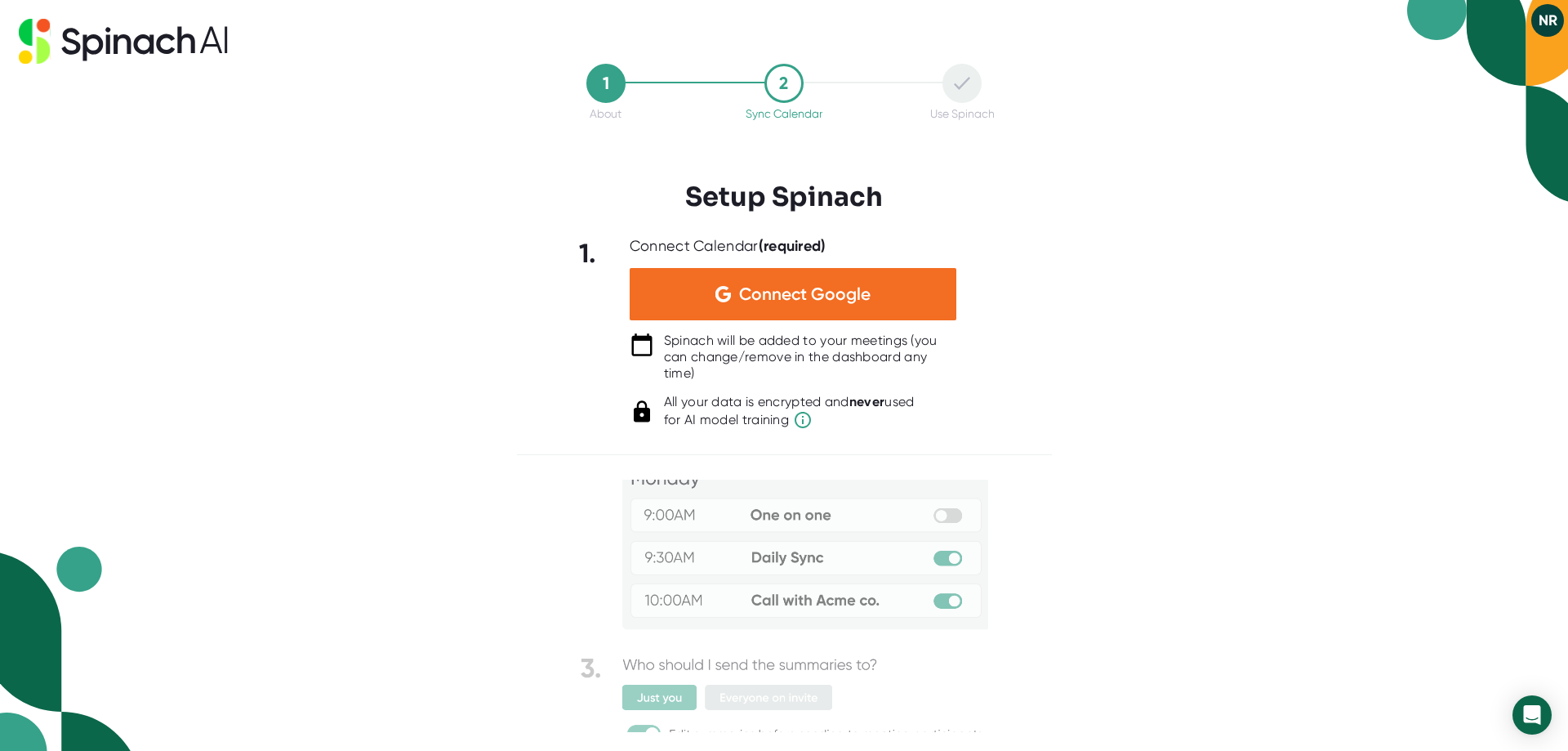
scroll to position [125, 0]
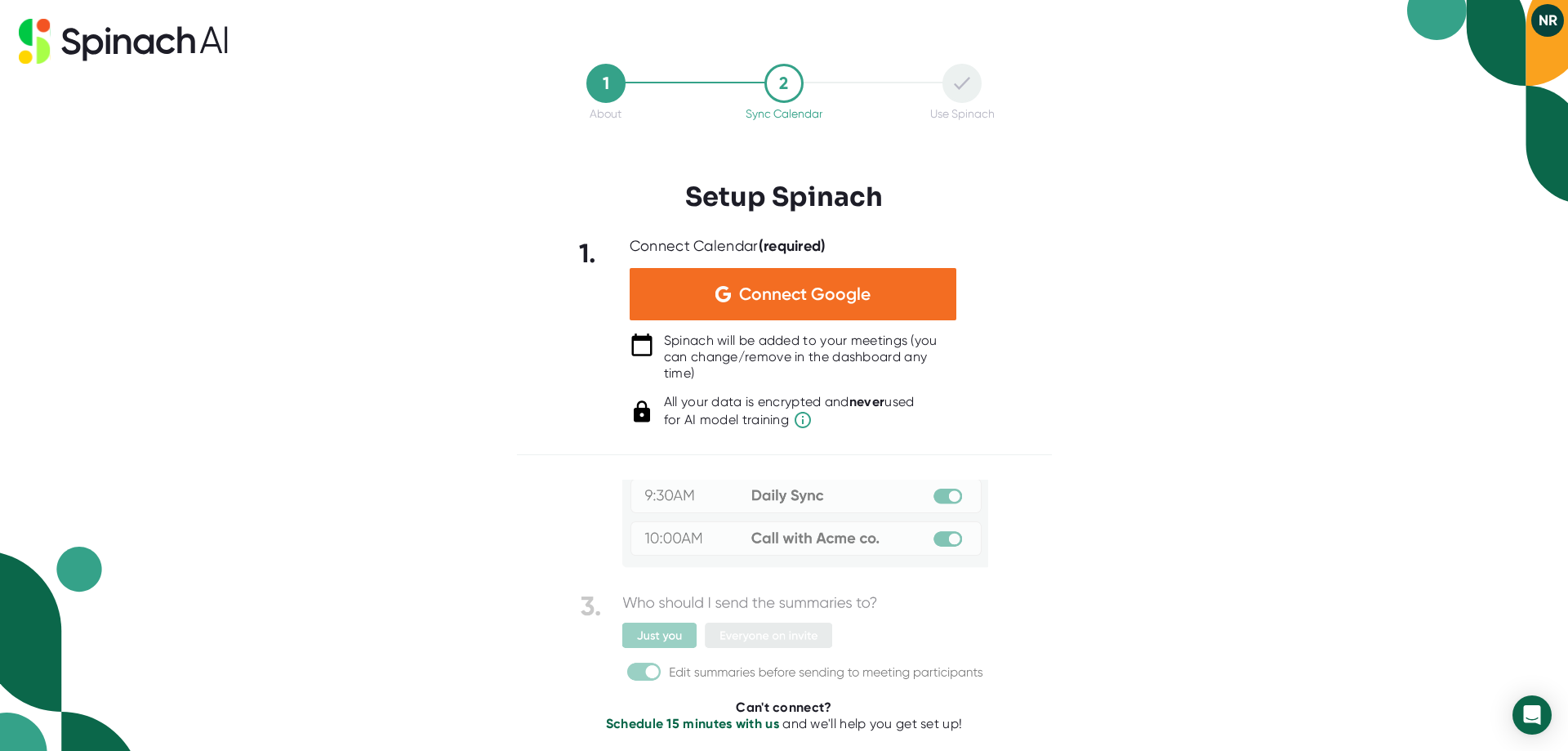
click at [1478, 585] on div "1 About 2 Sync Calendar Use Spinach Setup Spinach 1. Connect Calendar (required…" at bounding box center [784, 376] width 1568 height 751
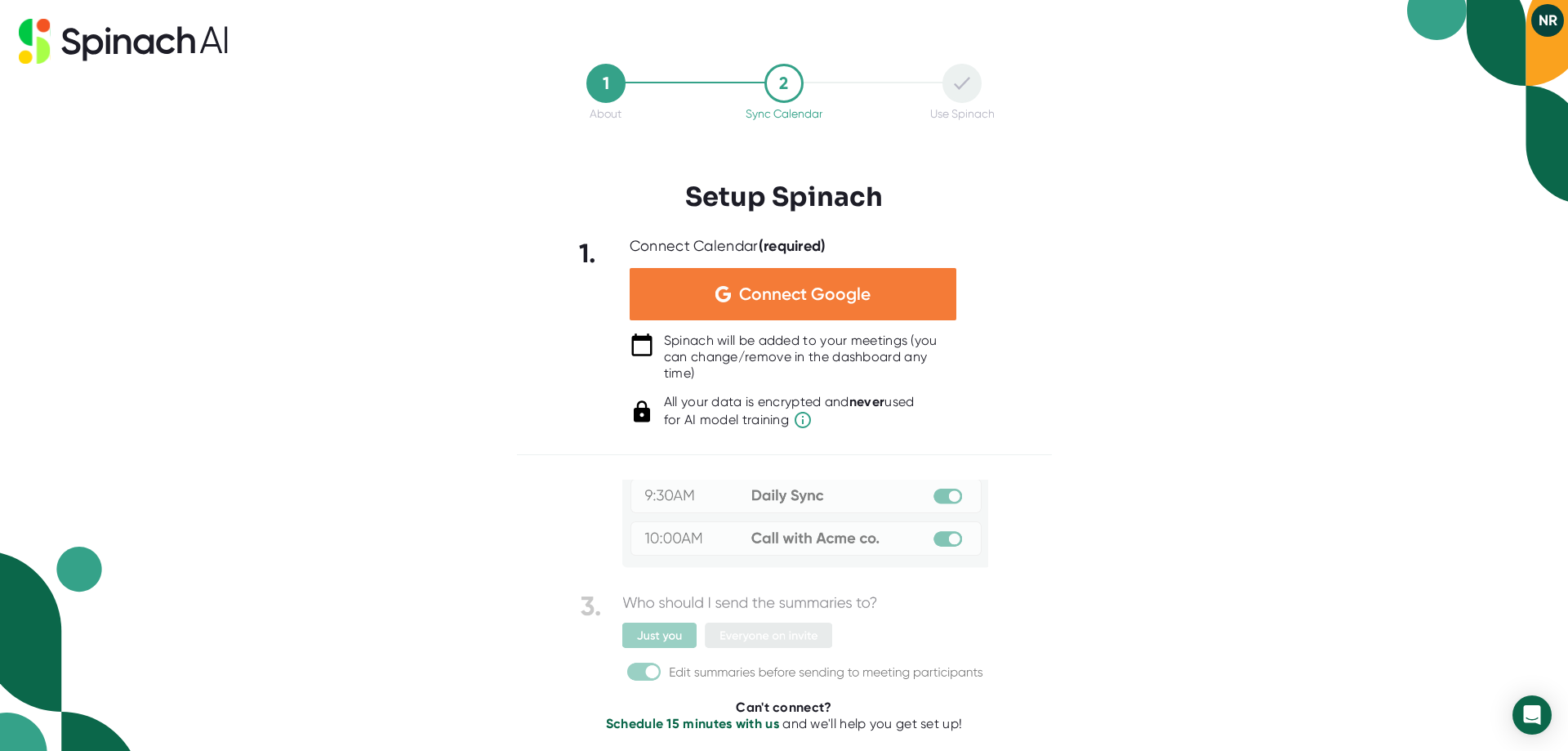
click at [793, 288] on span "Connect Google" at bounding box center [805, 294] width 132 height 16
click at [767, 300] on span "Connect Google" at bounding box center [805, 294] width 132 height 16
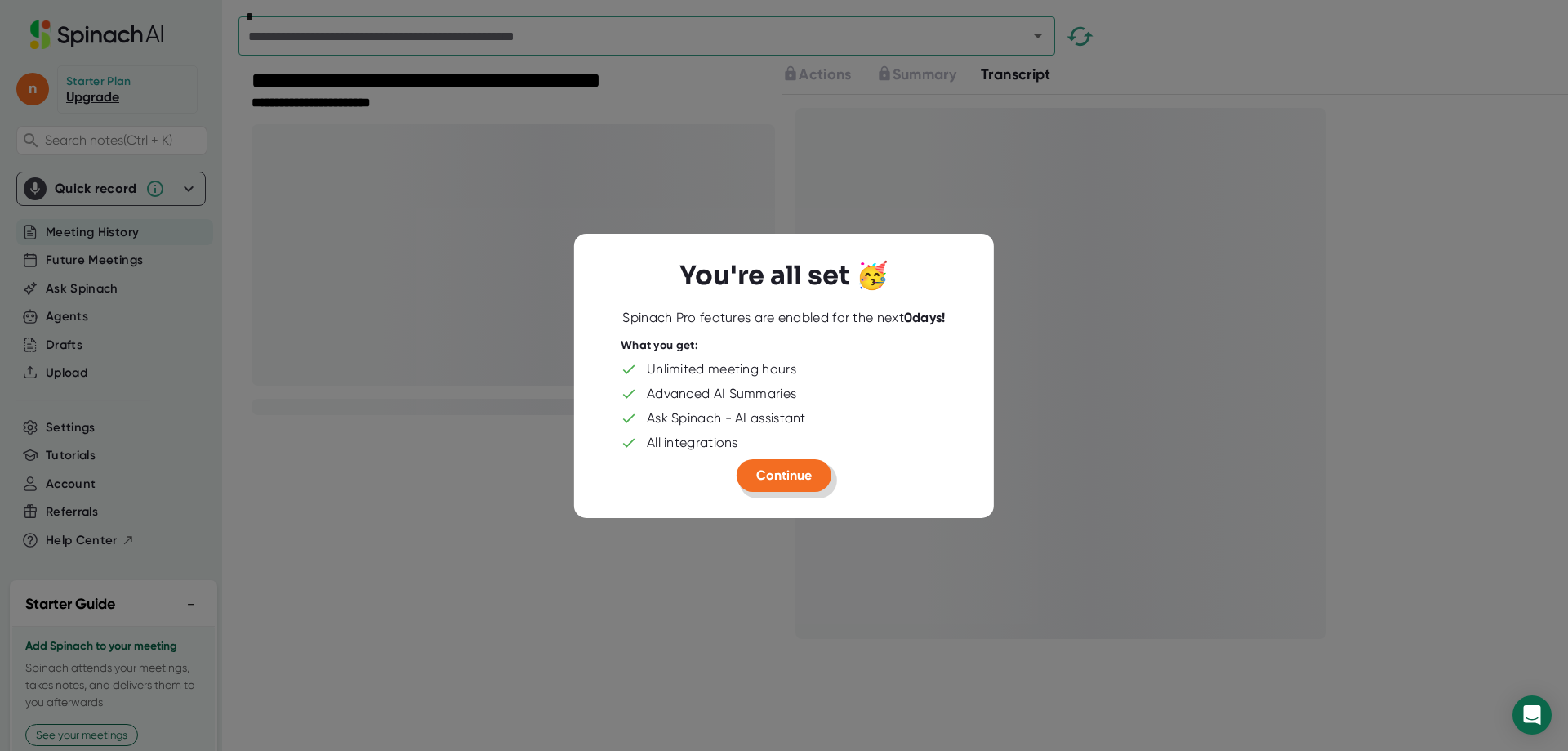
click at [757, 476] on span "Continue" at bounding box center [784, 473] width 56 height 16
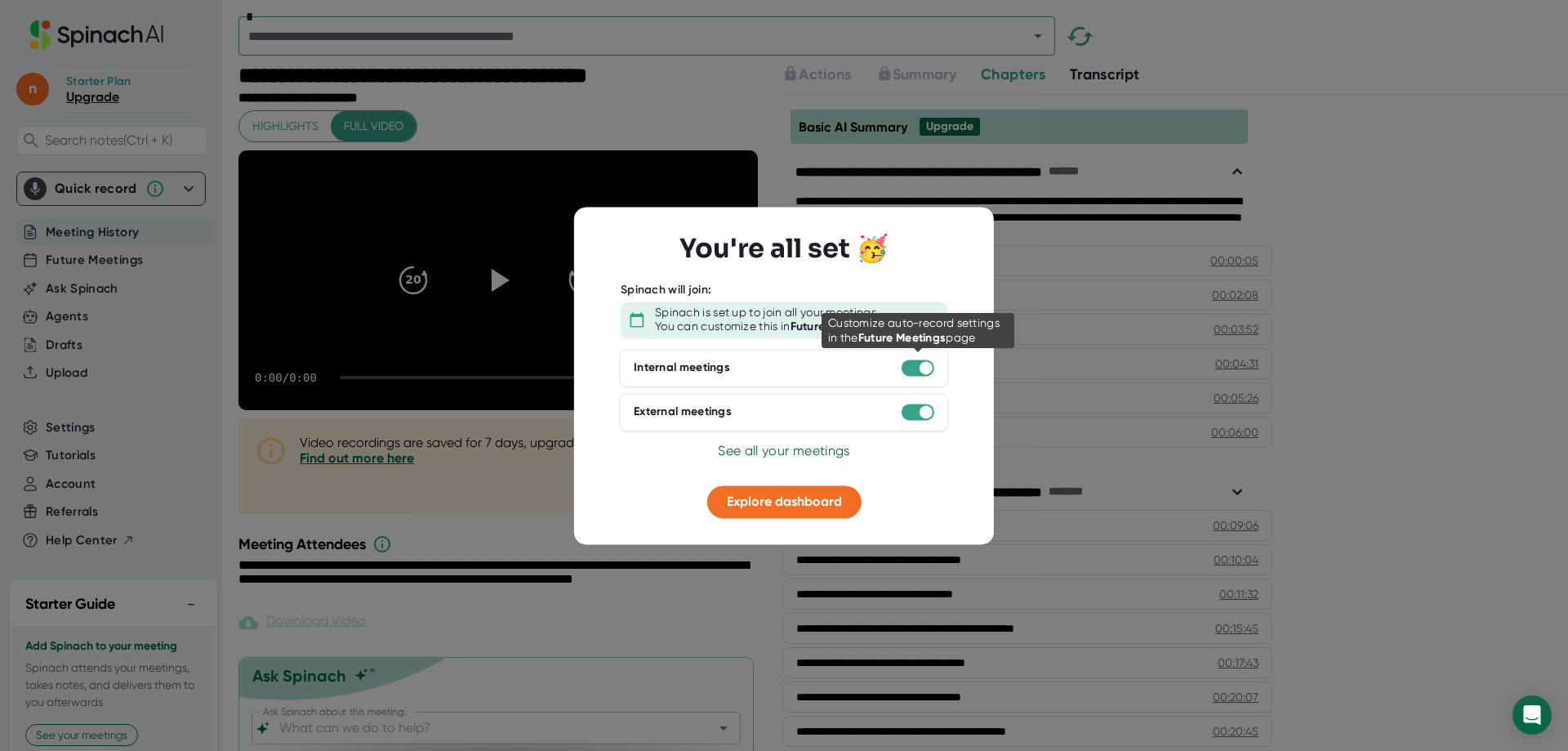
click at [915, 368] on div at bounding box center [919, 367] width 33 height 16
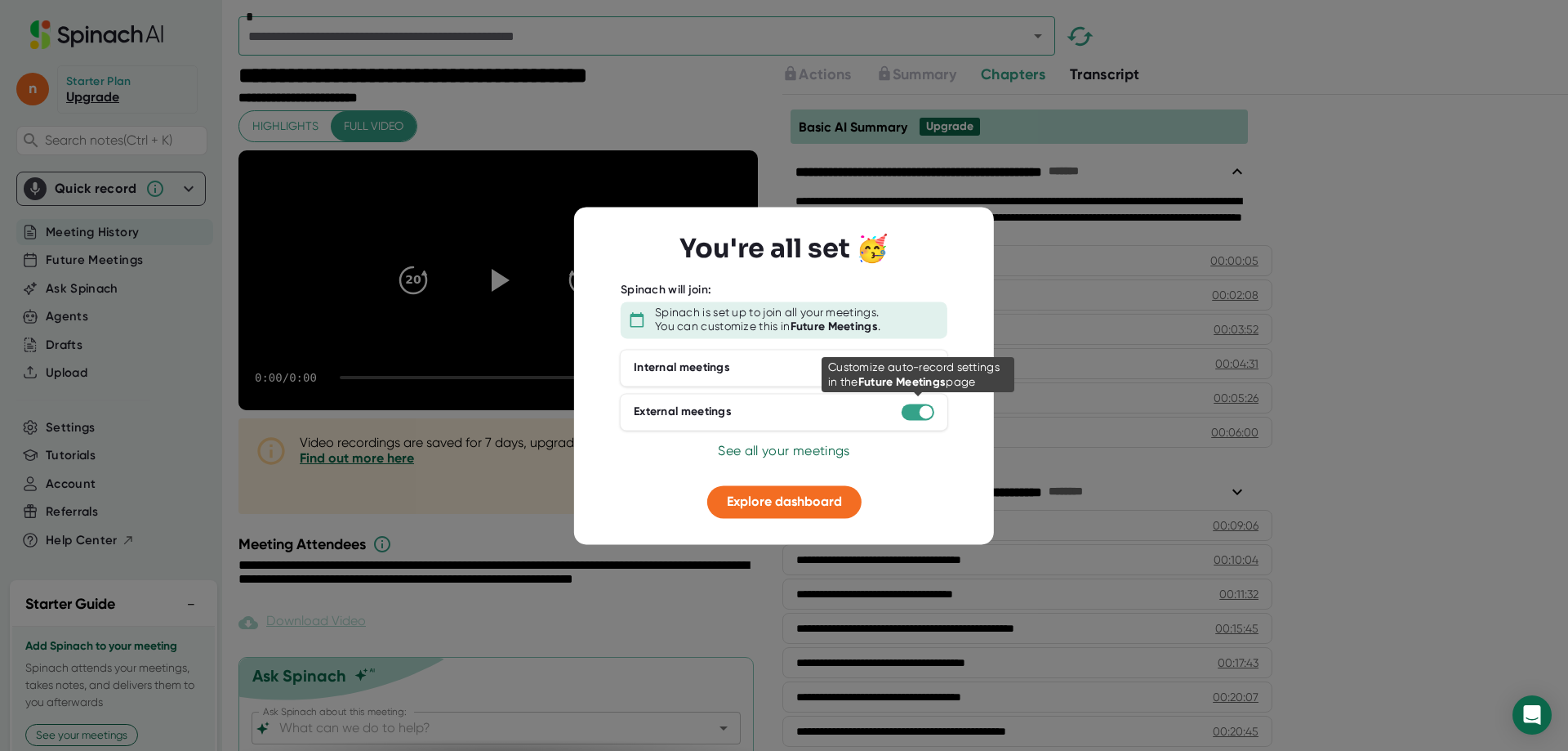
click at [918, 414] on div at bounding box center [919, 412] width 33 height 16
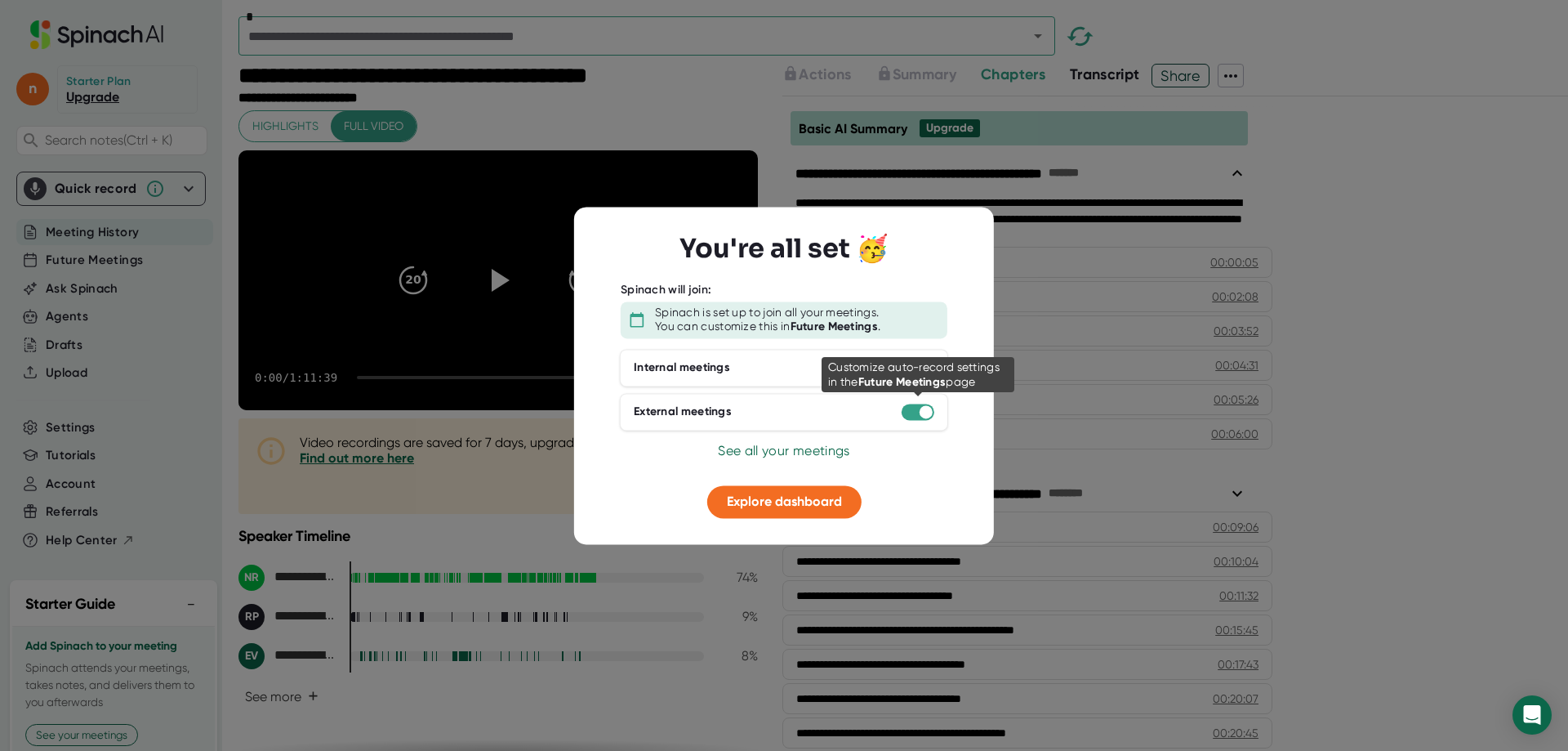
click at [925, 414] on div at bounding box center [926, 411] width 13 height 13
drag, startPoint x: 915, startPoint y: 410, endPoint x: 898, endPoint y: 411, distance: 17.0
click at [898, 411] on div "External meetings" at bounding box center [784, 411] width 329 height 38
drag, startPoint x: 927, startPoint y: 411, endPoint x: 889, endPoint y: 413, distance: 38.1
click at [889, 413] on div "External meetings" at bounding box center [784, 411] width 329 height 38
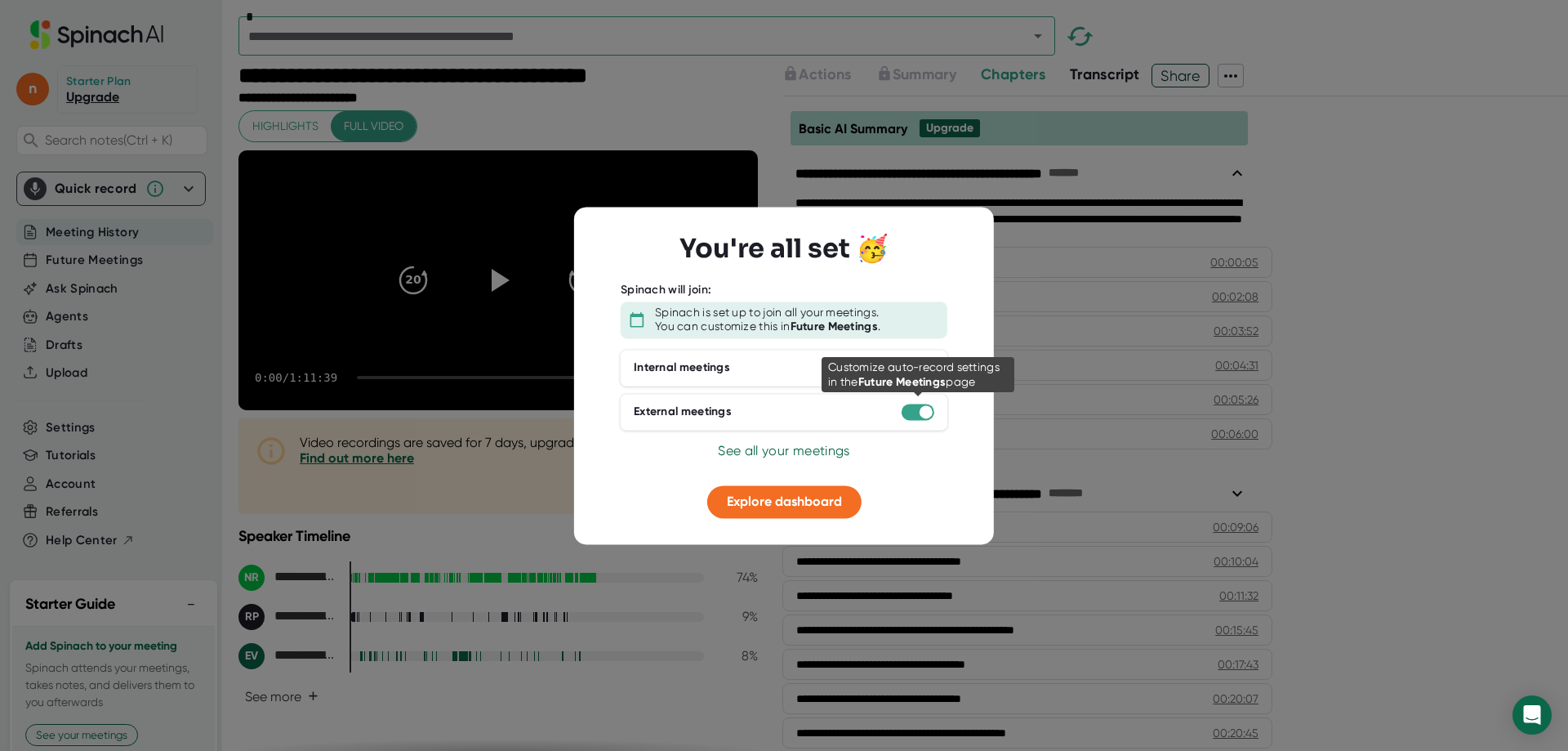
drag, startPoint x: 923, startPoint y: 408, endPoint x: 834, endPoint y: 408, distance: 89.0
click at [843, 410] on div "External meetings" at bounding box center [784, 411] width 329 height 38
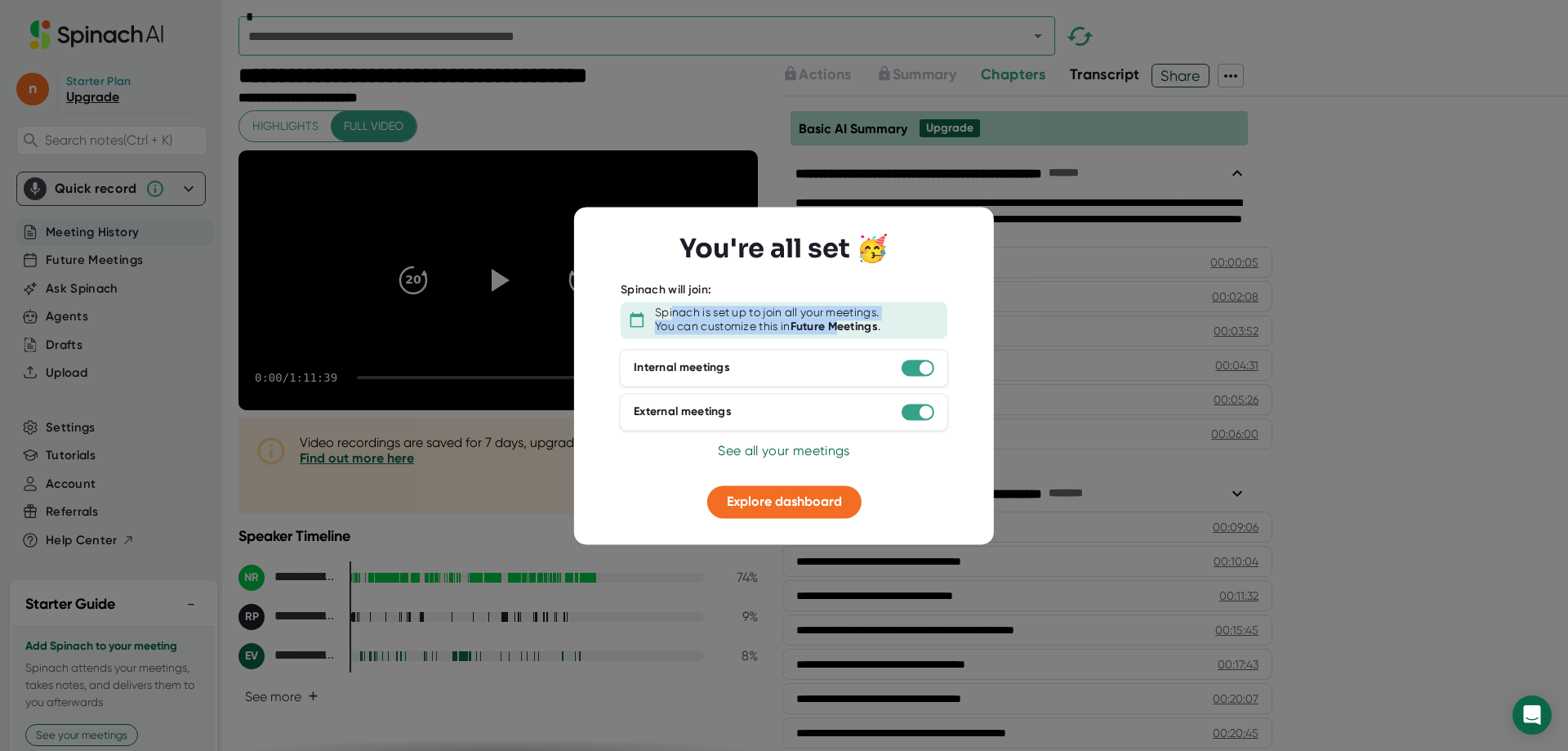
drag, startPoint x: 672, startPoint y: 311, endPoint x: 844, endPoint y: 332, distance: 173.3
click at [844, 332] on div "Spinach is set up to join all your meetings. You can customize this in Future M…" at bounding box center [797, 320] width 284 height 28
click at [771, 495] on span "Explore dashboard" at bounding box center [785, 501] width 115 height 16
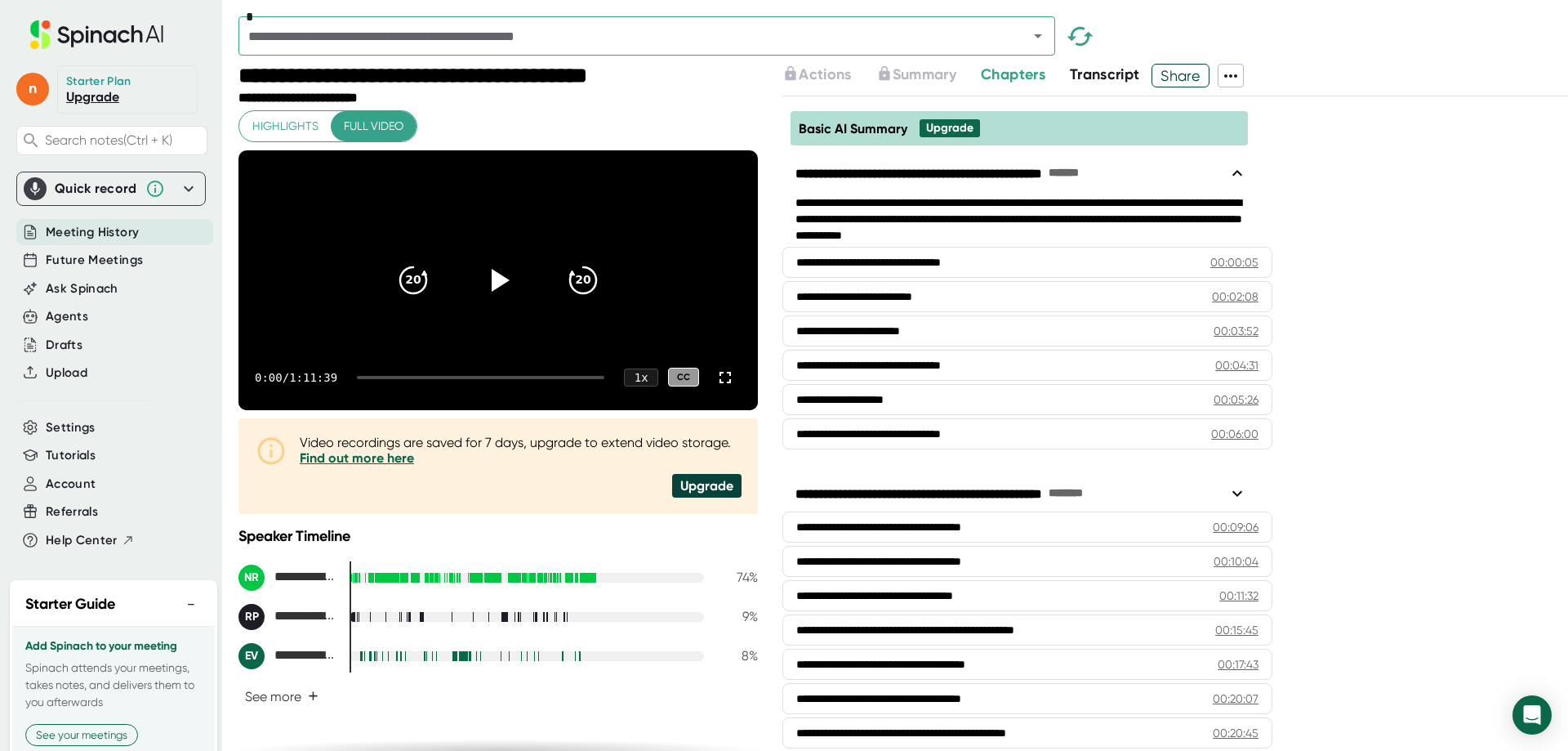
click at [1083, 73] on span "Transcript" at bounding box center [1105, 74] width 71 height 18
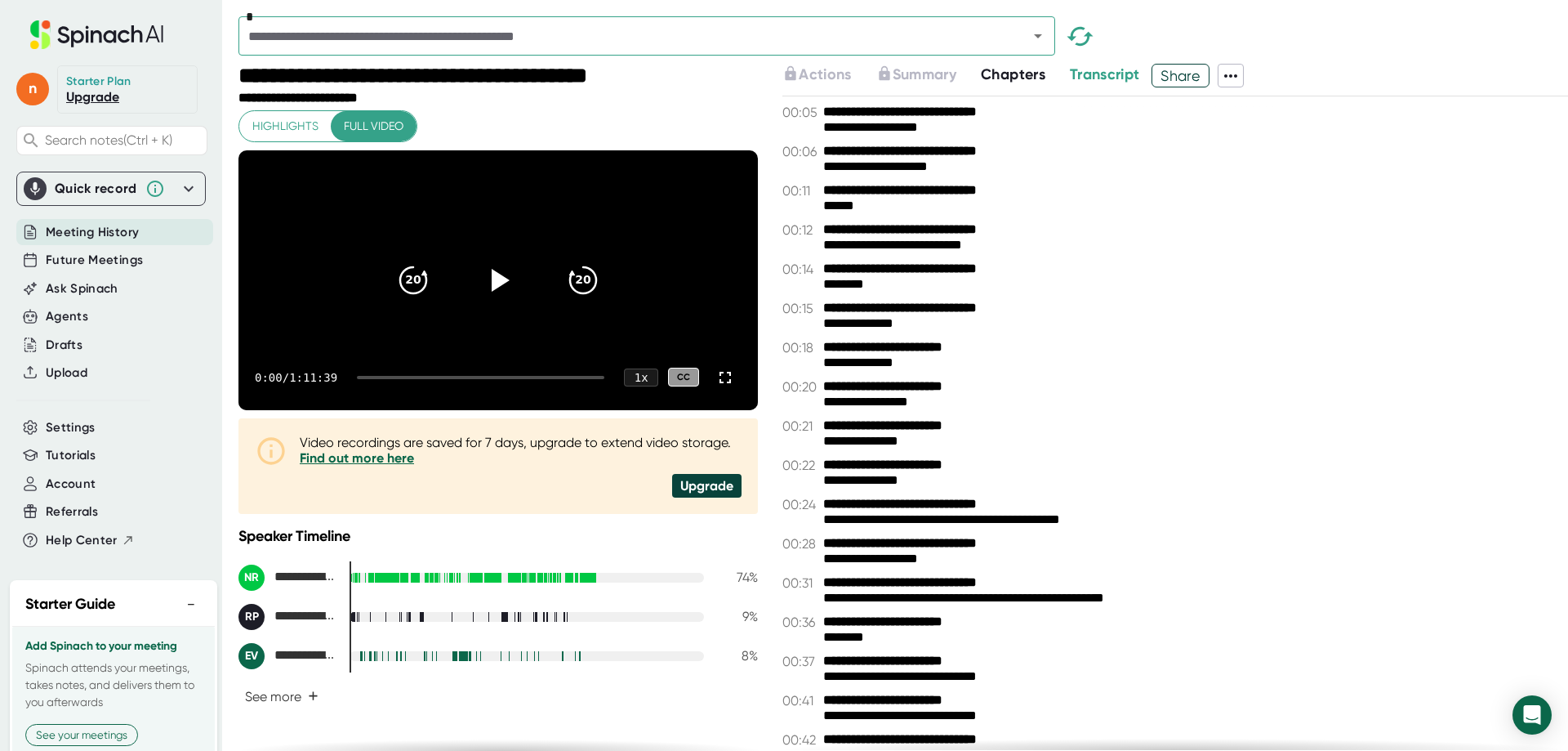
click at [1228, 77] on icon at bounding box center [1230, 75] width 19 height 19
click at [1266, 161] on ul "Copy Summary Copy Transcript Download Transcript Download Video Delete Meeting …" at bounding box center [1307, 193] width 169 height 144
click at [961, 123] on div at bounding box center [784, 376] width 1568 height 751
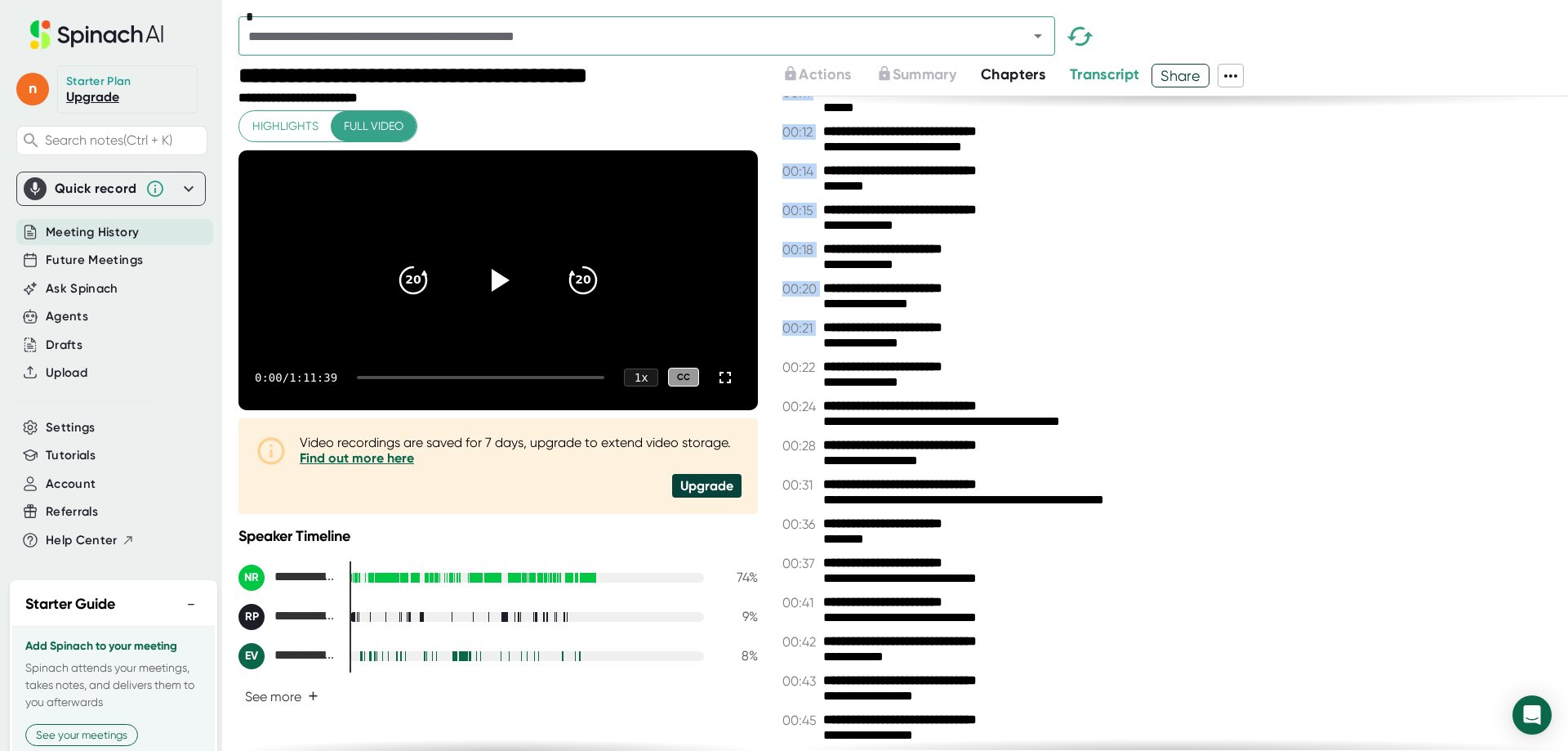
scroll to position [327, 0]
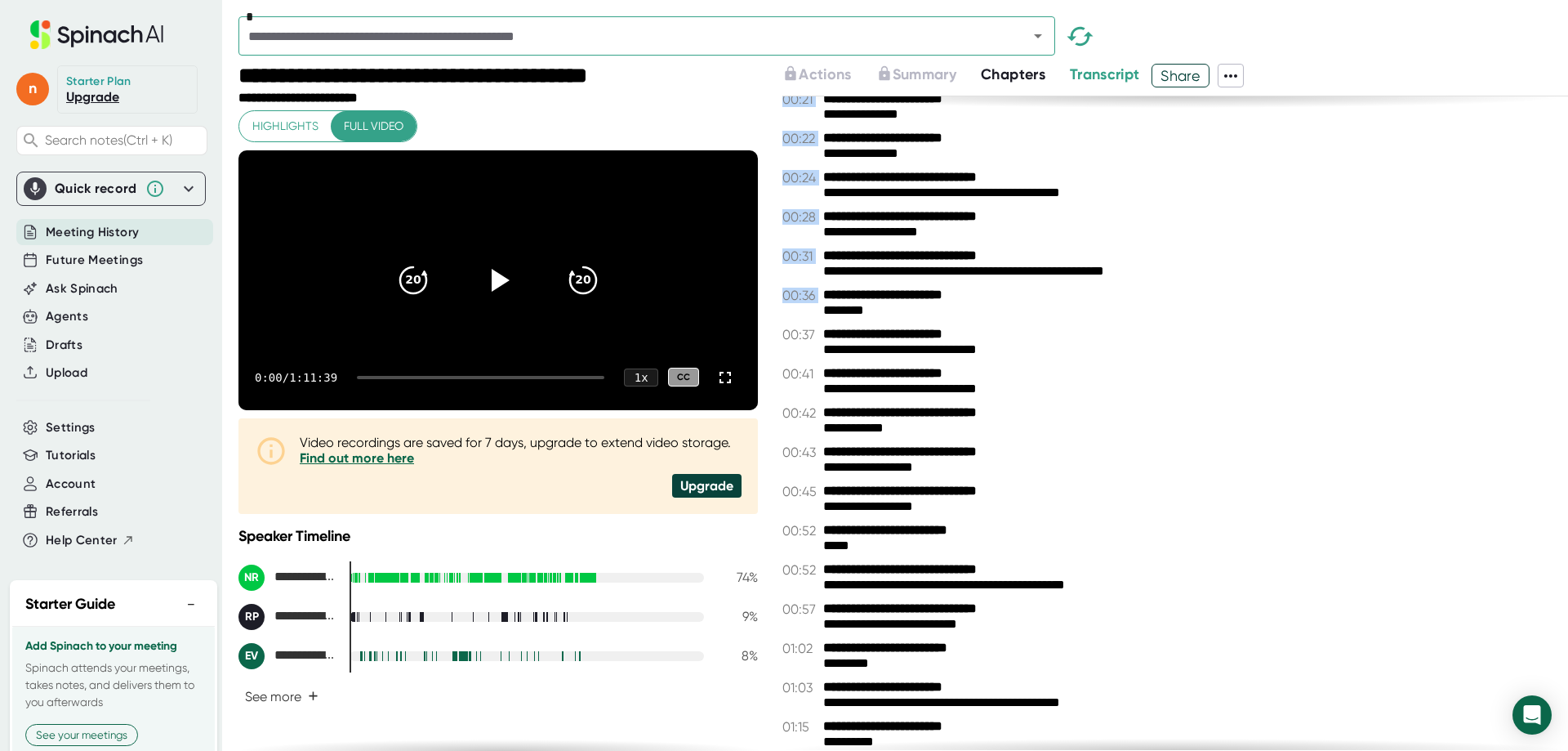
drag, startPoint x: 776, startPoint y: 108, endPoint x: 1043, endPoint y: 295, distance: 326.0
click at [1043, 295] on div "**********" at bounding box center [903, 408] width 1330 height 687
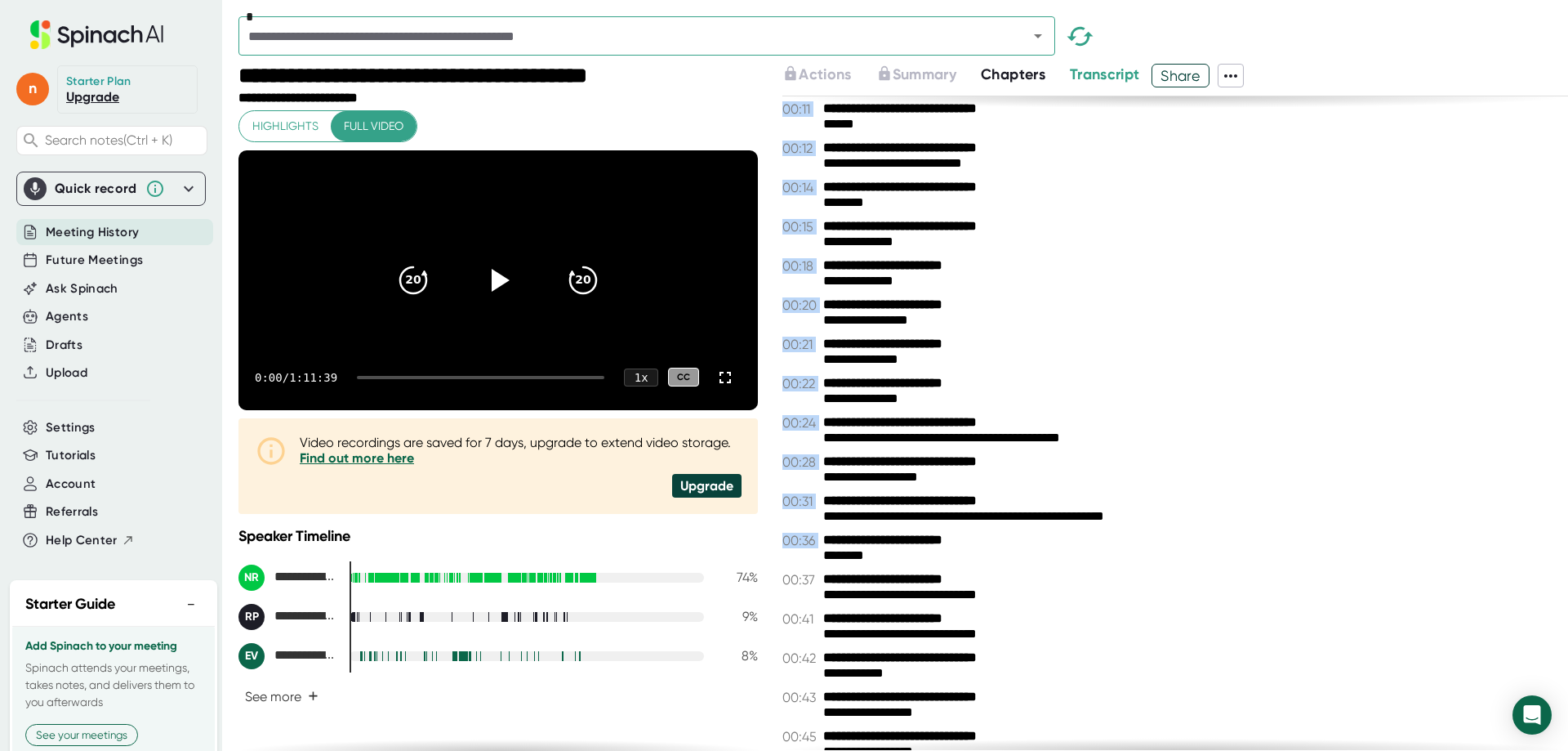
scroll to position [0, 0]
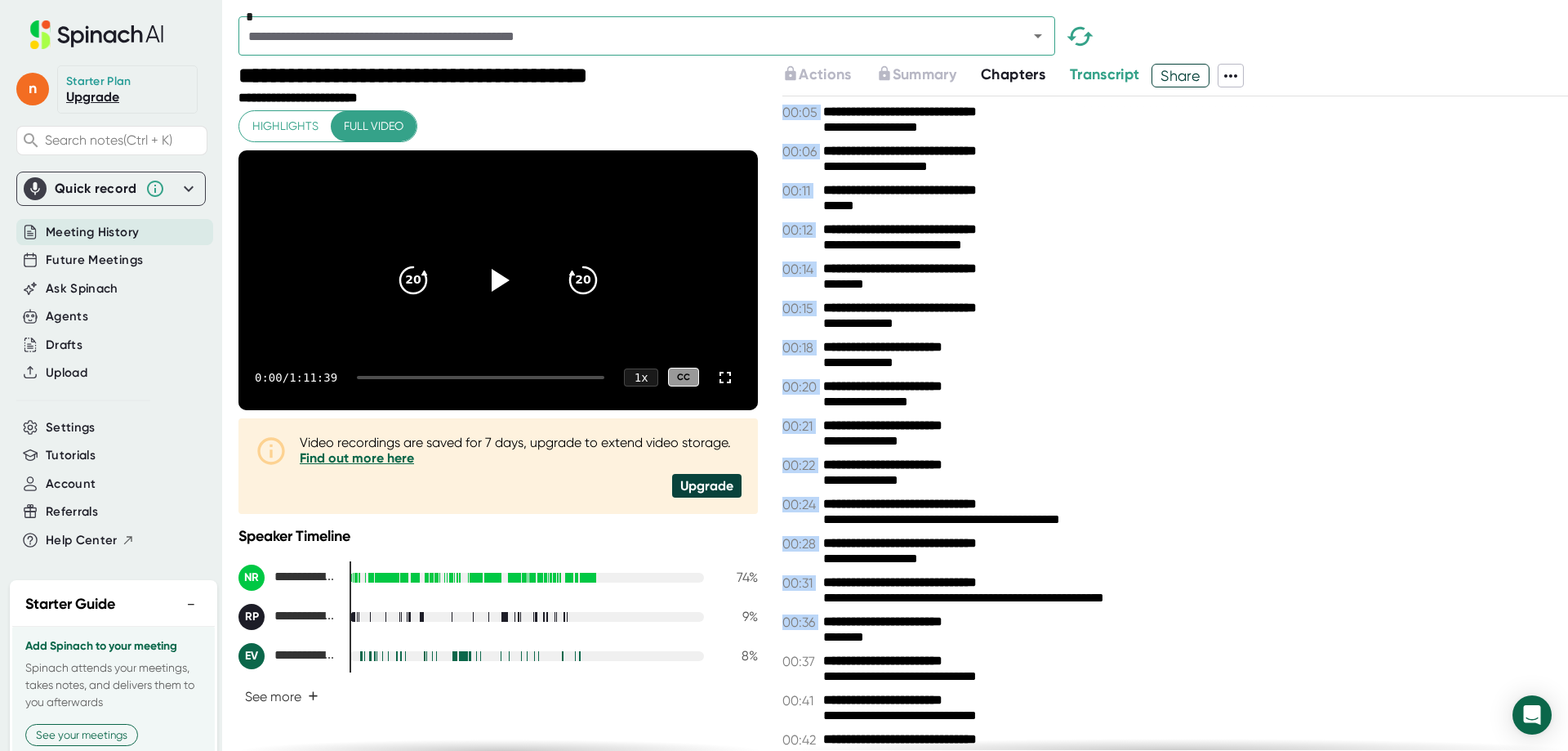
click at [1118, 287] on div "********" at bounding box center [1190, 284] width 733 height 16
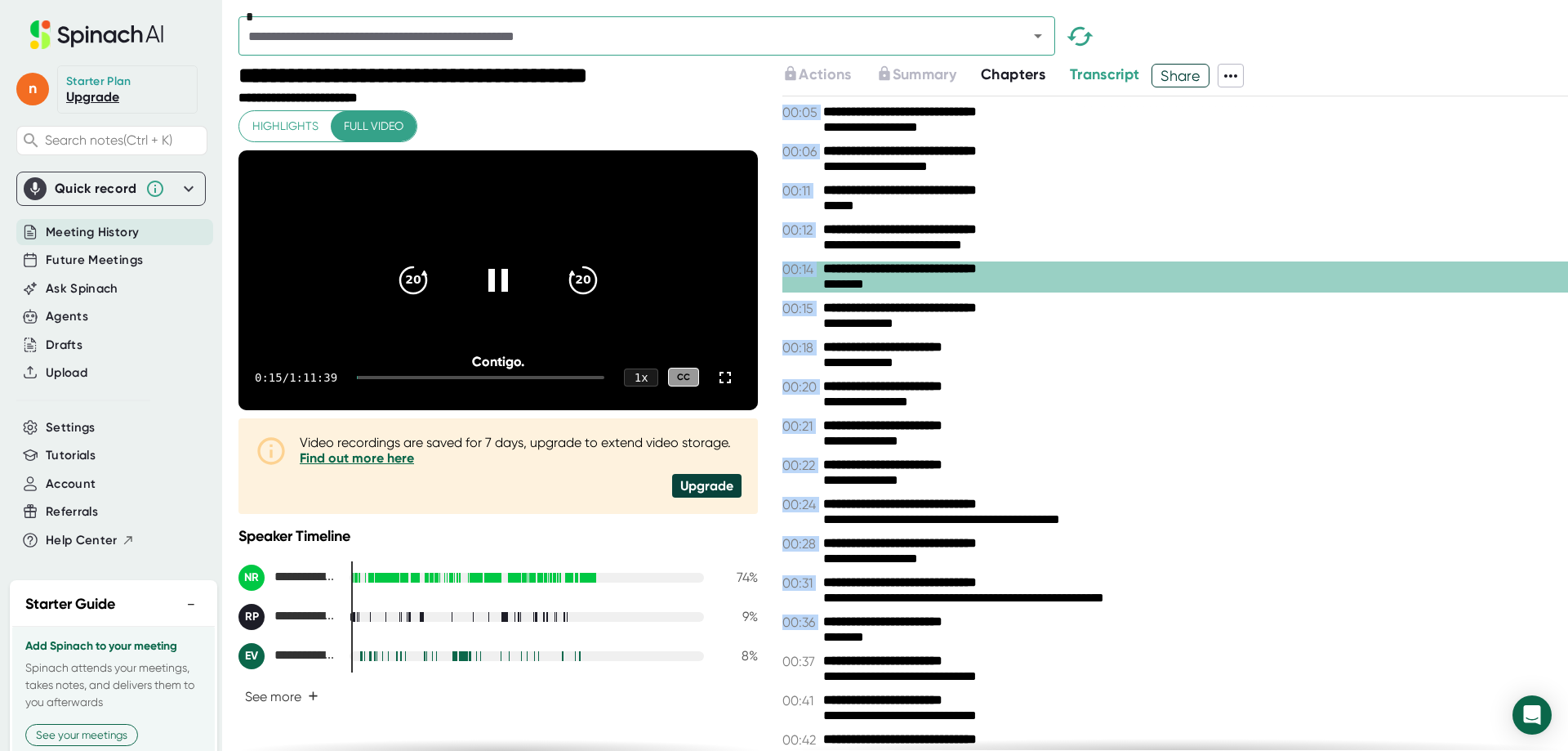
click at [830, 272] on b "**********" at bounding box center [923, 268] width 201 height 16
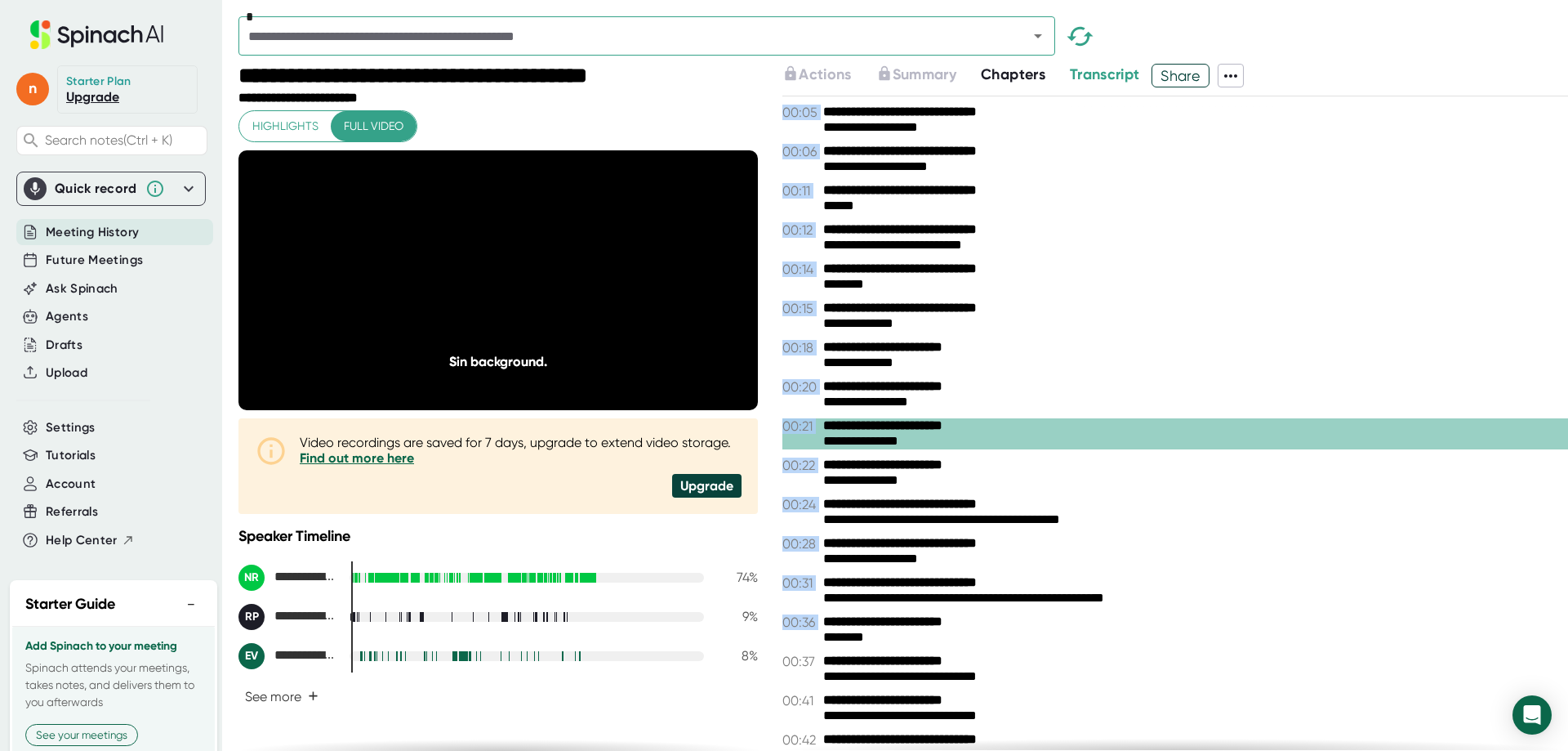
click at [1030, 83] on button "Chapters" at bounding box center [1013, 75] width 64 height 22
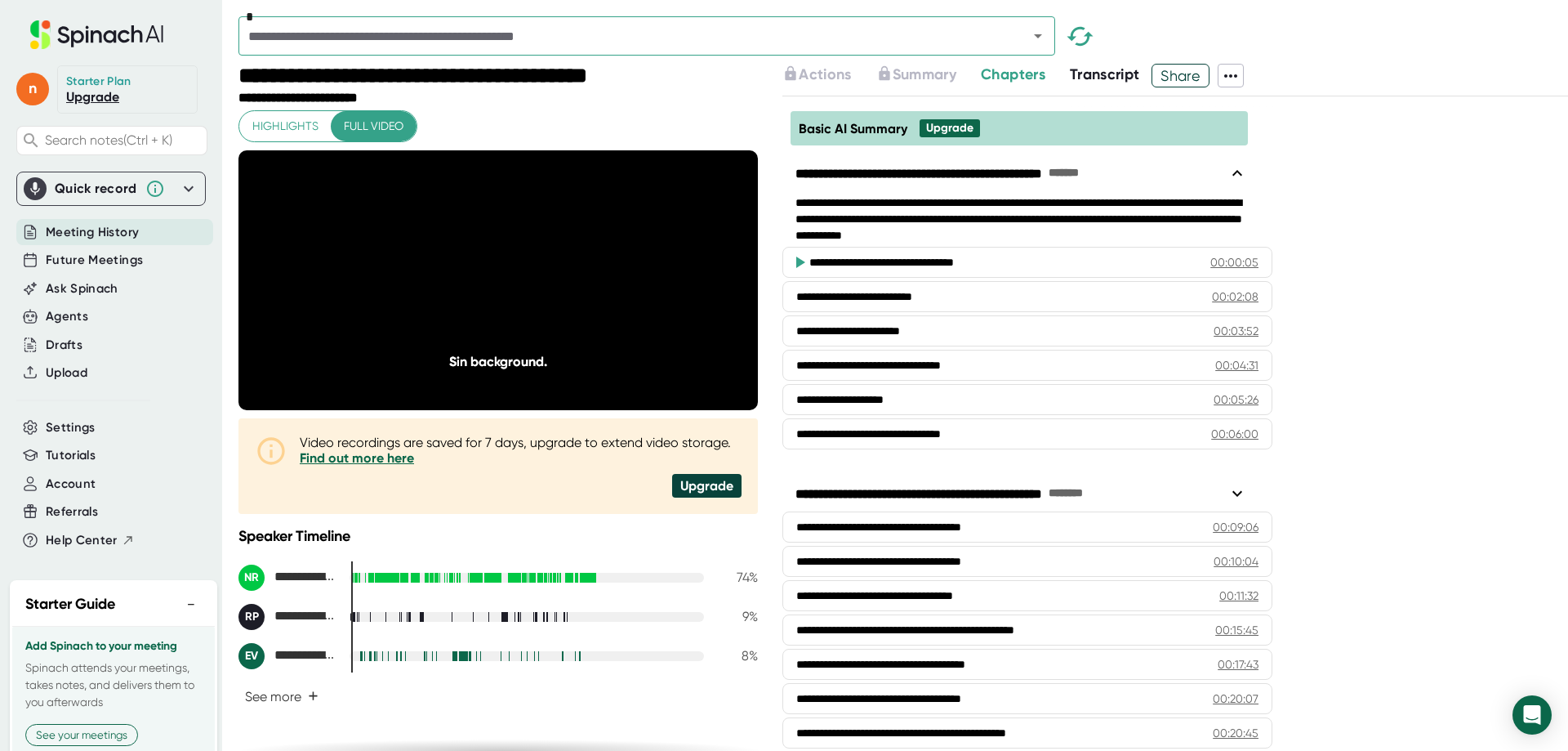
click at [1184, 79] on span "Share" at bounding box center [1181, 75] width 57 height 28
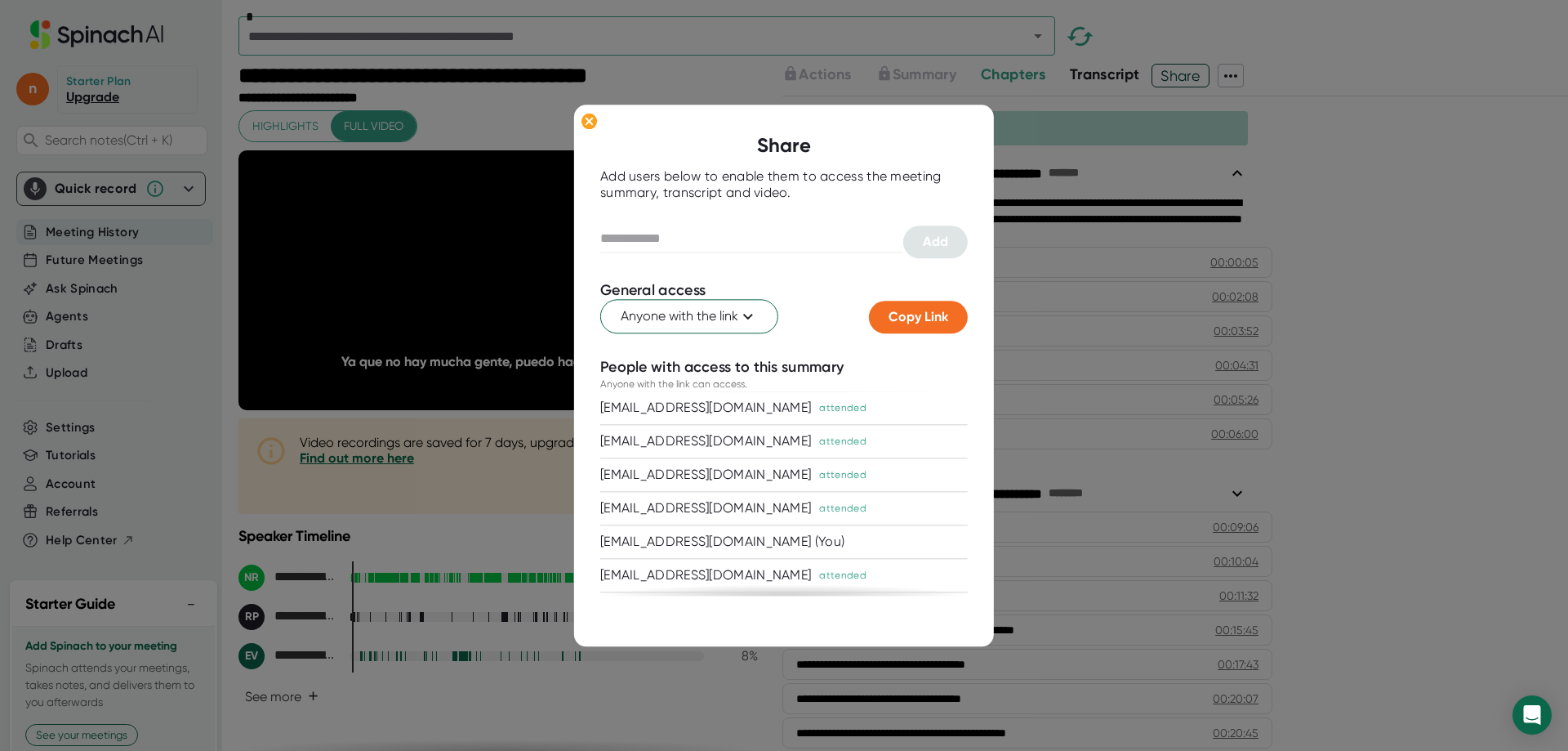
click at [1078, 177] on div at bounding box center [784, 376] width 1568 height 751
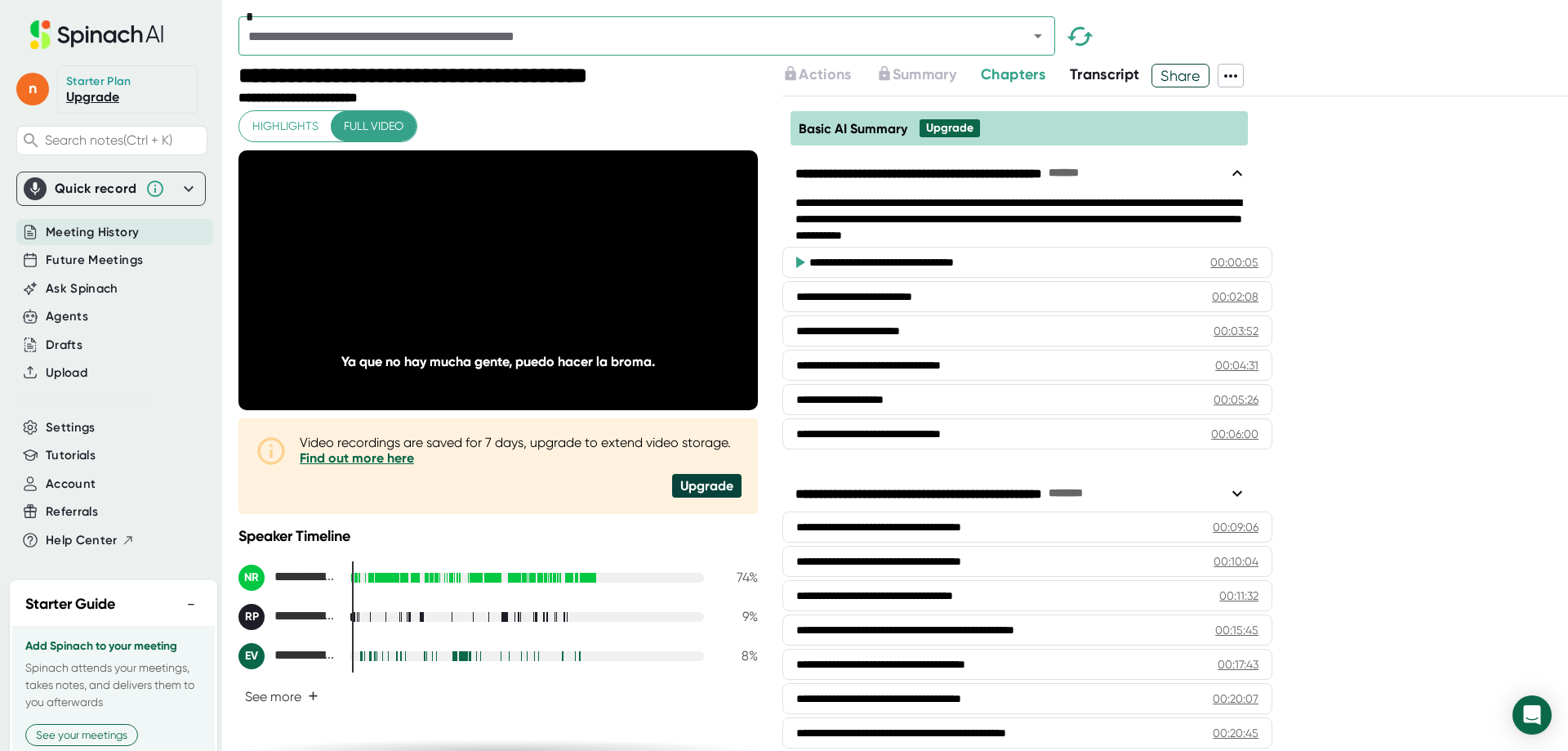
click at [1227, 78] on icon at bounding box center [1230, 75] width 19 height 19
click at [1254, 229] on ul "Copy Summary Copy Transcript Download Transcript Download Video Delete Meeting …" at bounding box center [1307, 193] width 169 height 144
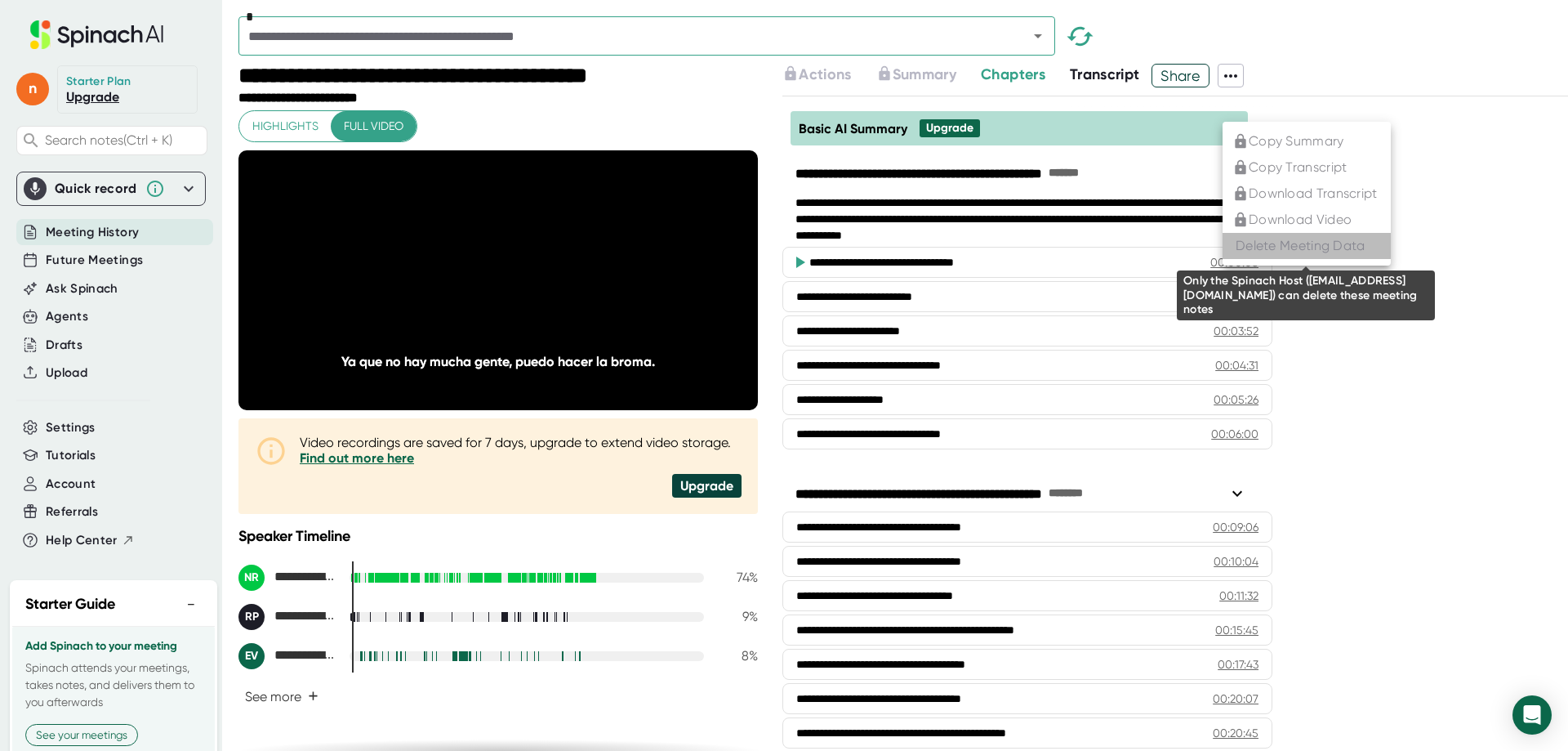
click at [1254, 239] on div "Delete Meeting Data" at bounding box center [1301, 246] width 130 height 16
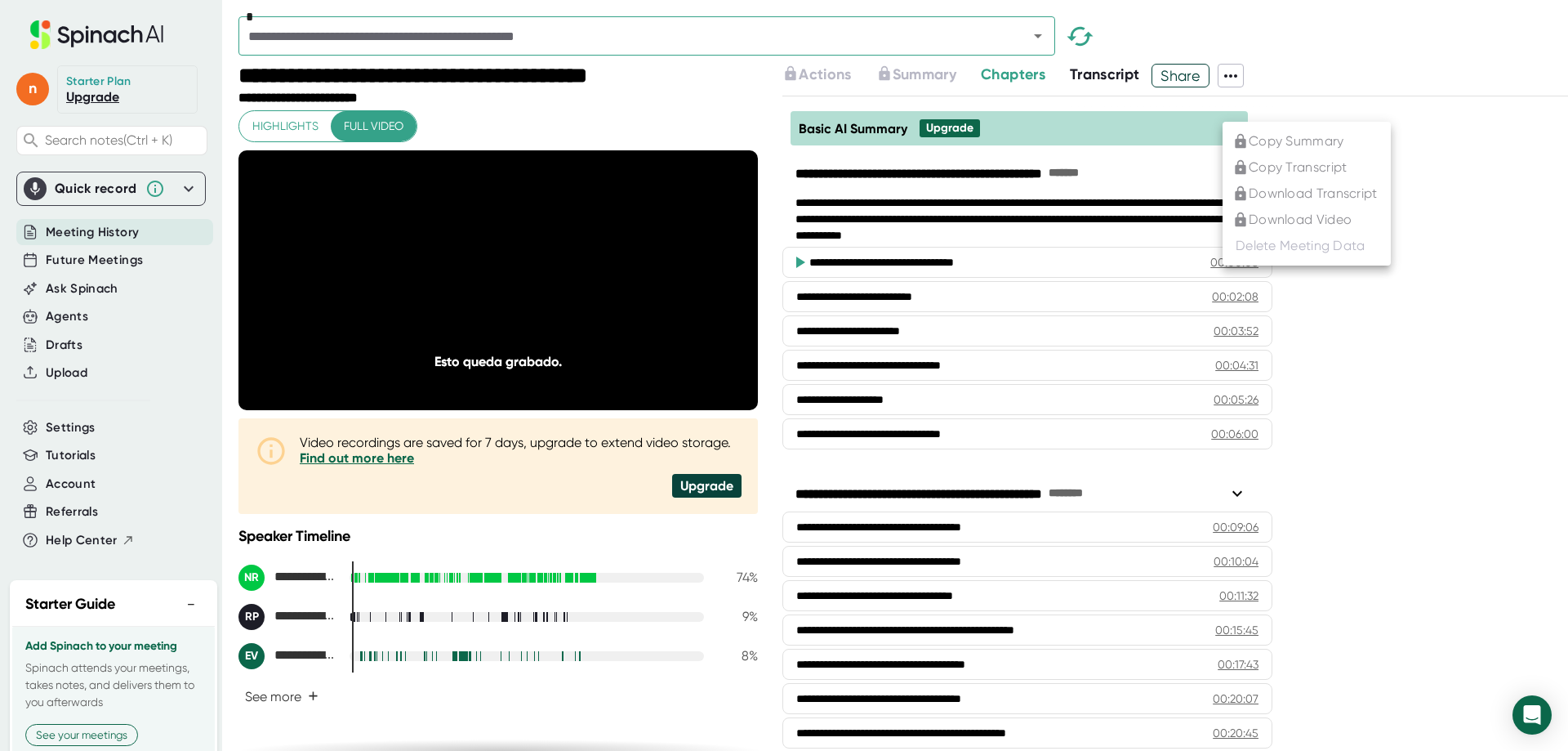
click at [1237, 223] on ul "Copy Summary Copy Transcript Download Transcript Download Video Delete Meeting …" at bounding box center [1307, 193] width 169 height 144
click at [1239, 220] on ul "Copy Summary Copy Transcript Download Transcript Download Video Delete Meeting …" at bounding box center [1307, 193] width 169 height 144
click at [1239, 204] on ul "Copy Summary Copy Transcript Download Transcript Download Video Delete Meeting …" at bounding box center [1307, 193] width 169 height 144
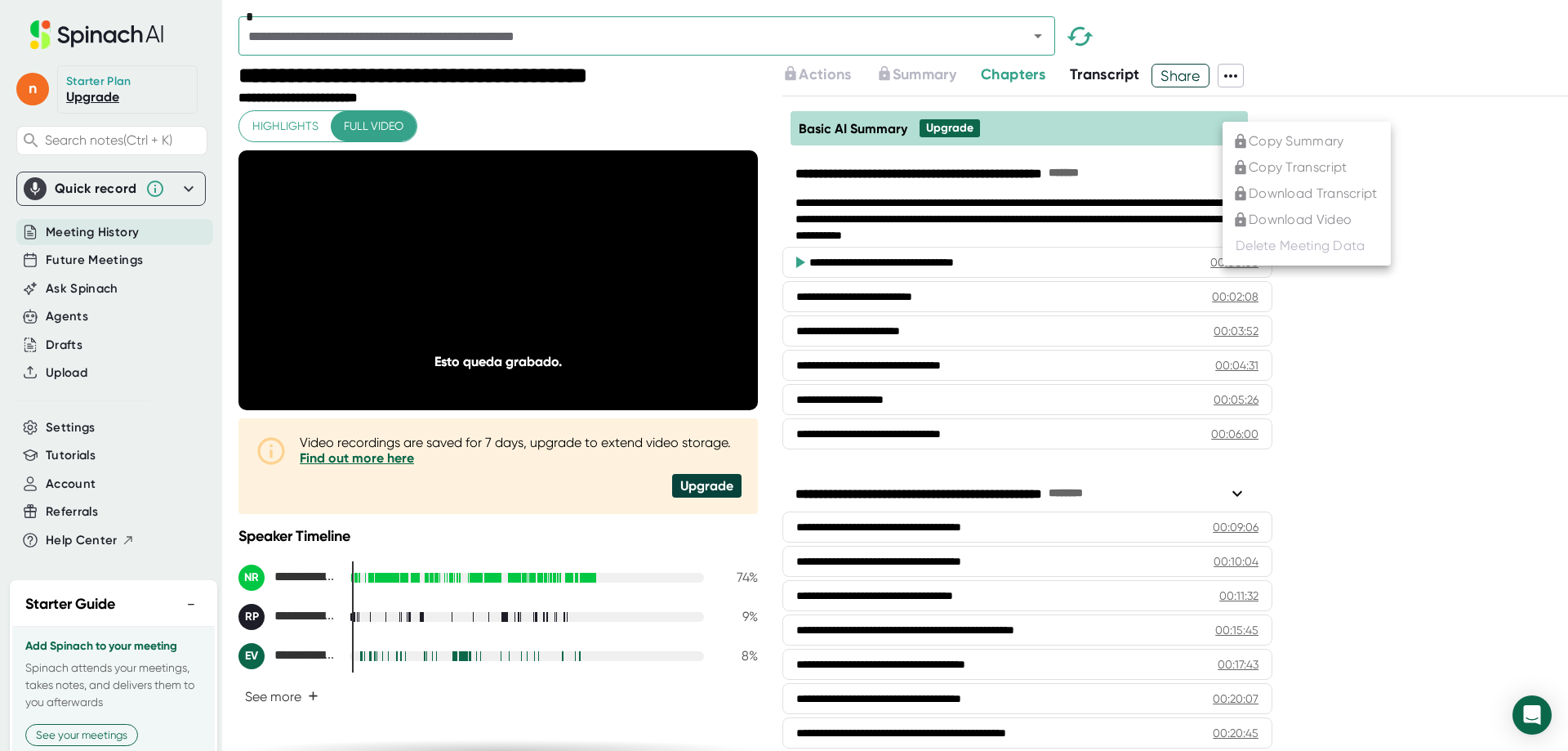
click at [1239, 204] on ul "Copy Summary Copy Transcript Download Transcript Download Video Delete Meeting …" at bounding box center [1307, 193] width 169 height 144
click at [1445, 83] on div at bounding box center [784, 376] width 1568 height 751
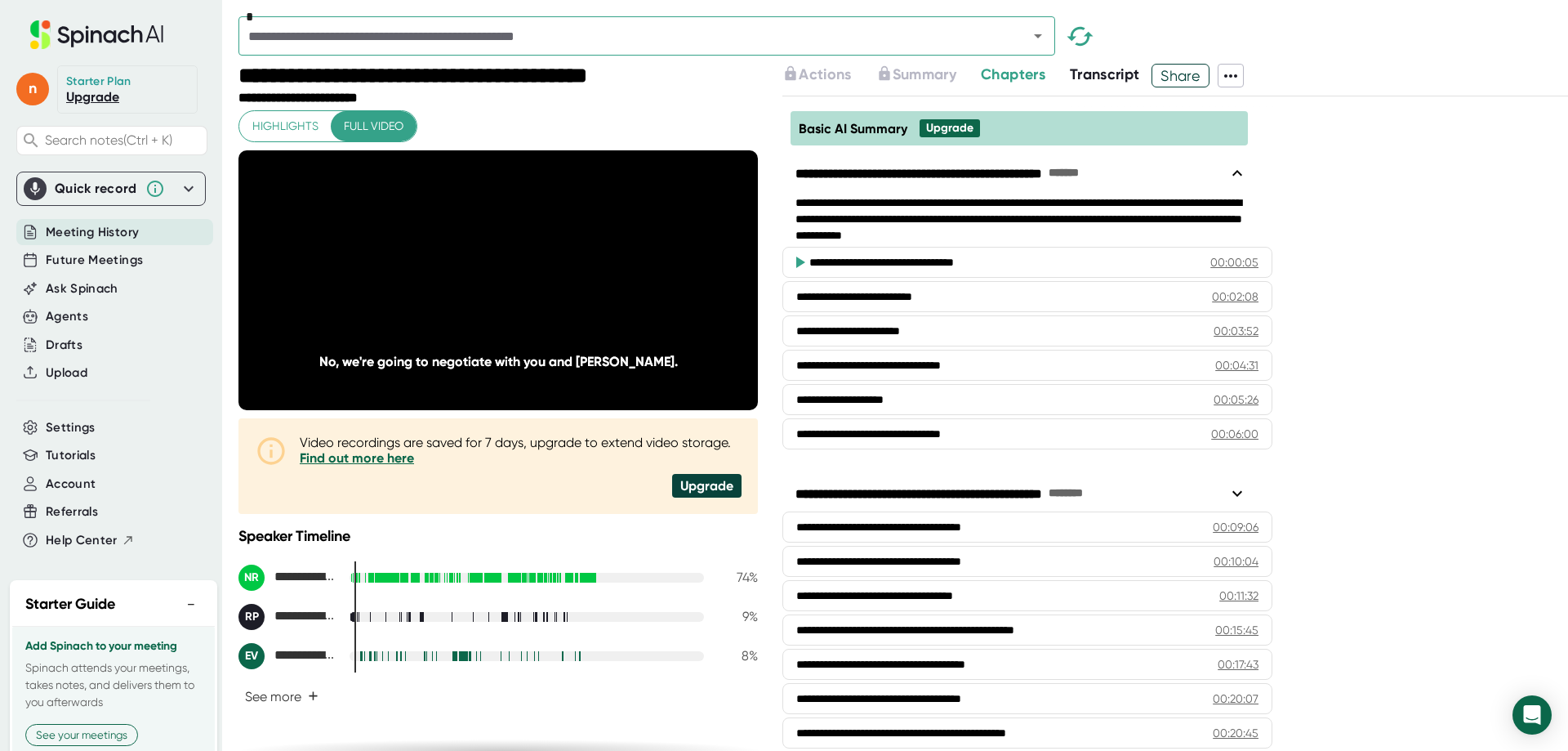
click at [92, 239] on span "Meeting History" at bounding box center [93, 232] width 93 height 19
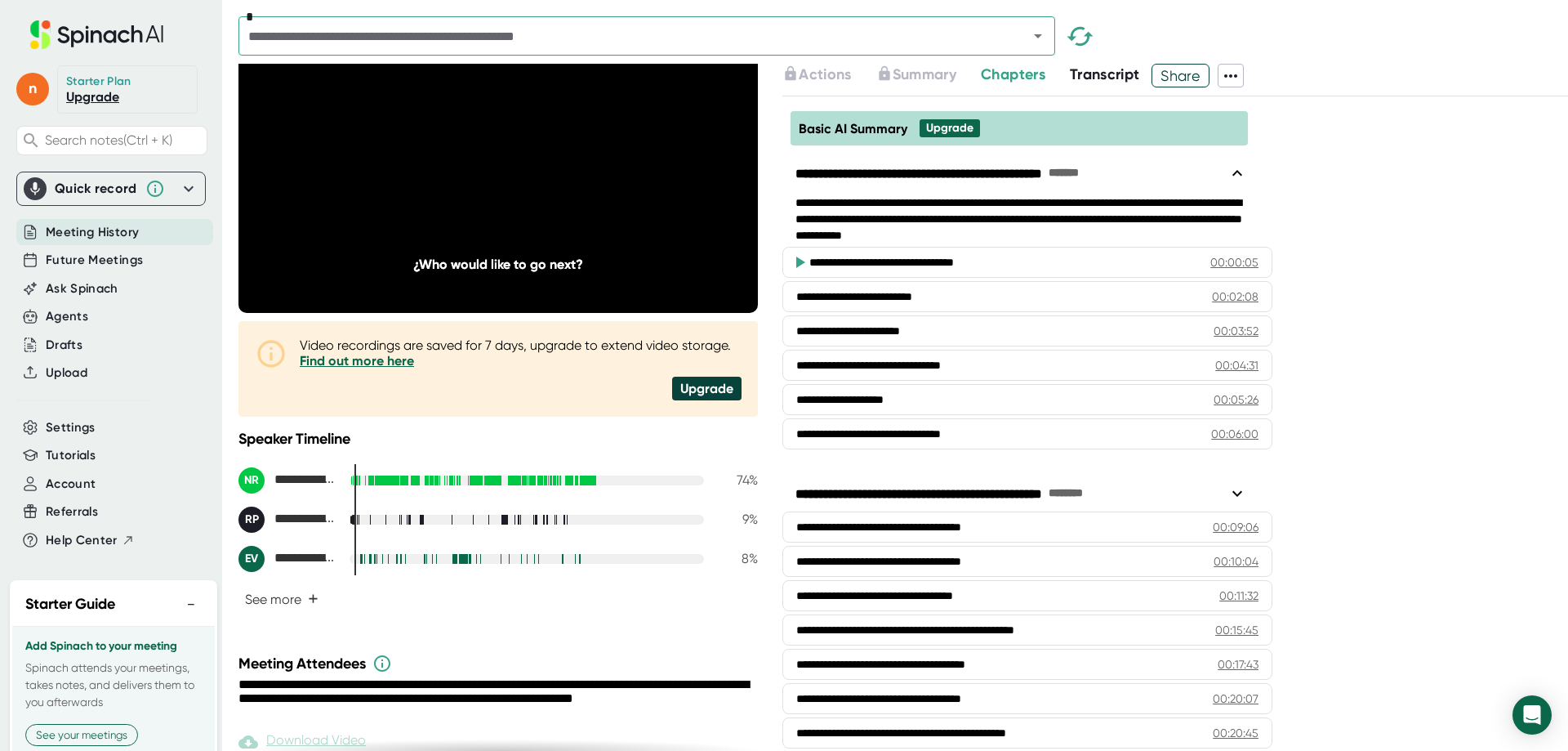
scroll to position [297, 0]
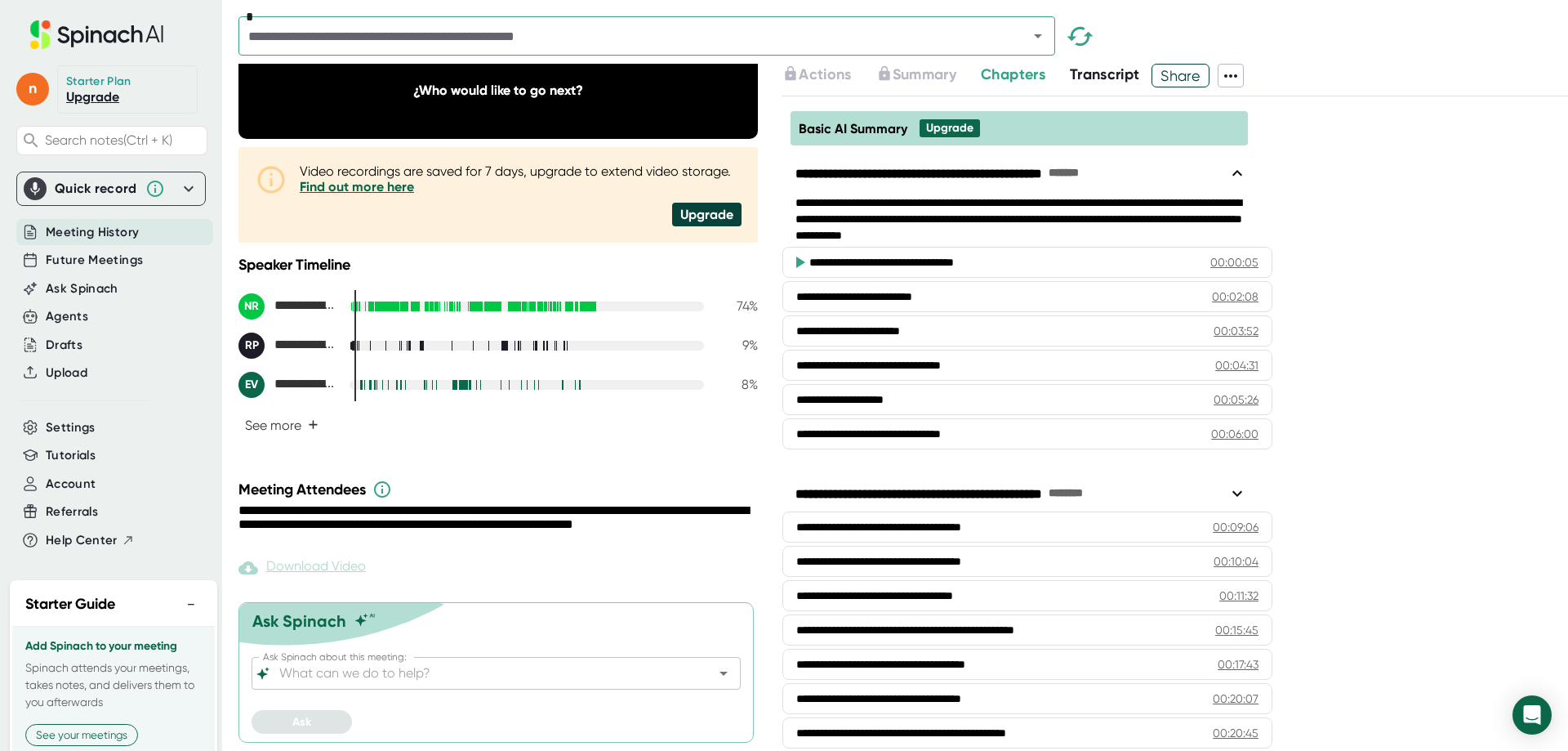
click at [1231, 80] on icon at bounding box center [1230, 75] width 19 height 19
click at [1242, 136] on ul "Copy Summary Copy Transcript Download Transcript Download Video Delete Meeting …" at bounding box center [1307, 193] width 169 height 144
click at [1261, 136] on ul "Copy Summary Copy Transcript Download Transcript Download Video Delete Meeting …" at bounding box center [1307, 193] width 169 height 144
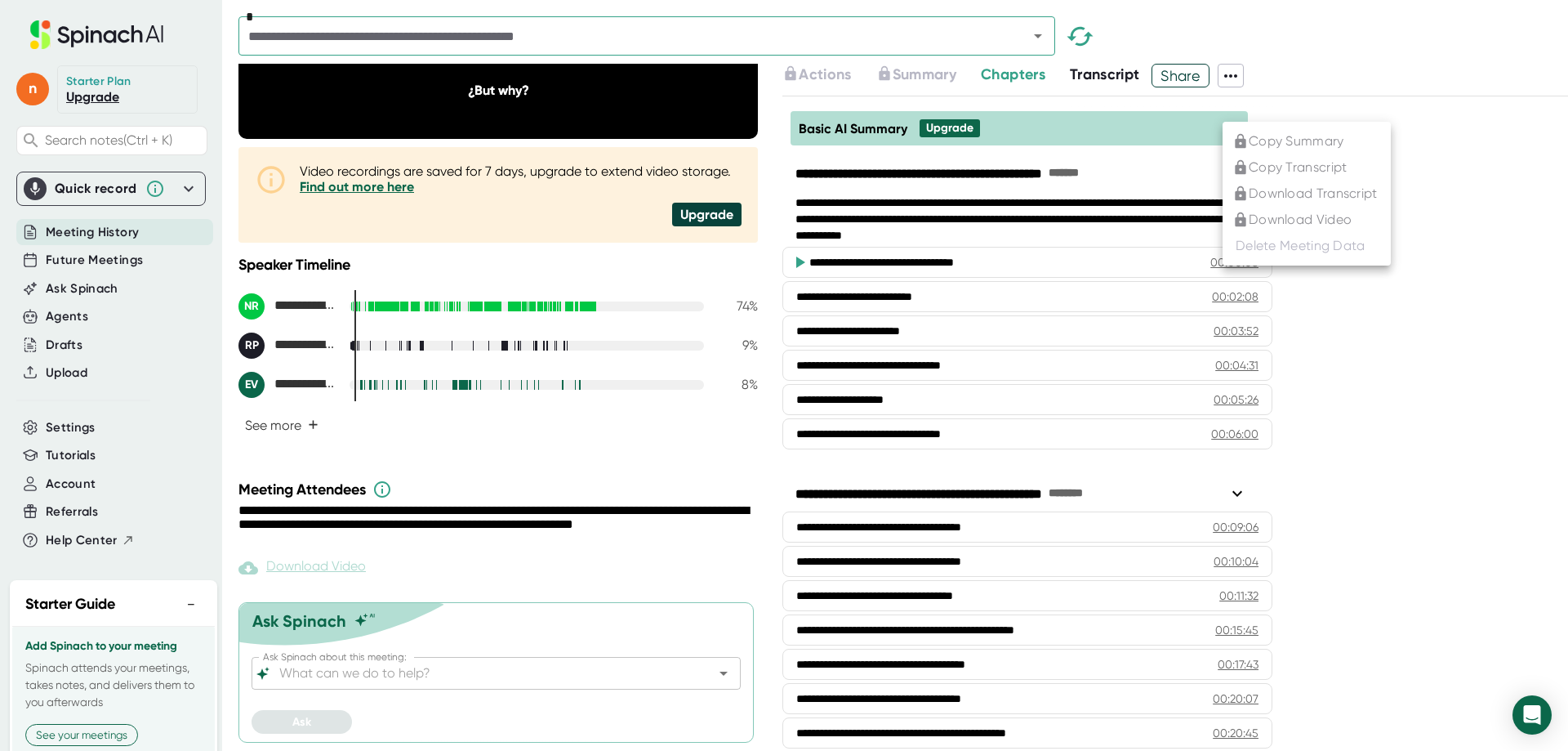
click at [1267, 164] on ul "Copy Summary Copy Transcript Download Transcript Download Video Delete Meeting …" at bounding box center [1307, 193] width 169 height 144
click at [1497, 223] on div at bounding box center [784, 376] width 1568 height 751
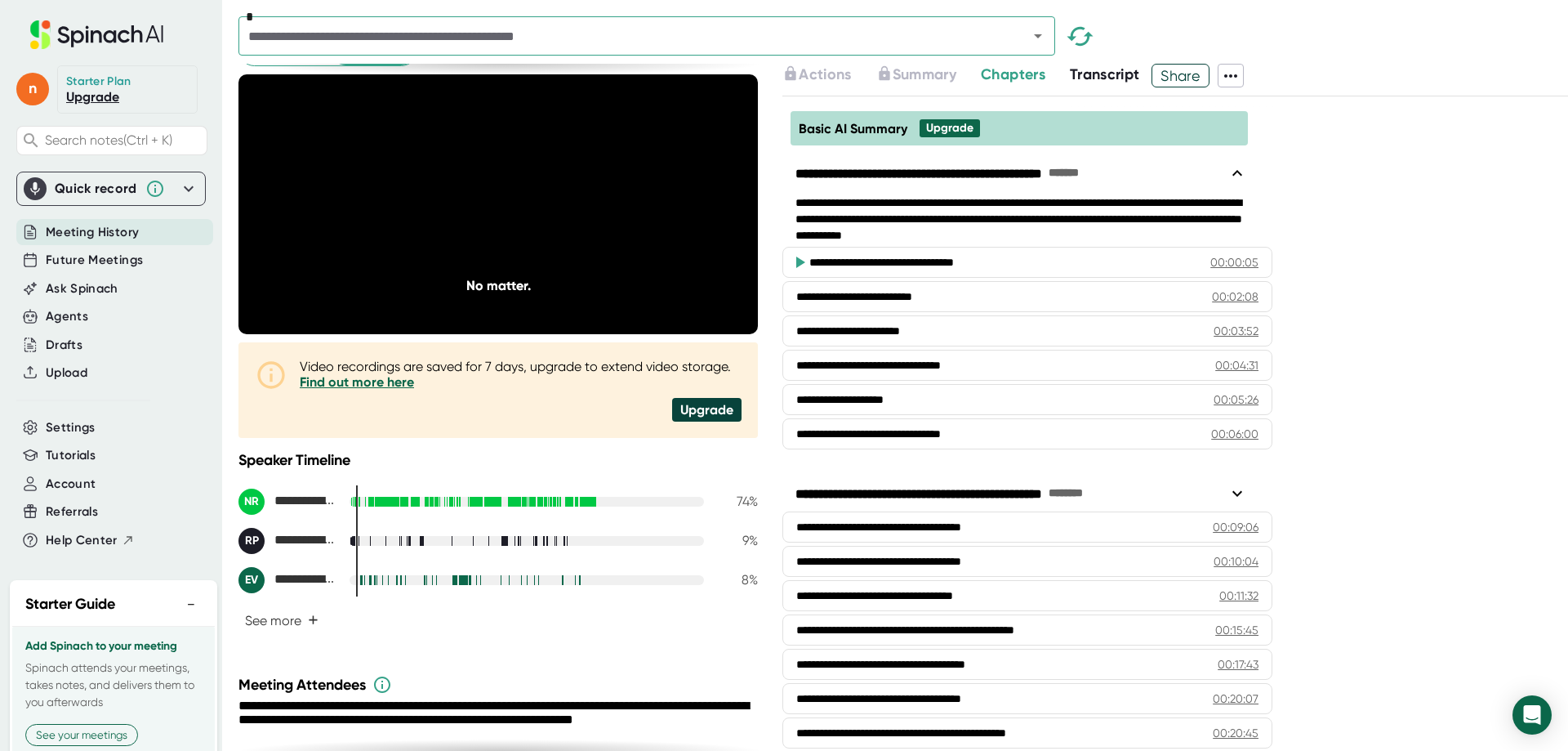
scroll to position [0, 0]
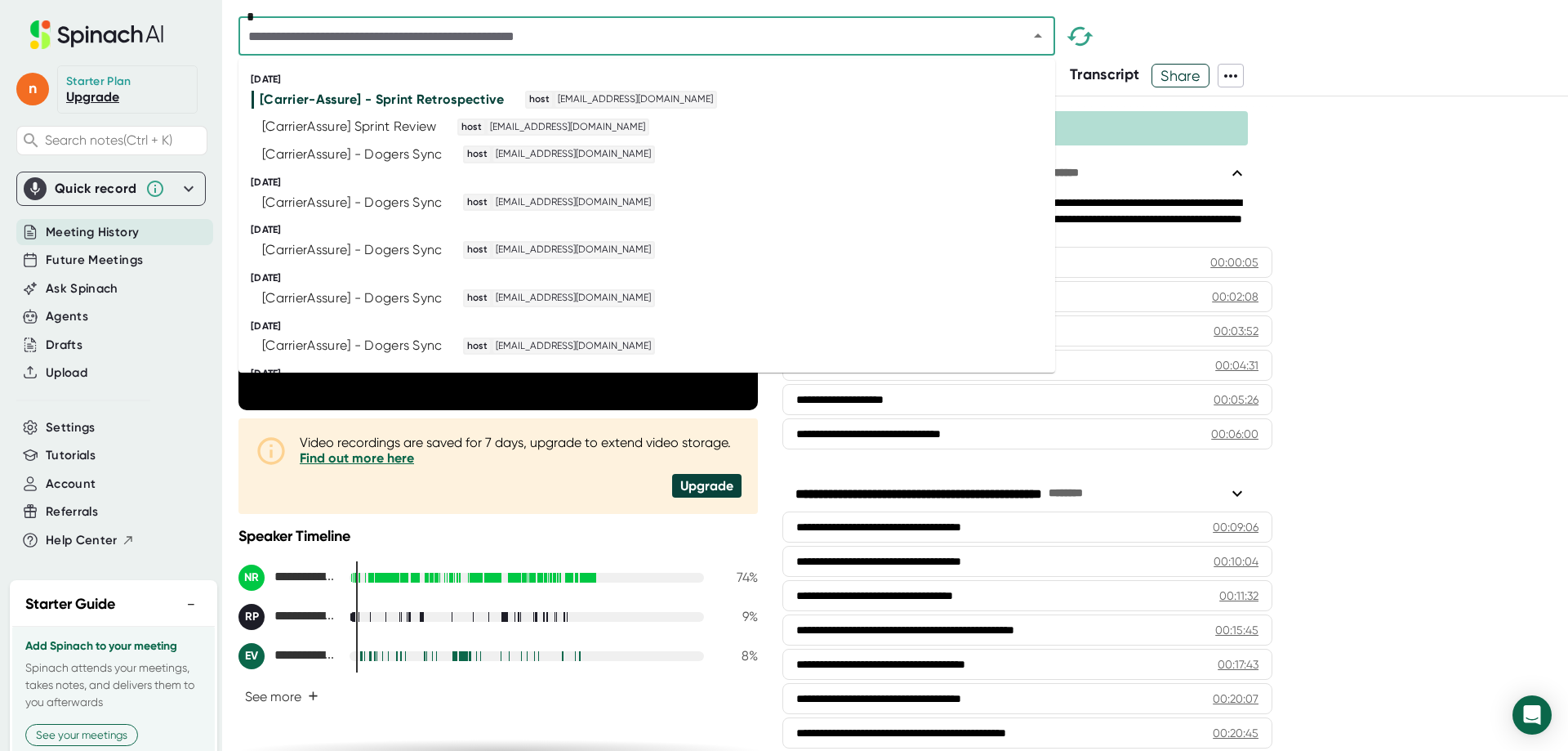
click at [342, 47] on input "text" at bounding box center [623, 36] width 759 height 23
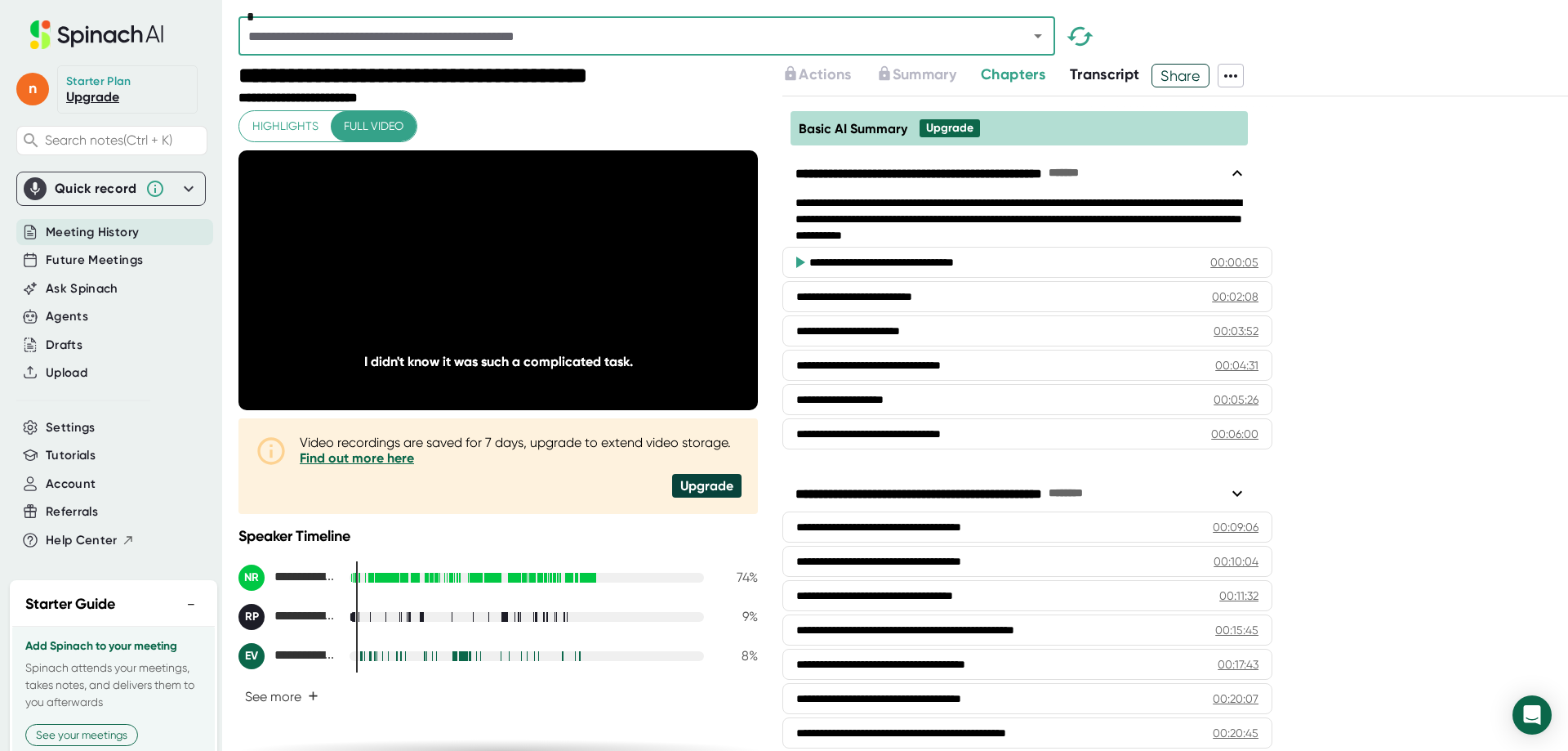
click at [363, 41] on input "text" at bounding box center [623, 36] width 759 height 23
click at [1003, 80] on span "Chapters" at bounding box center [1013, 74] width 64 height 18
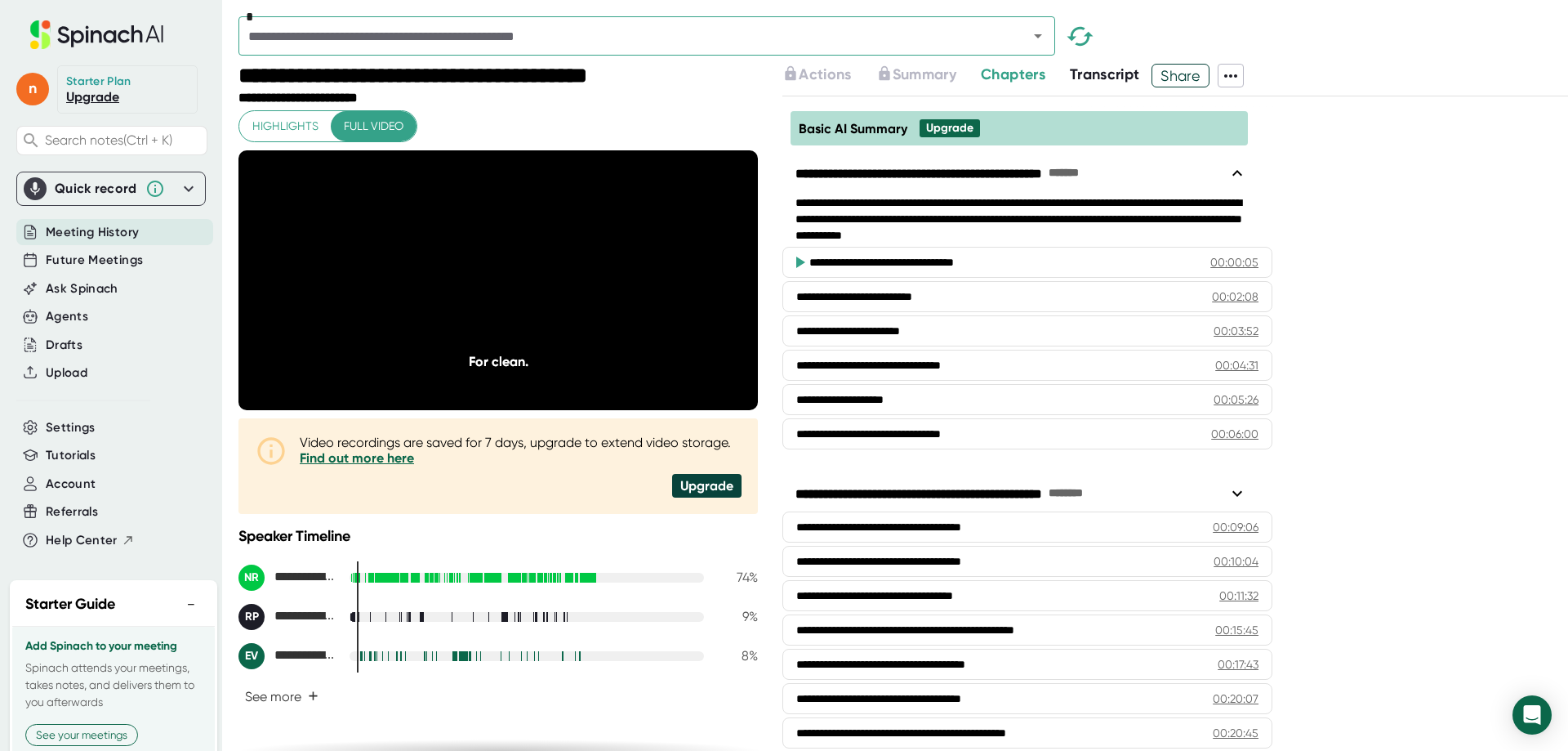
click at [1094, 80] on span "Transcript" at bounding box center [1105, 74] width 71 height 18
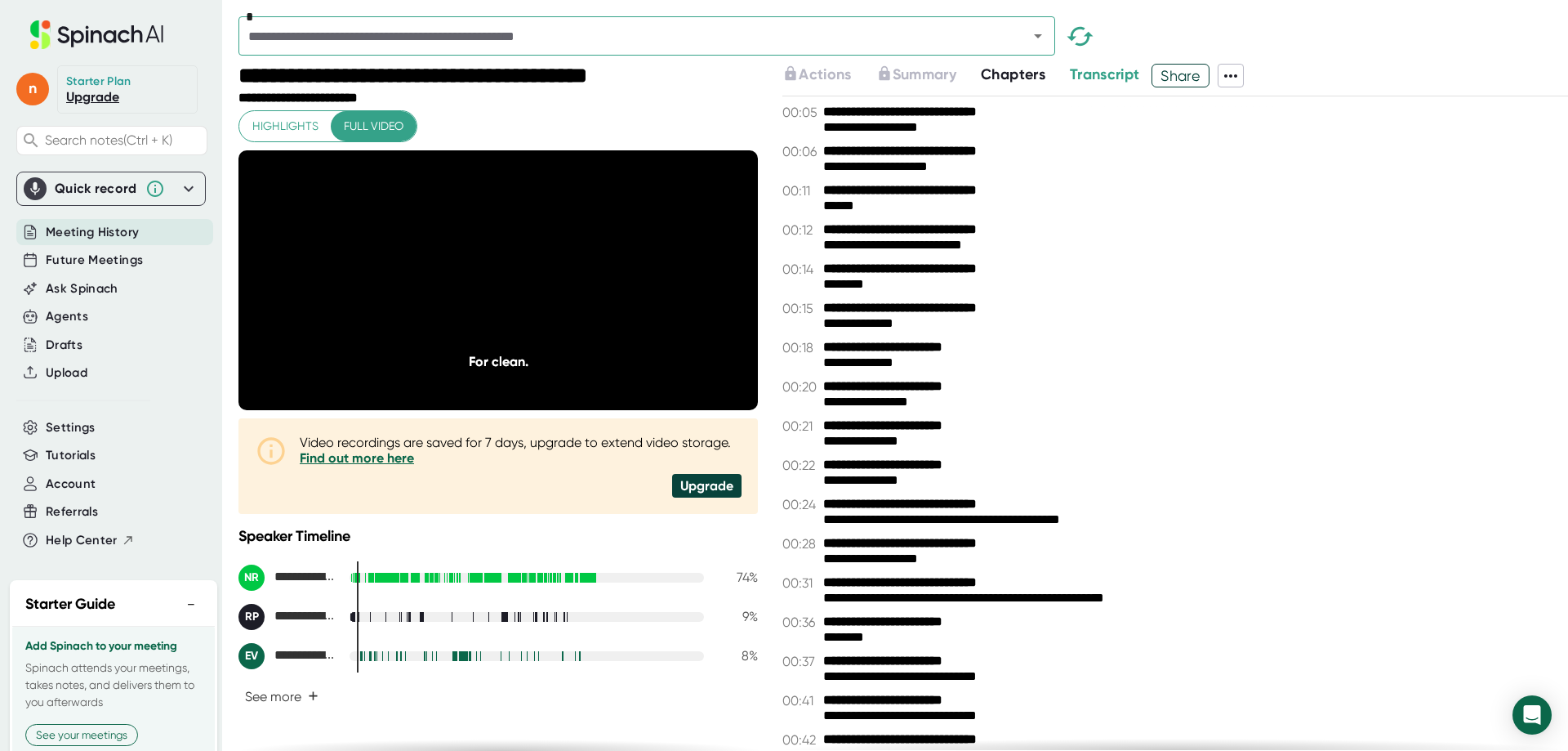
drag, startPoint x: 828, startPoint y: 105, endPoint x: 1149, endPoint y: 505, distance: 512.9
click at [1153, 515] on div "**********" at bounding box center [1175, 422] width 786 height 653
click at [913, 379] on b "**********" at bounding box center [898, 386] width 149 height 16
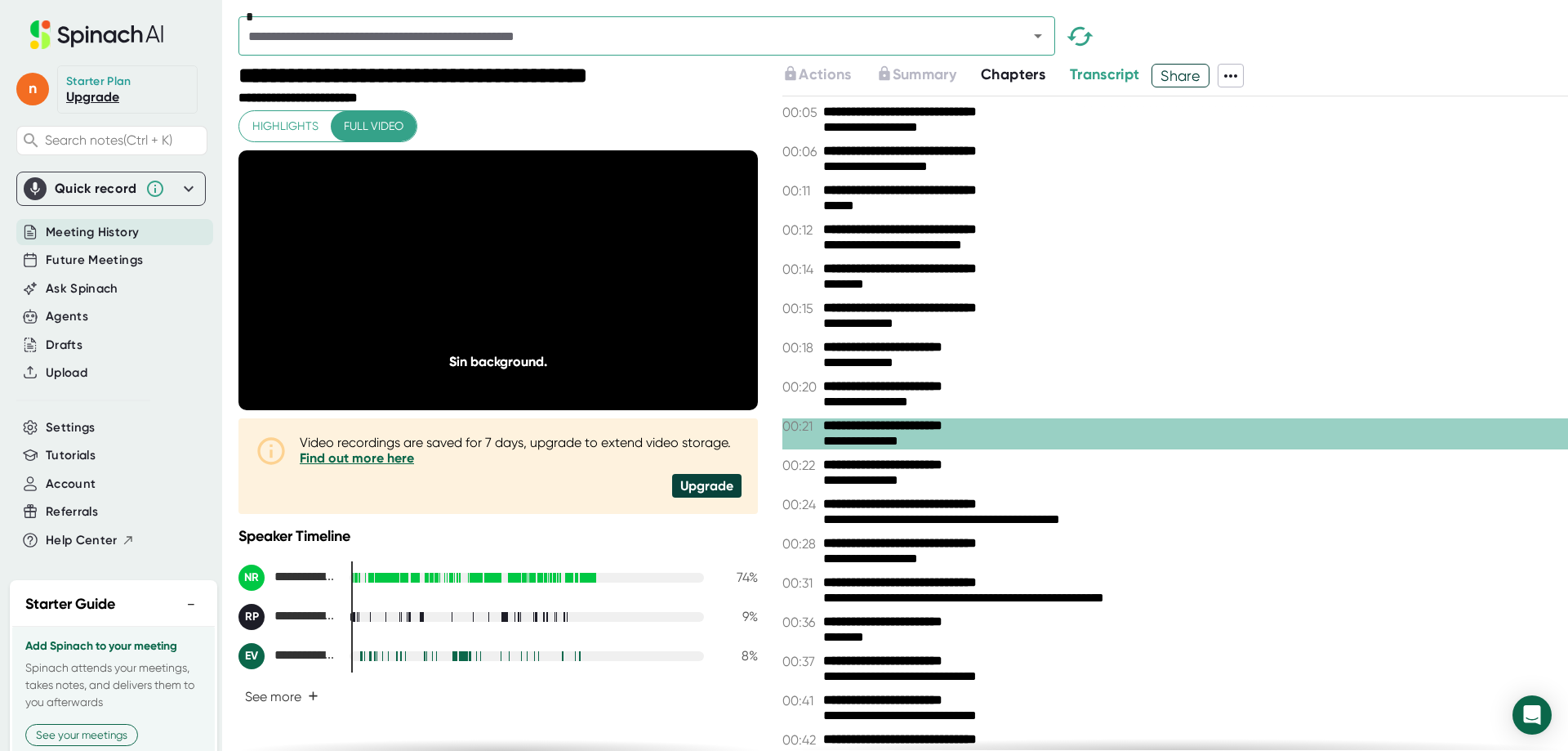
click at [1230, 84] on icon at bounding box center [1230, 75] width 19 height 19
click at [1256, 165] on ul "Copy Summary Copy Transcript Download Transcript Download Video Delete Meeting …" at bounding box center [1307, 193] width 169 height 144
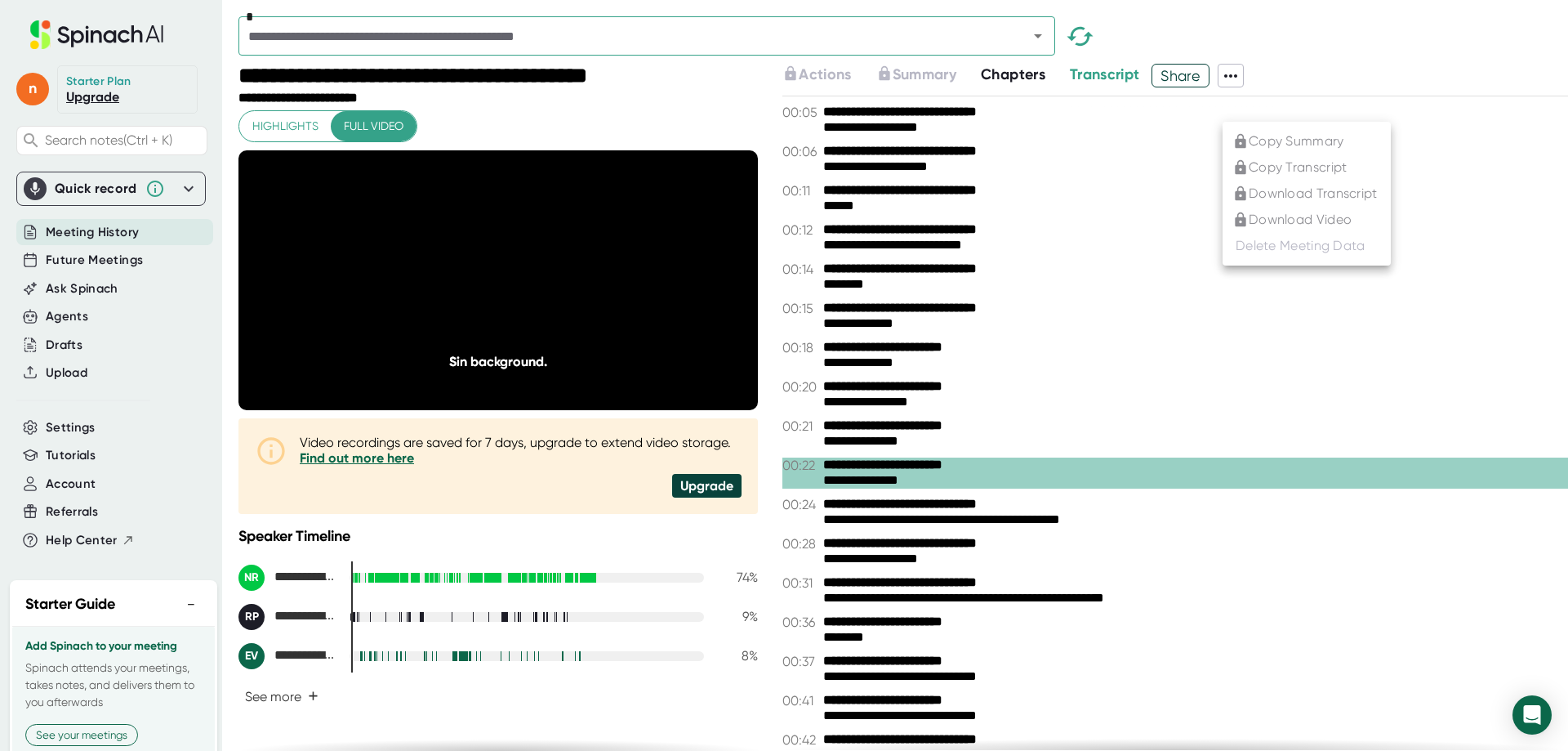
click at [1256, 165] on ul "Copy Summary Copy Transcript Download Transcript Download Video Delete Meeting …" at bounding box center [1307, 193] width 169 height 144
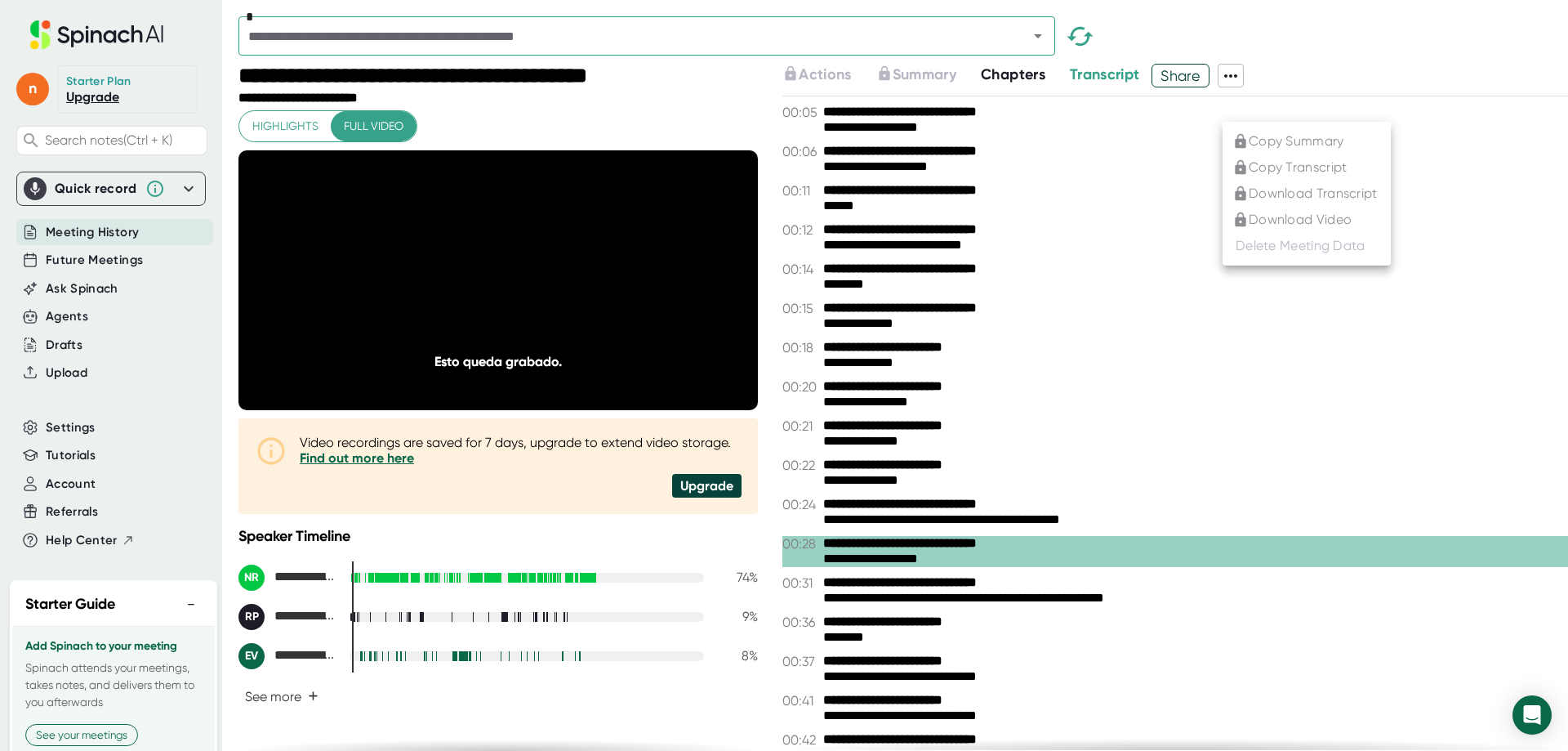
click at [57, 477] on div at bounding box center [784, 376] width 1568 height 751
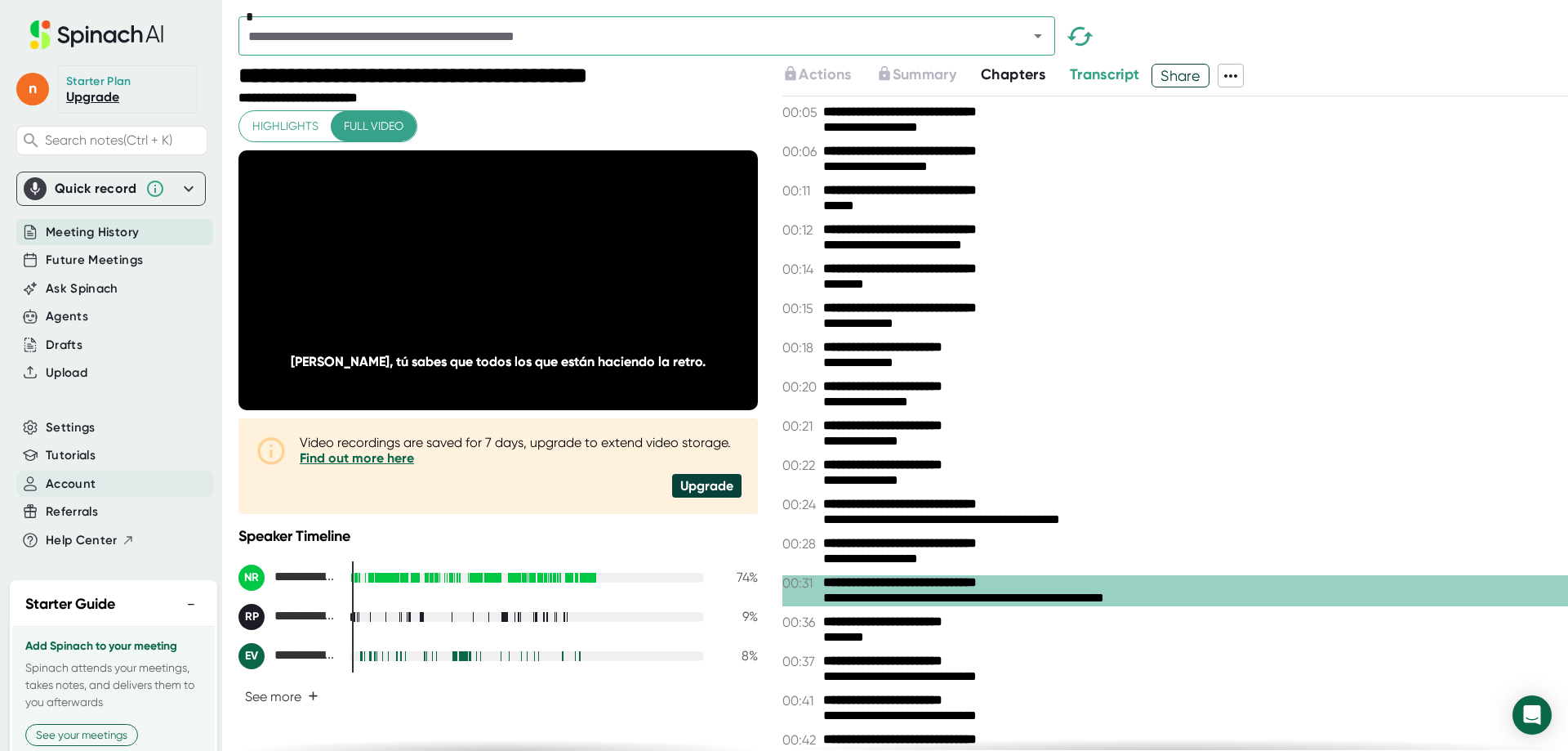
click at [53, 481] on span "Account" at bounding box center [71, 484] width 49 height 19
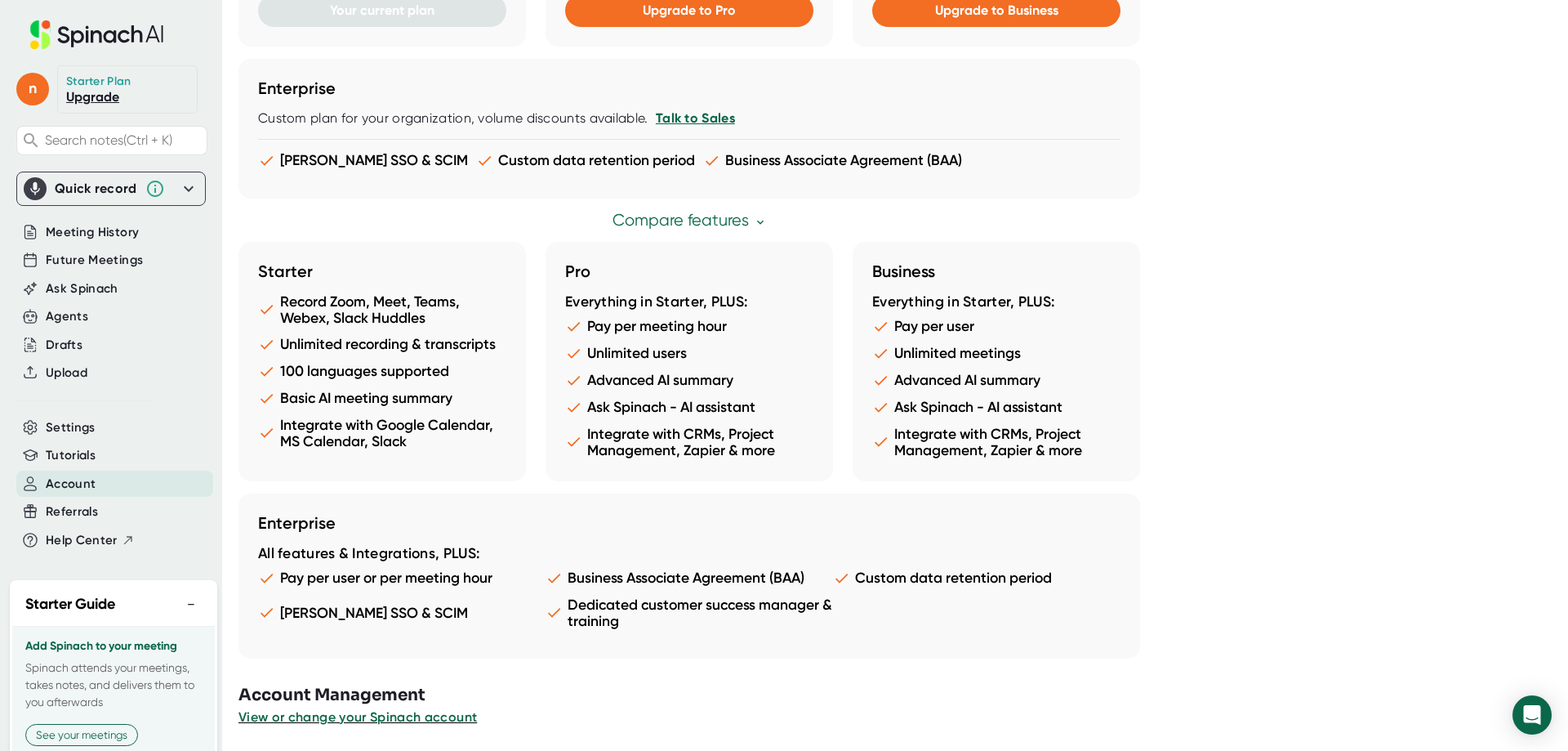
scroll to position [789, 0]
click at [385, 720] on span "View or change your Spinach account" at bounding box center [358, 715] width 240 height 16
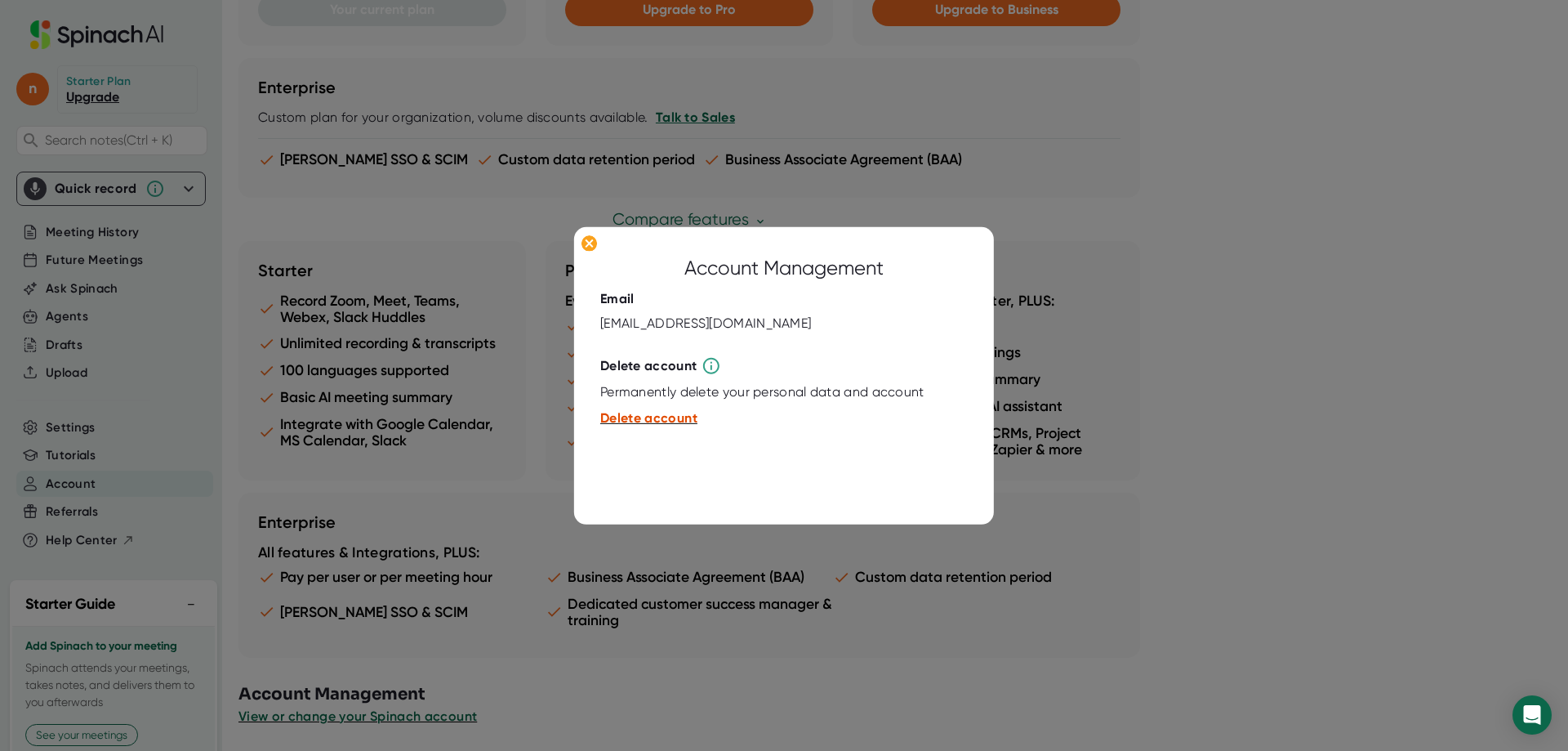
click at [630, 418] on span "Delete account" at bounding box center [649, 418] width 97 height 16
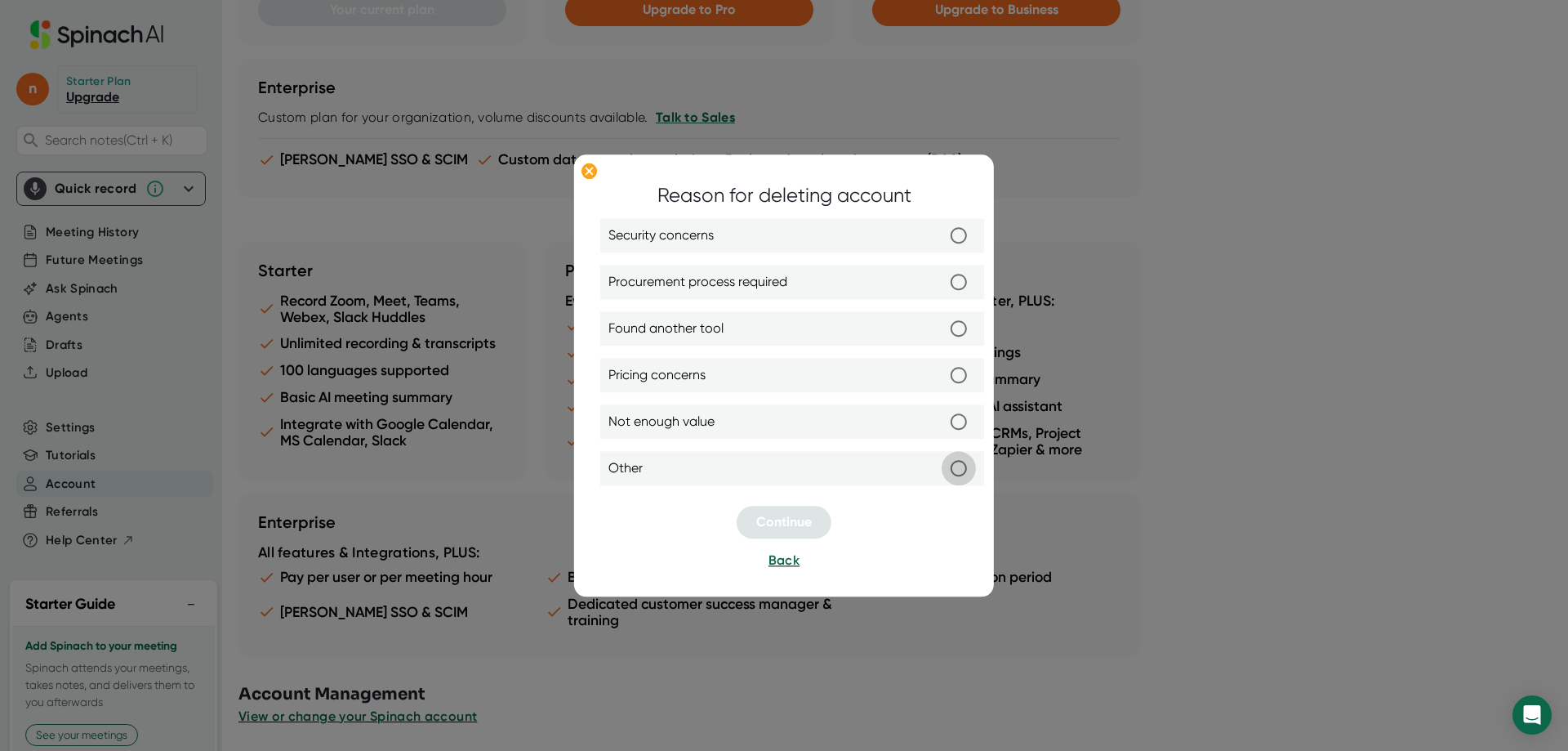
click at [958, 469] on input "Other" at bounding box center [958, 467] width 34 height 34
radio input "true"
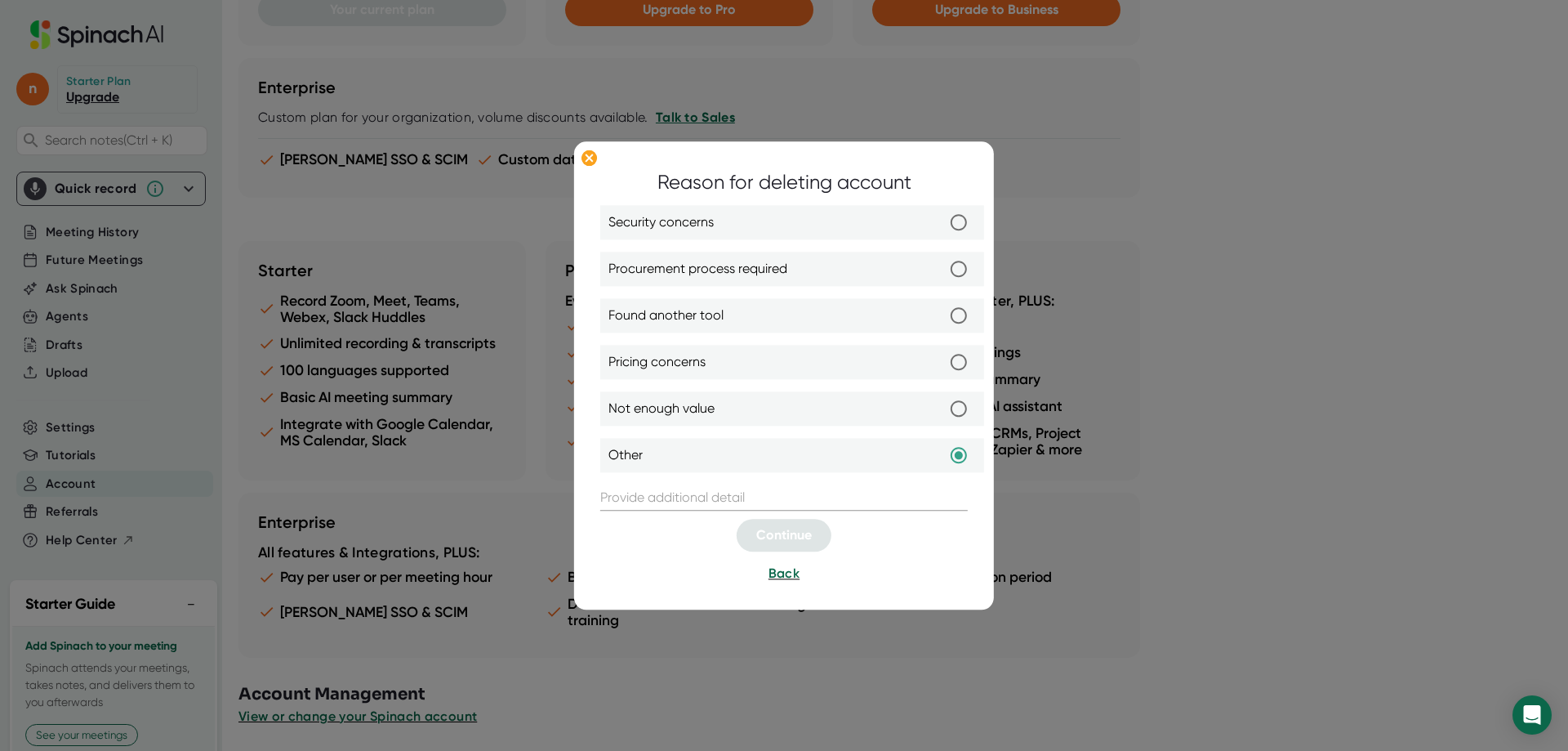
click at [803, 503] on input "text" at bounding box center [784, 497] width 367 height 27
type input "It doesn't allow me to do anything unless I pay"
click at [768, 537] on span "Continue" at bounding box center [784, 534] width 56 height 16
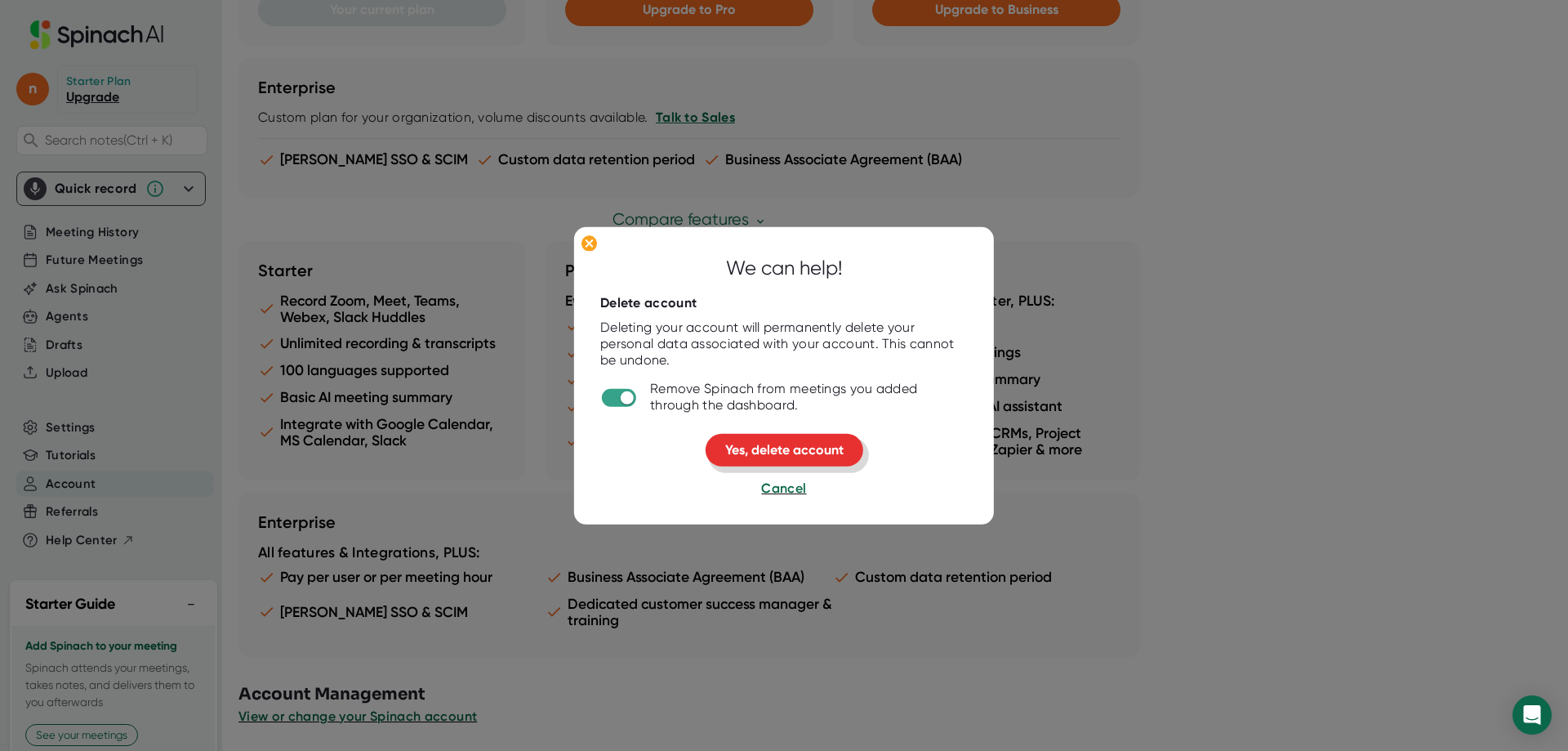
click at [732, 449] on span "Yes, delete account" at bounding box center [784, 450] width 118 height 16
